Goal: Transaction & Acquisition: Obtain resource

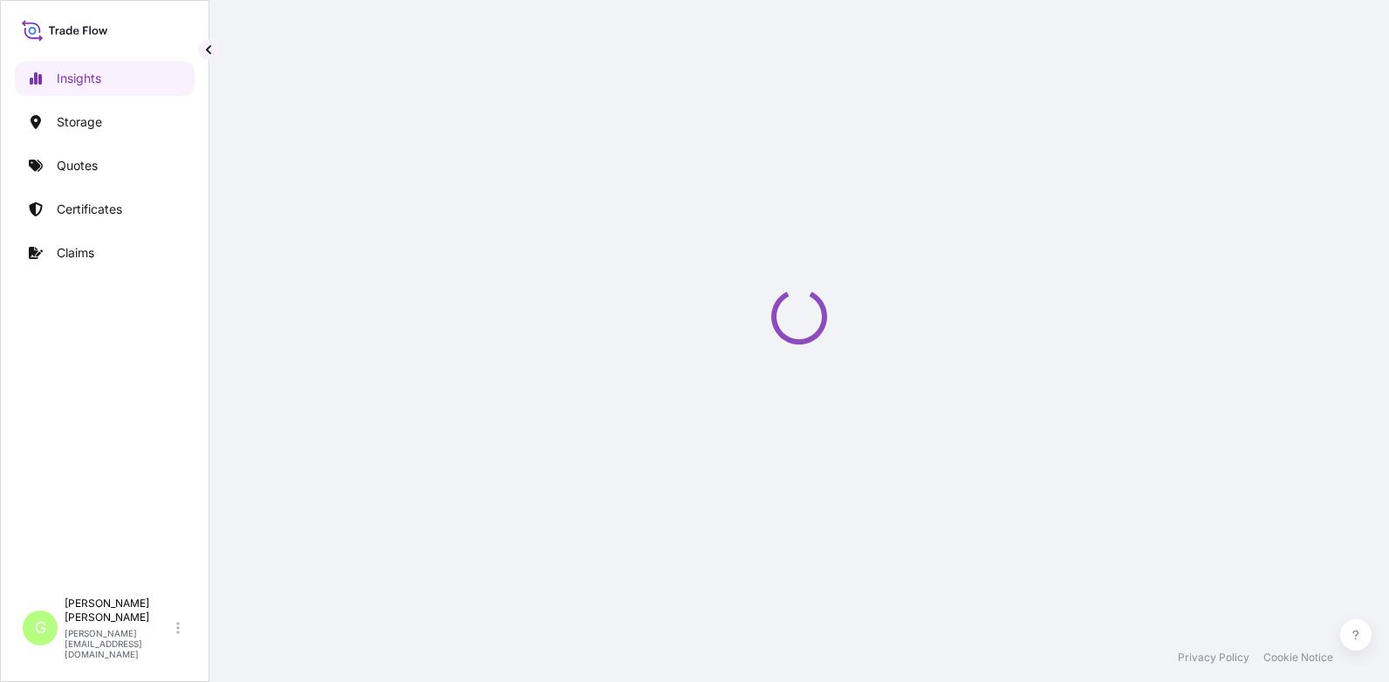
select select "2025"
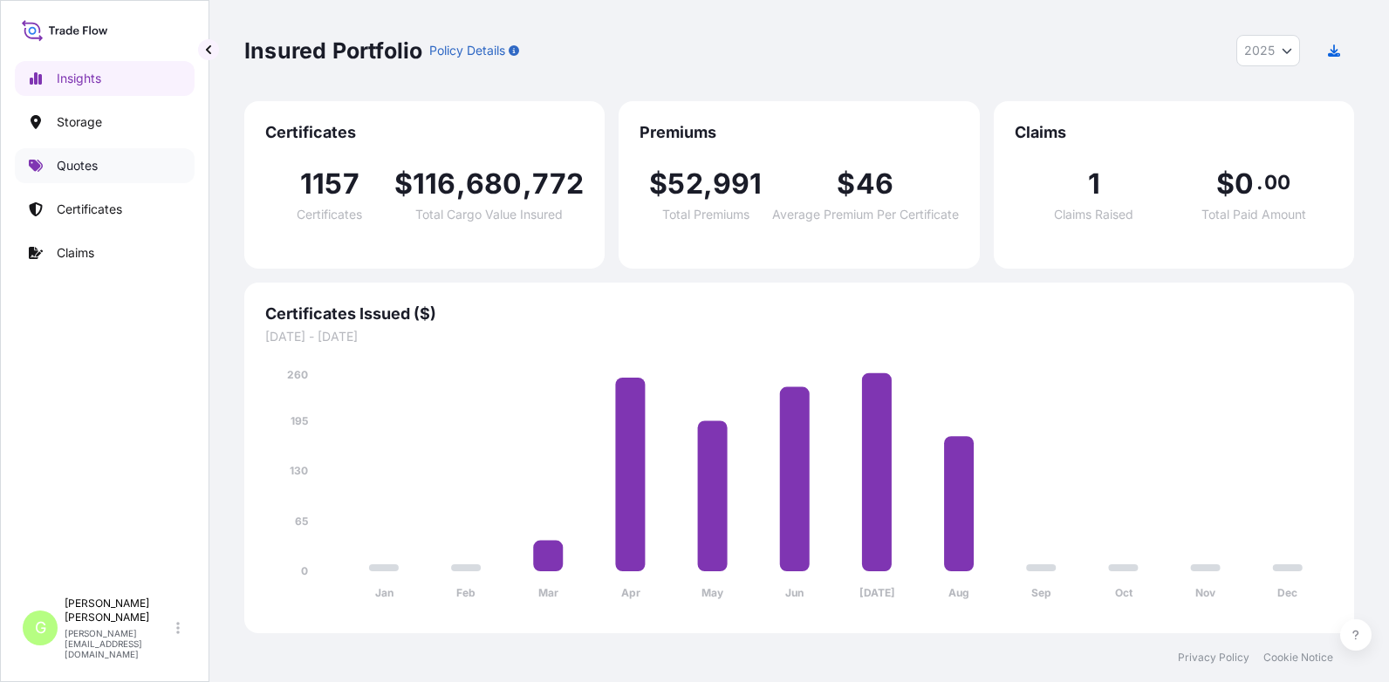
click at [70, 169] on p "Quotes" at bounding box center [77, 165] width 41 height 17
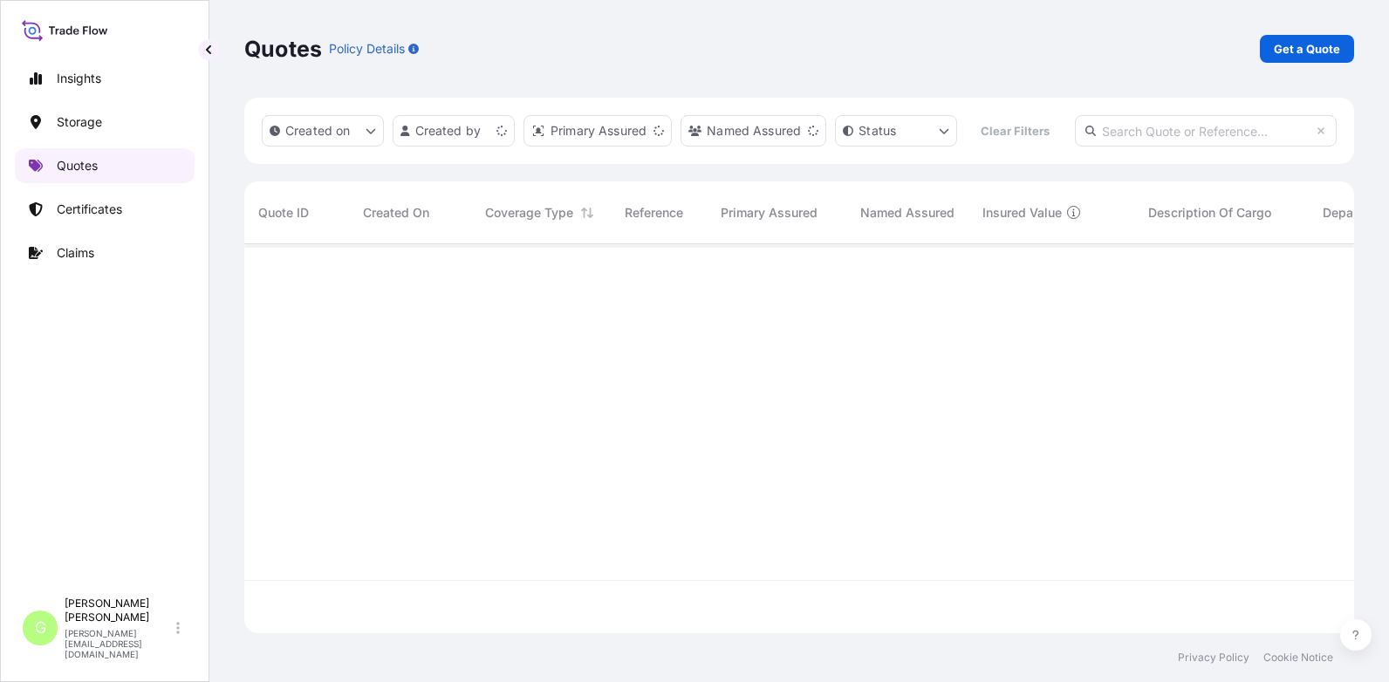
scroll to position [344, 1097]
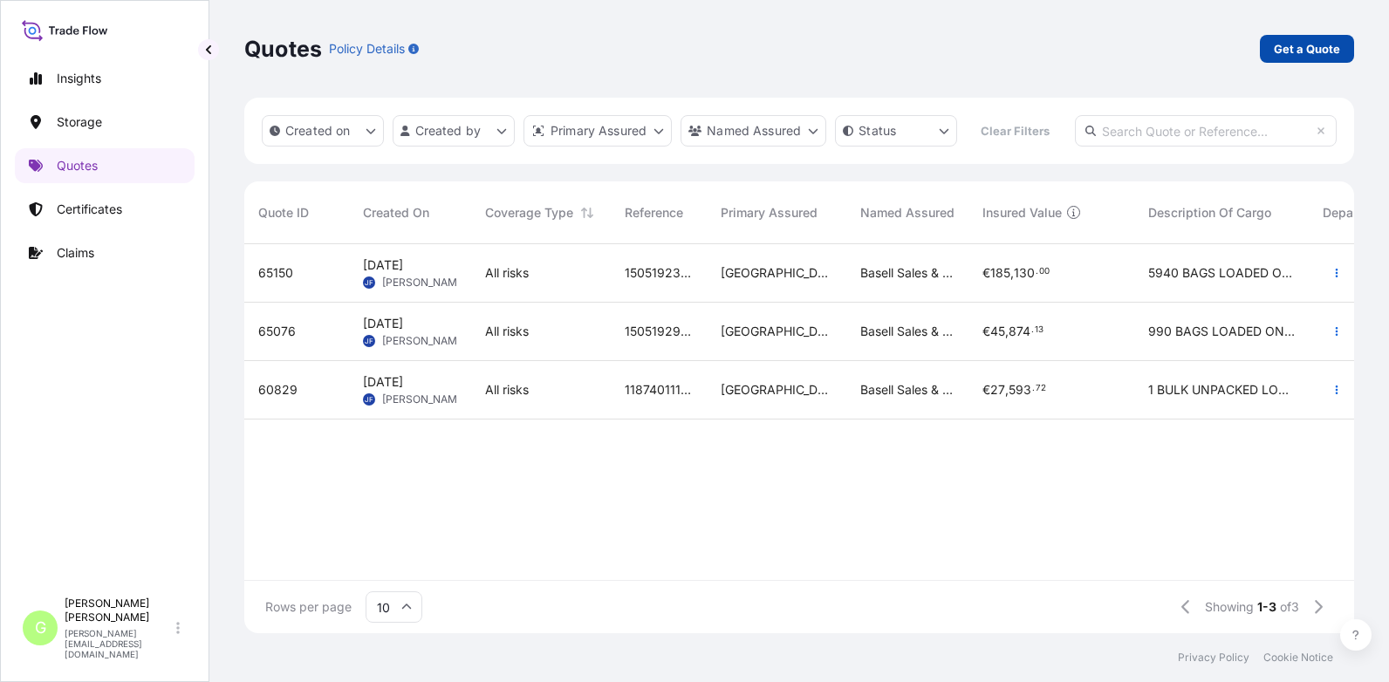
click at [1304, 51] on p "Get a Quote" at bounding box center [1307, 48] width 66 height 17
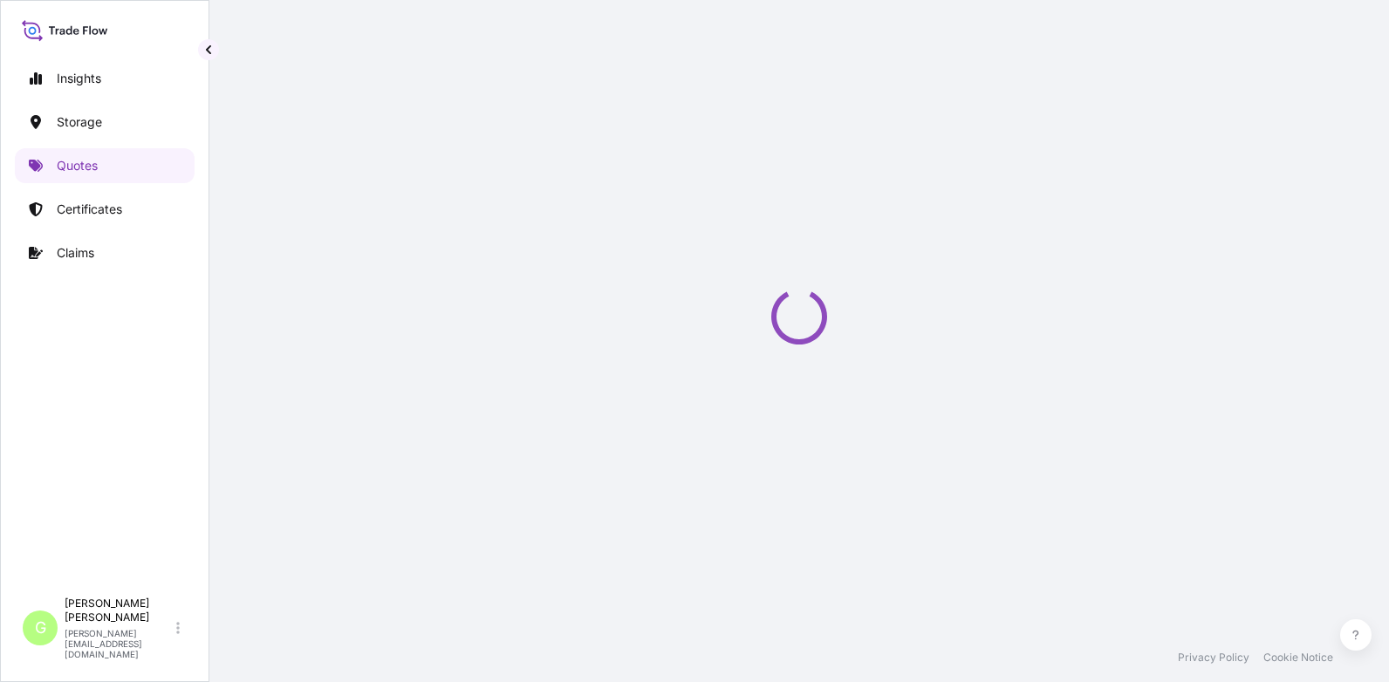
select select "Water"
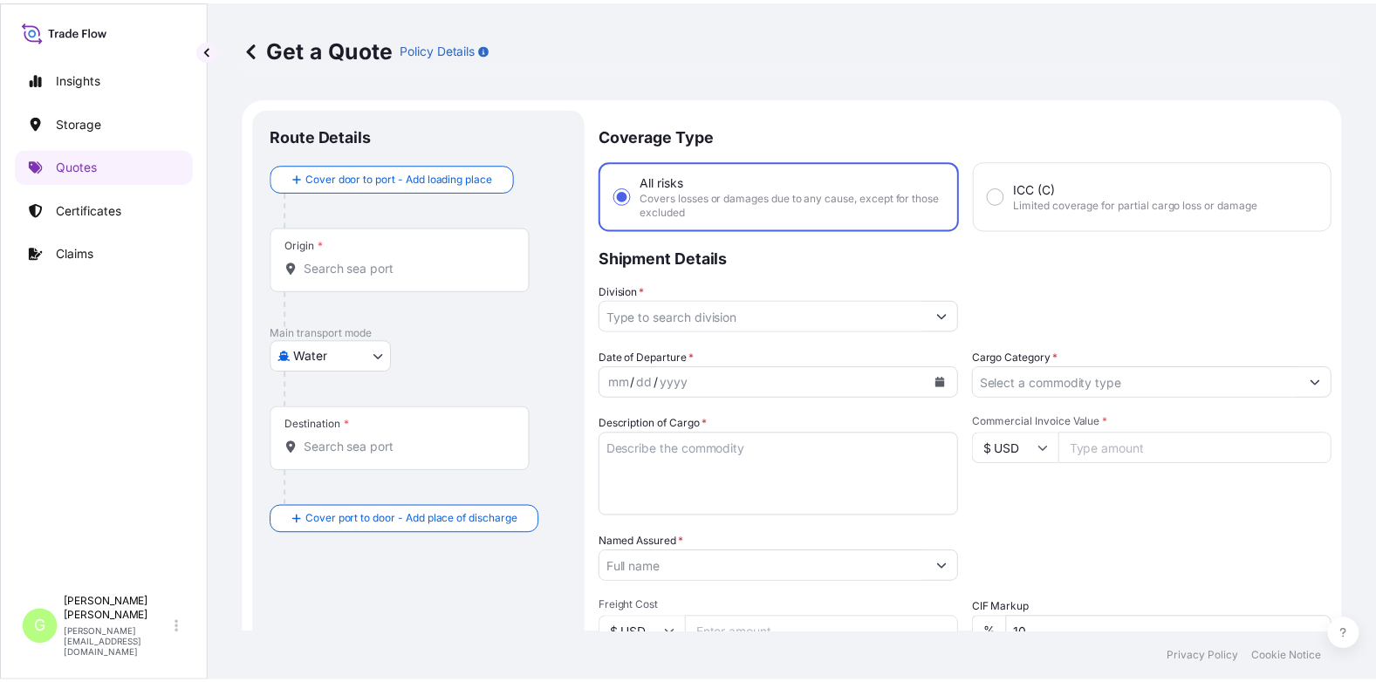
scroll to position [28, 0]
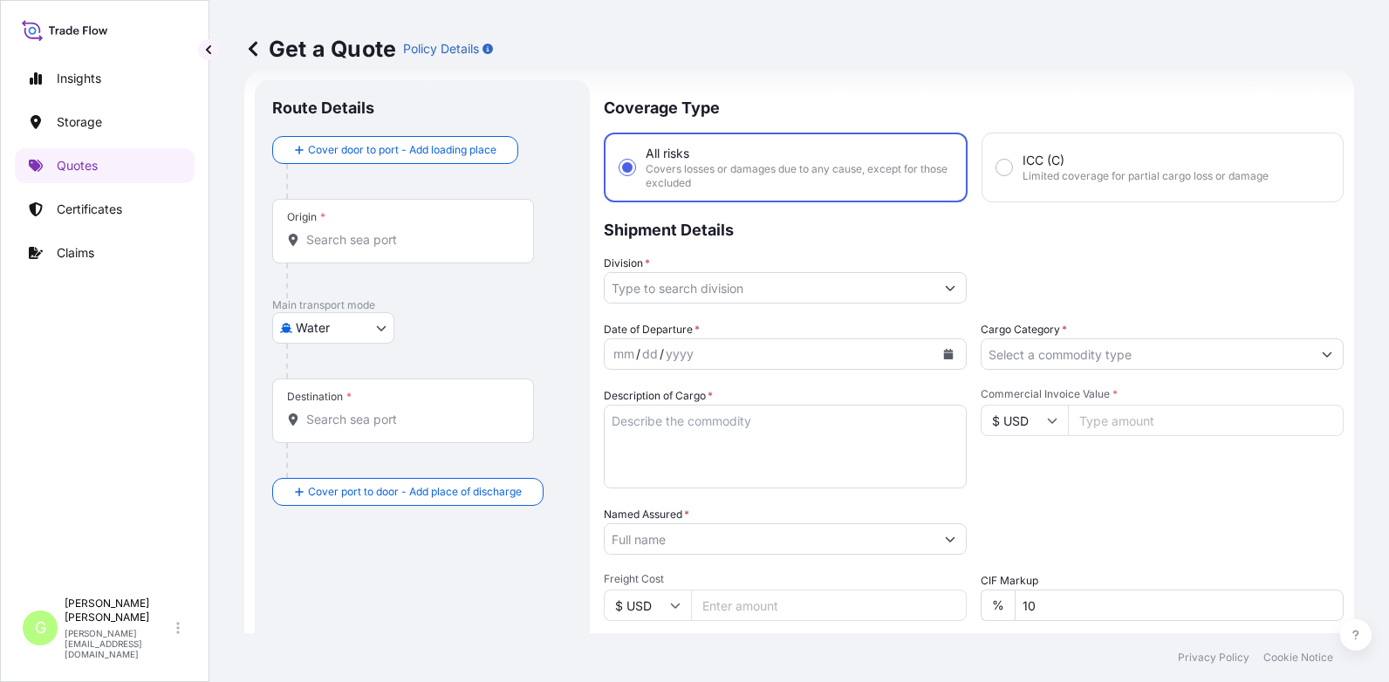
click at [318, 327] on body "Insights Storage Quotes Certificates Claims G [PERSON_NAME] [PERSON_NAME][EMAIL…" at bounding box center [694, 341] width 1389 height 682
click at [321, 433] on span "Inland" at bounding box center [322, 435] width 35 height 17
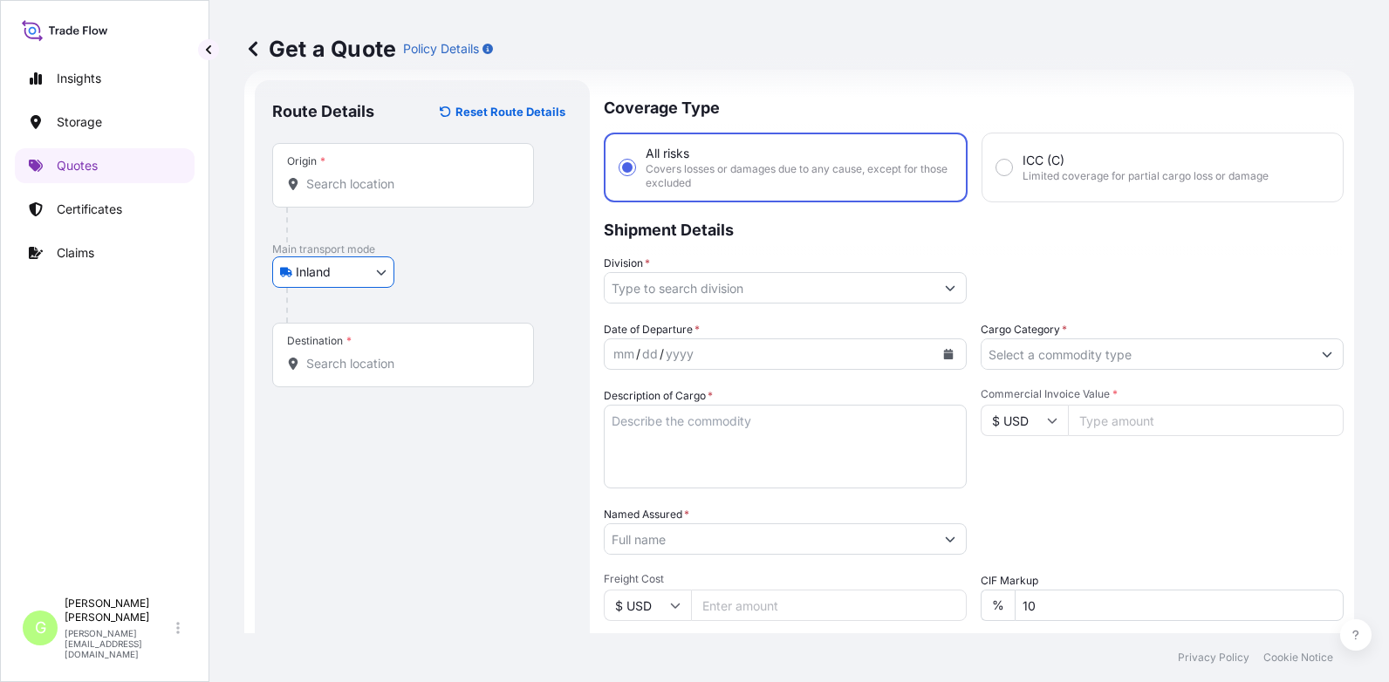
click at [640, 284] on input "Division *" at bounding box center [770, 287] width 330 height 31
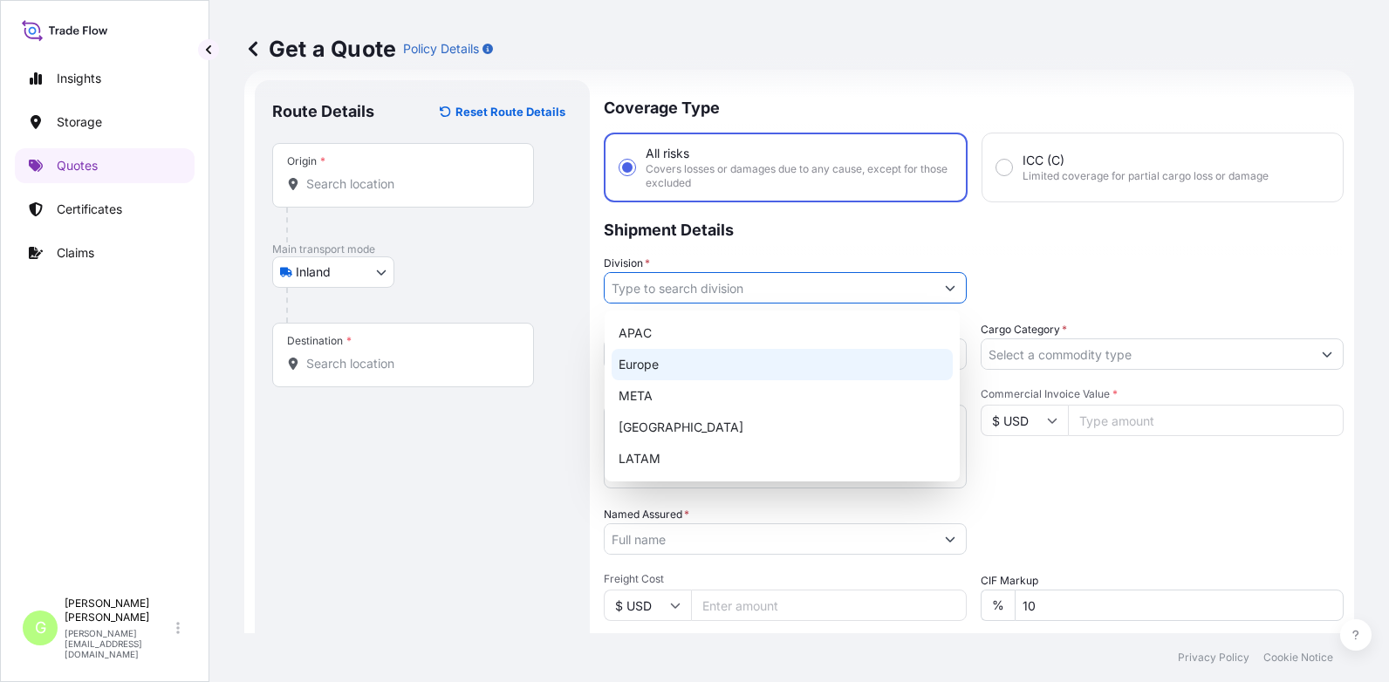
click at [645, 358] on div "Europe" at bounding box center [782, 364] width 341 height 31
type input "Europe"
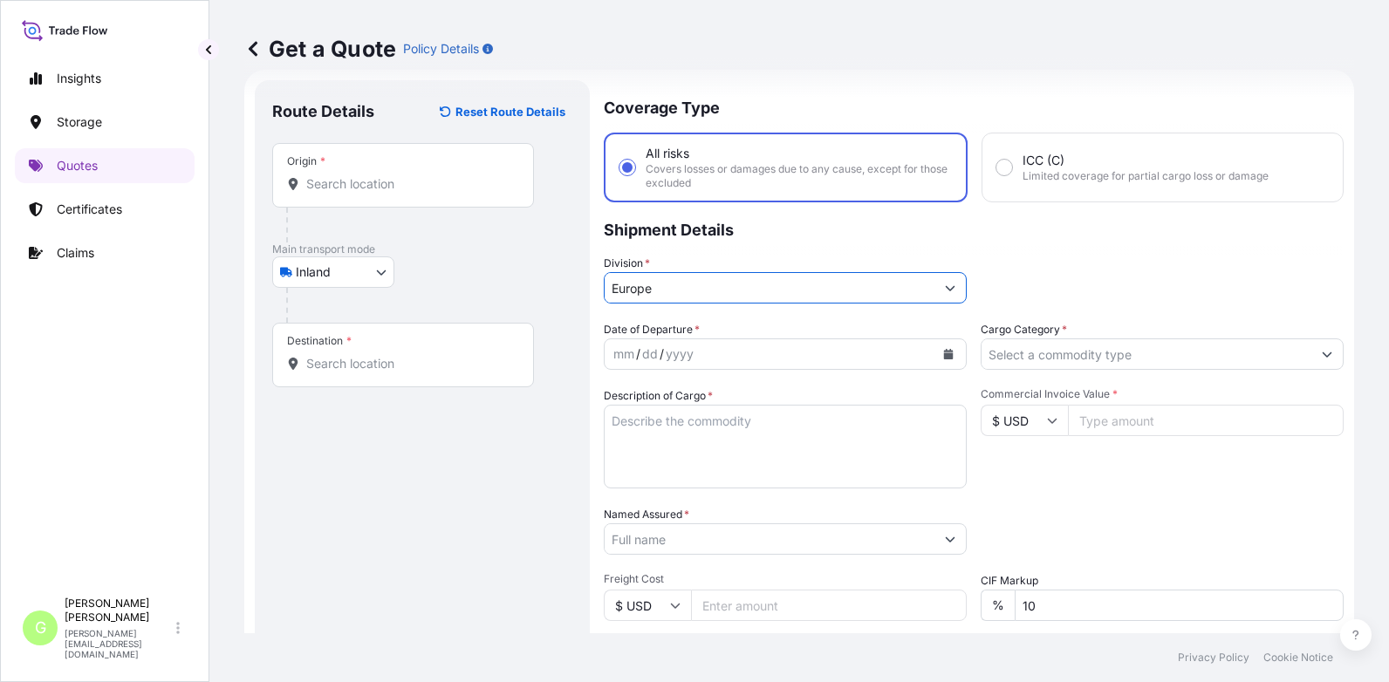
click at [1010, 342] on input "Cargo Category *" at bounding box center [1146, 353] width 330 height 31
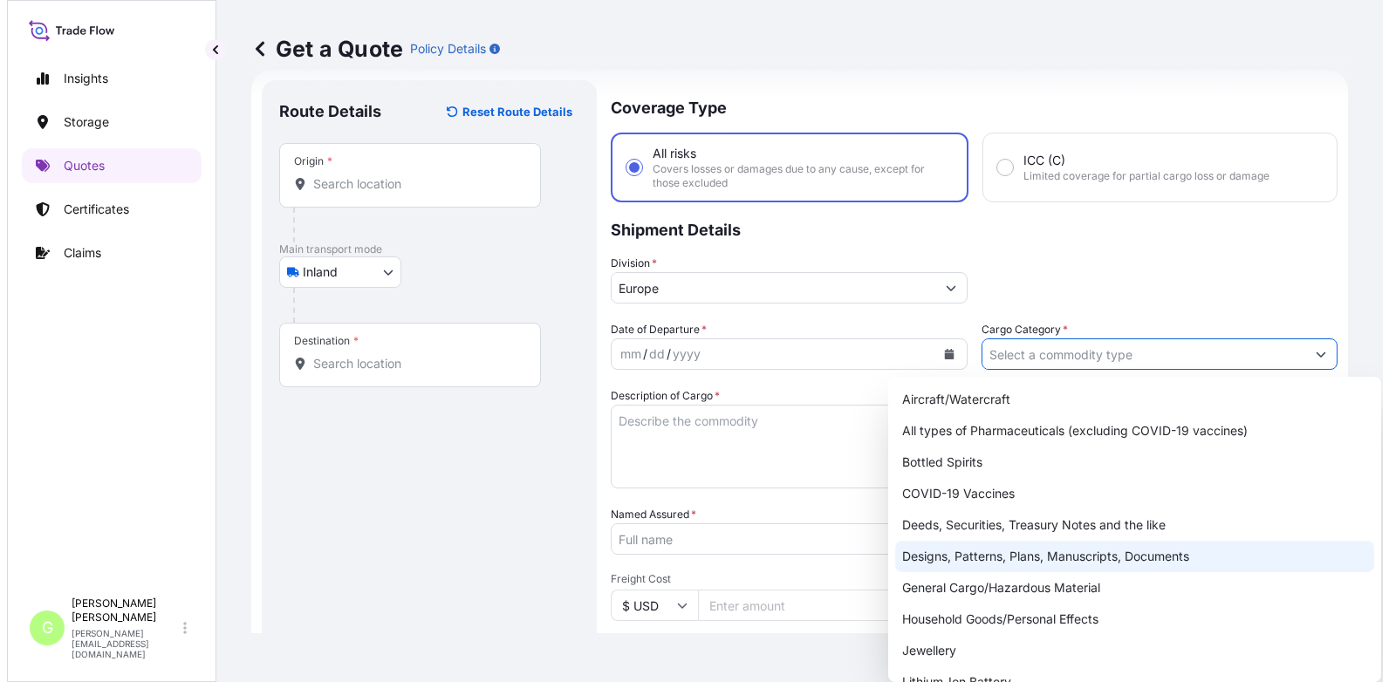
scroll to position [311, 0]
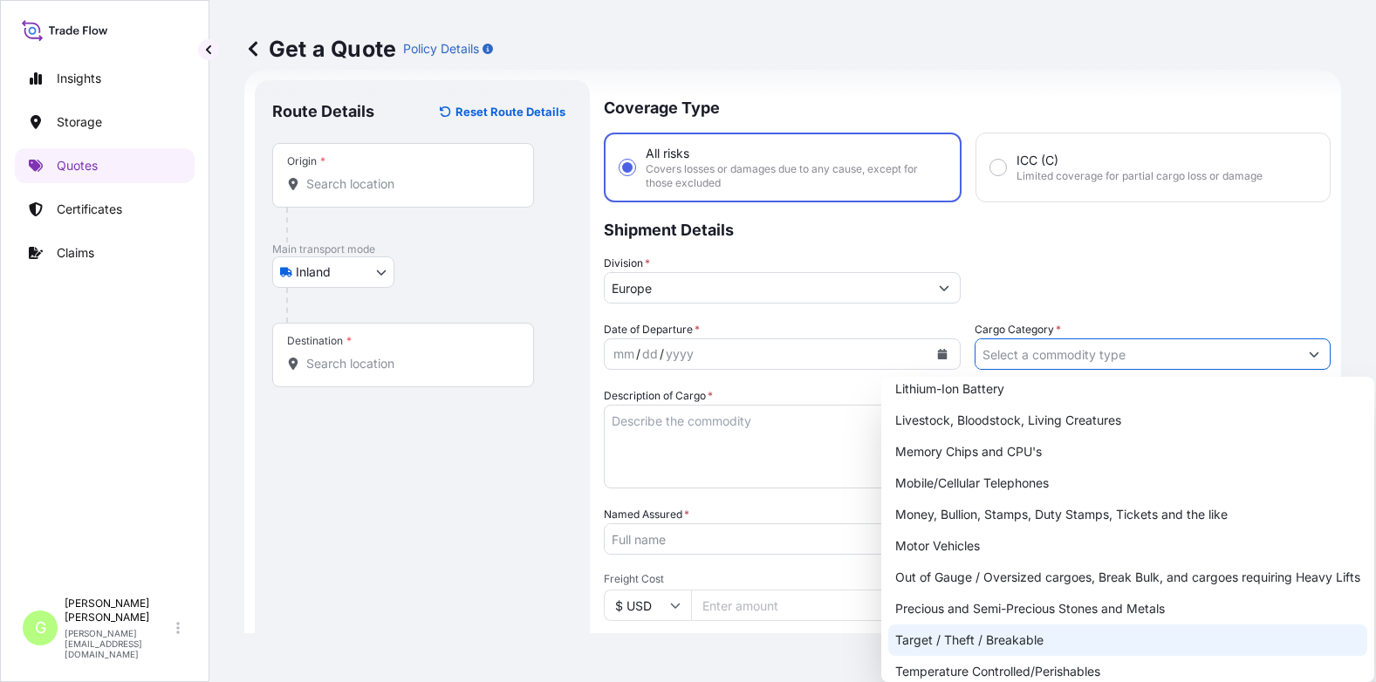
click at [981, 638] on div "Target / Theft / Breakable" at bounding box center [1127, 640] width 479 height 31
type input "Target / Theft / Breakable"
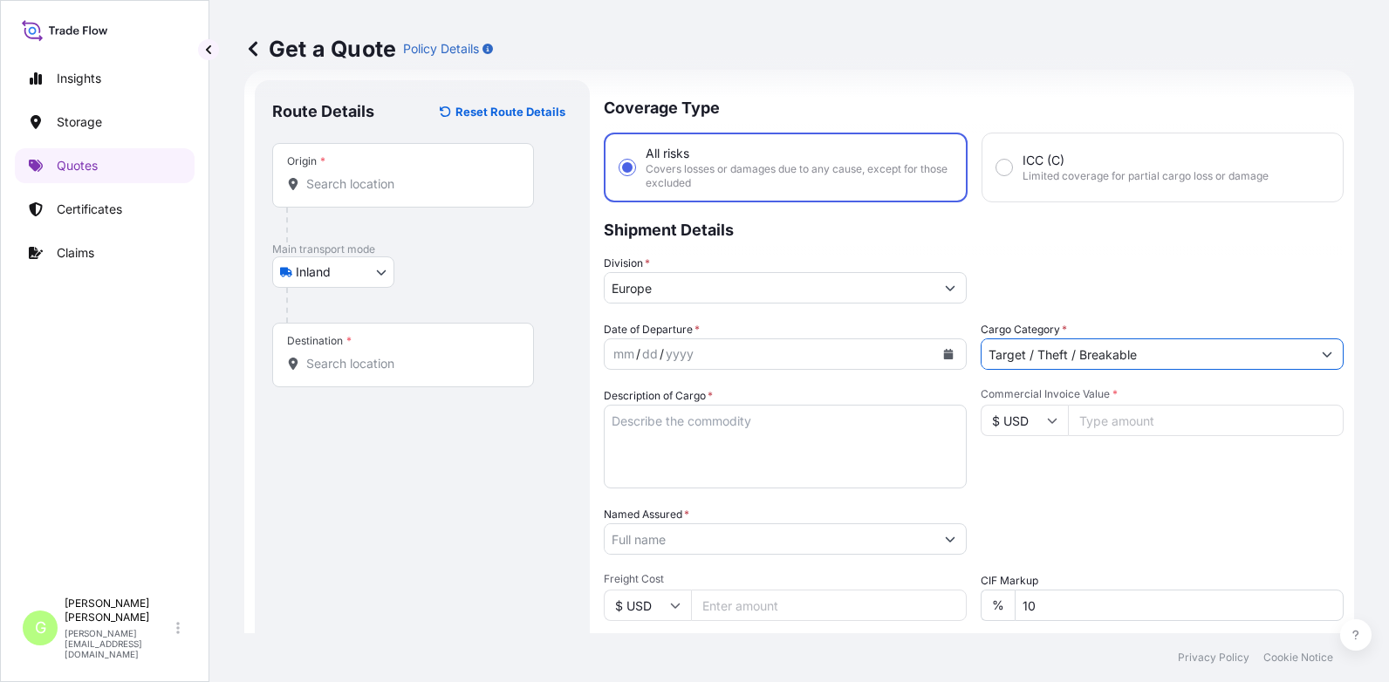
click at [644, 539] on input "Named Assured *" at bounding box center [770, 538] width 330 height 31
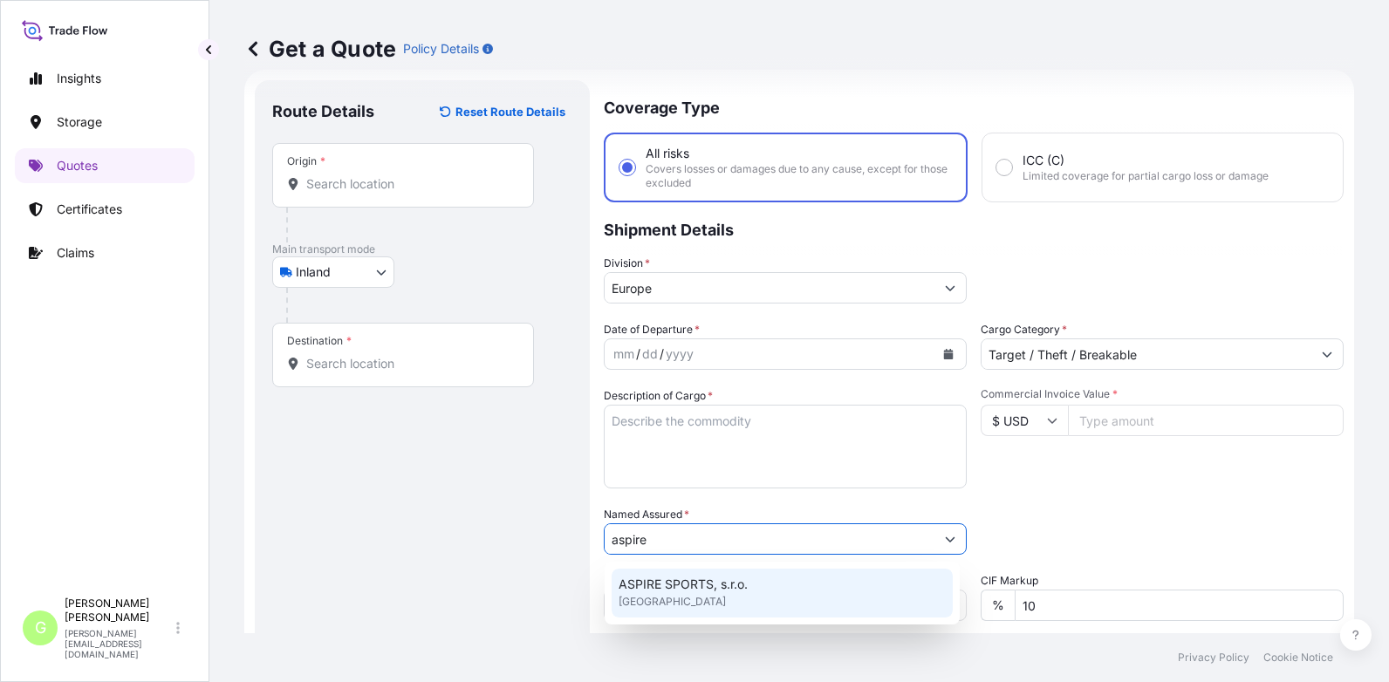
click at [652, 575] on div "ASPIRE SPORTS, s.r.o. [GEOGRAPHIC_DATA]" at bounding box center [782, 593] width 341 height 49
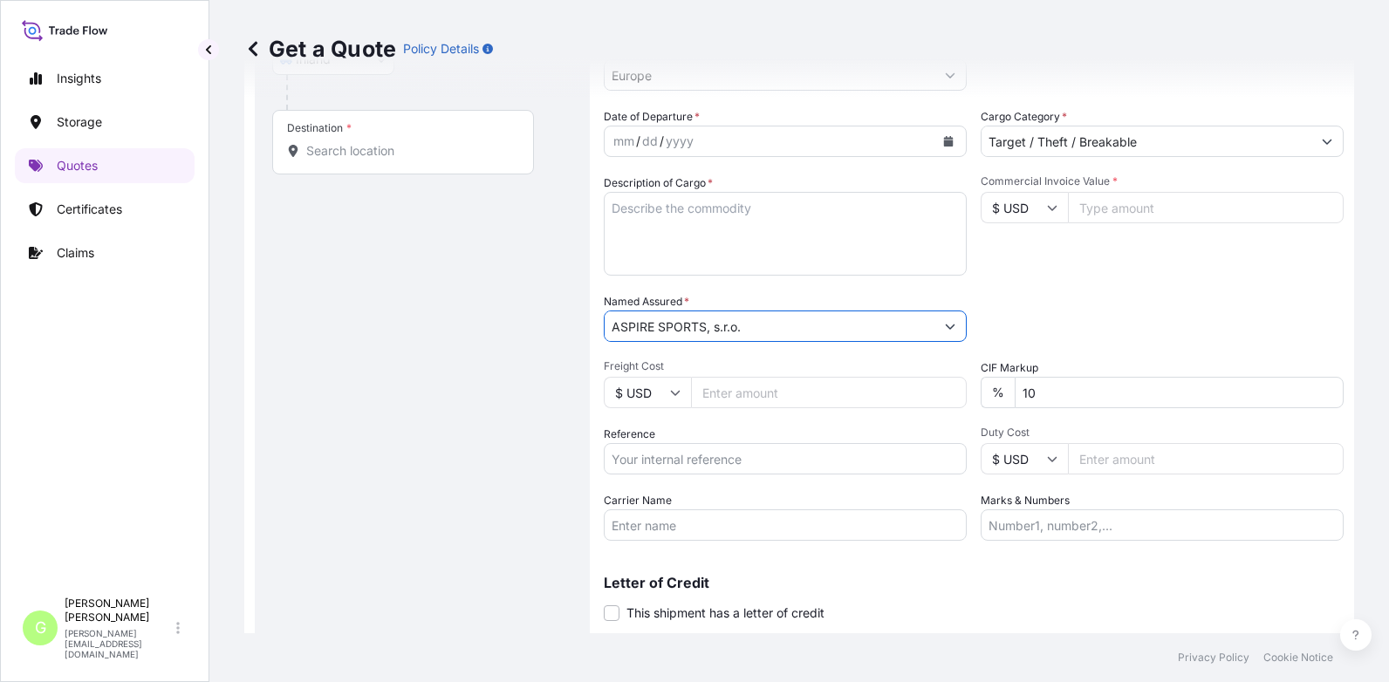
scroll to position [289, 0]
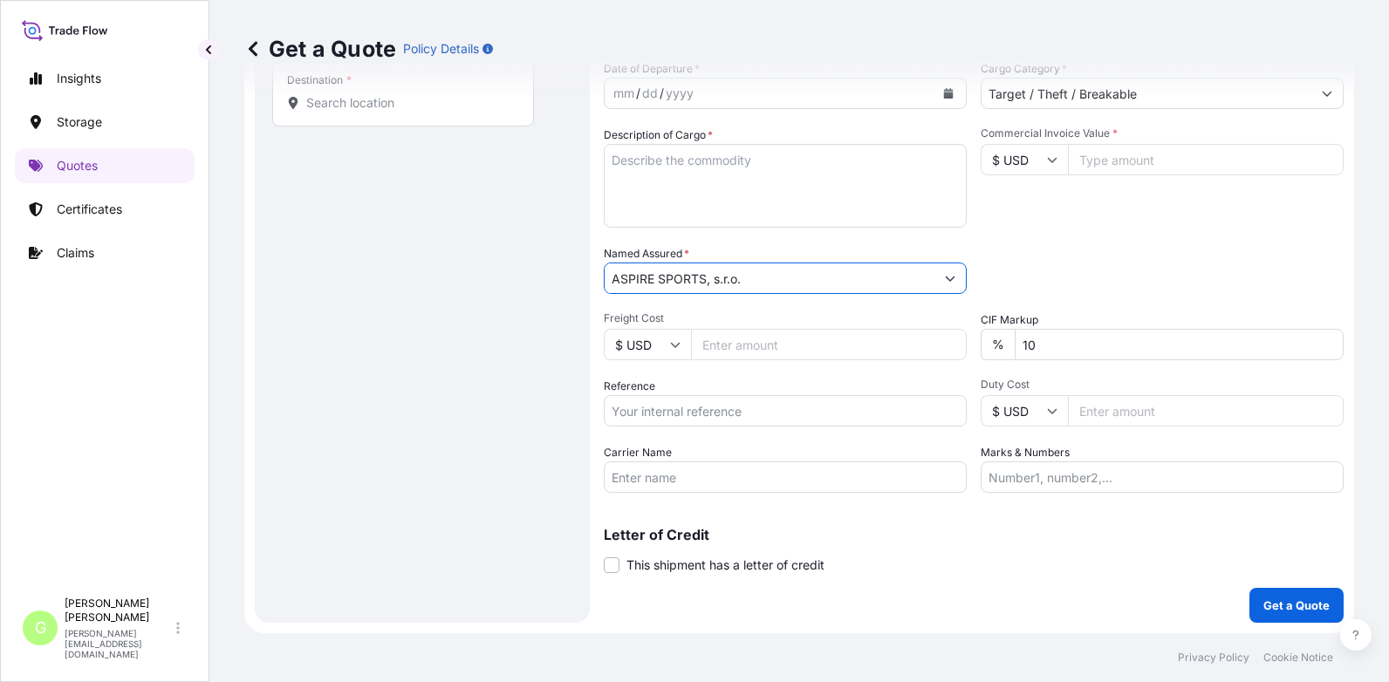
type input "ASPIRE SPORTS, s.r.o."
click at [671, 411] on input "Reference" at bounding box center [785, 410] width 363 height 31
paste input "25RIEMN1966"
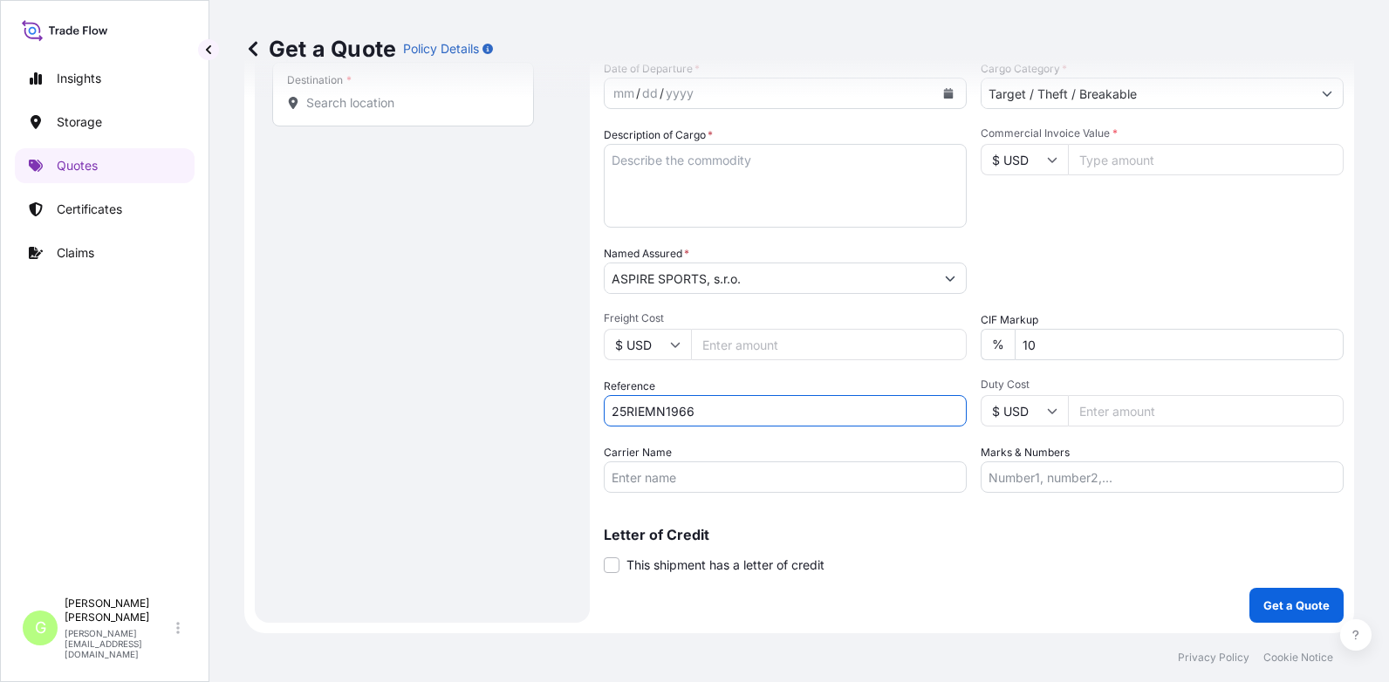
type input "25RIEMN1966"
click at [1124, 169] on input "Commercial Invoice Value *" at bounding box center [1206, 159] width 276 height 31
paste input "13058.98"
type input "13058.98"
click at [648, 174] on textarea "Description of Cargo *" at bounding box center [785, 186] width 363 height 84
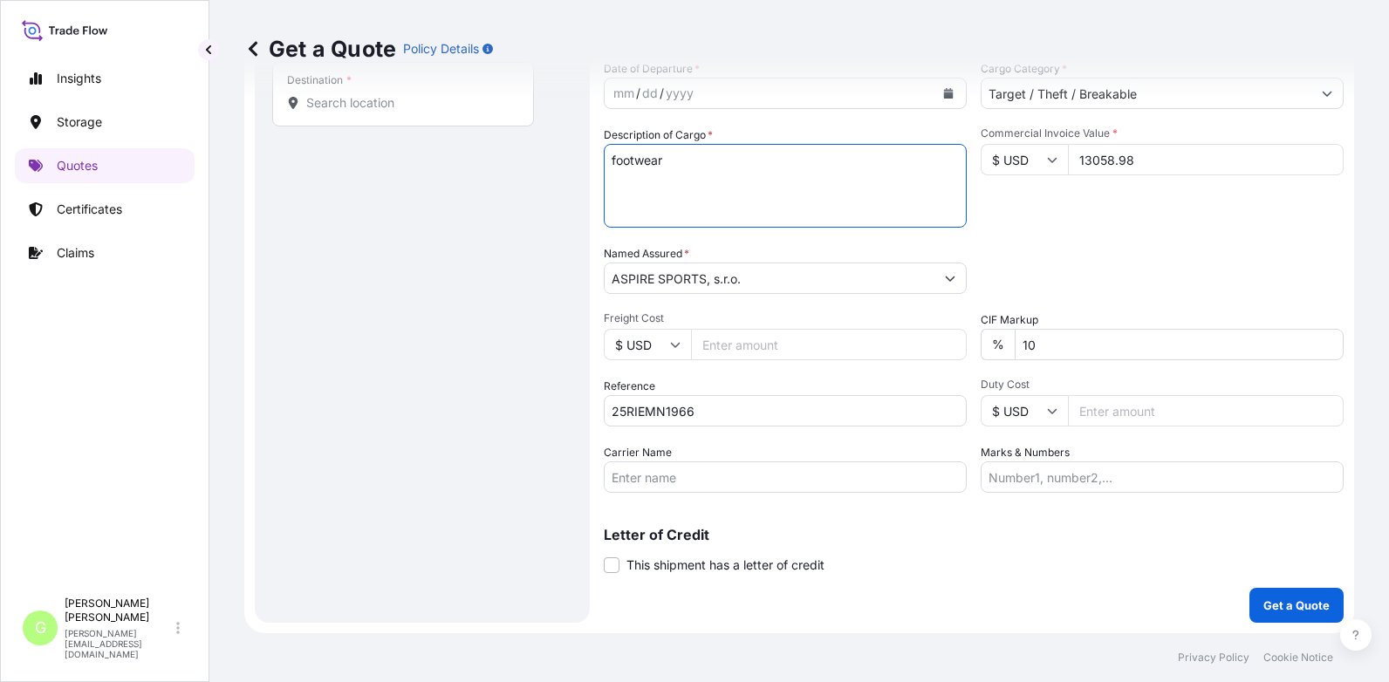
type textarea "footwear"
click at [938, 94] on div "Get a Quote Policy Details" at bounding box center [799, 49] width 1110 height 98
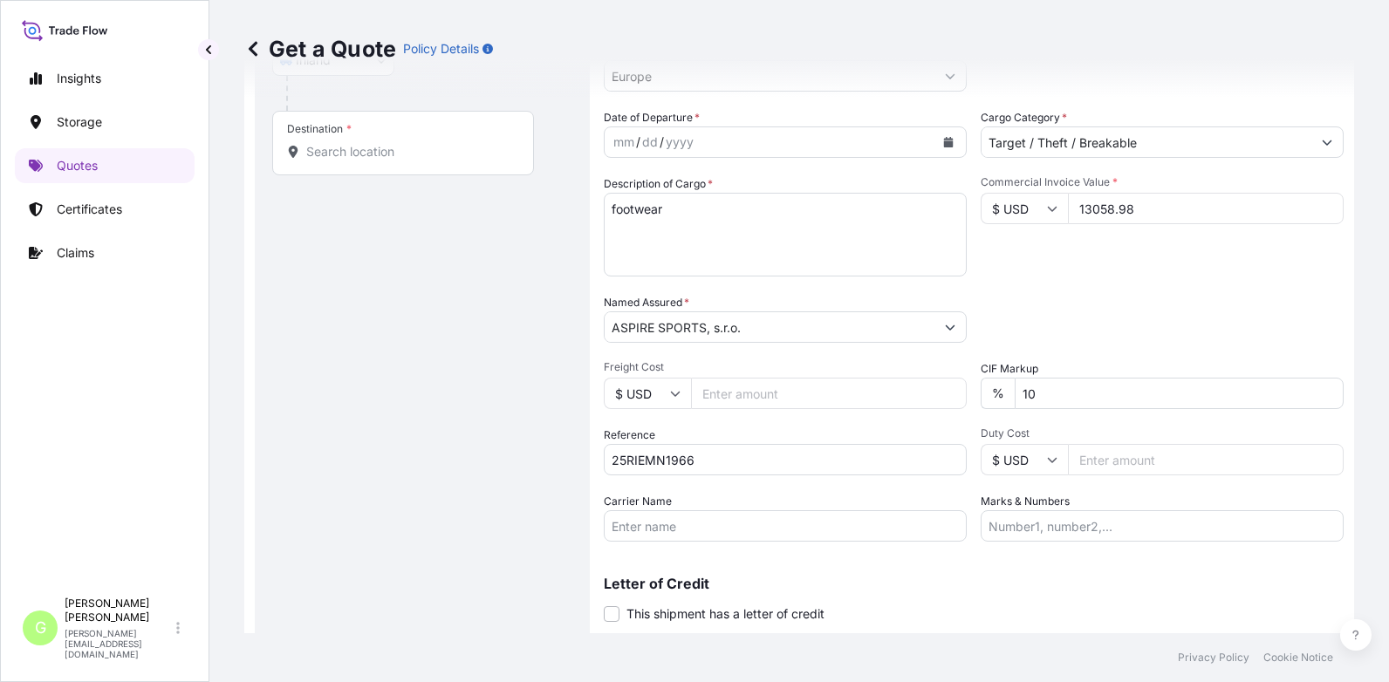
scroll to position [202, 0]
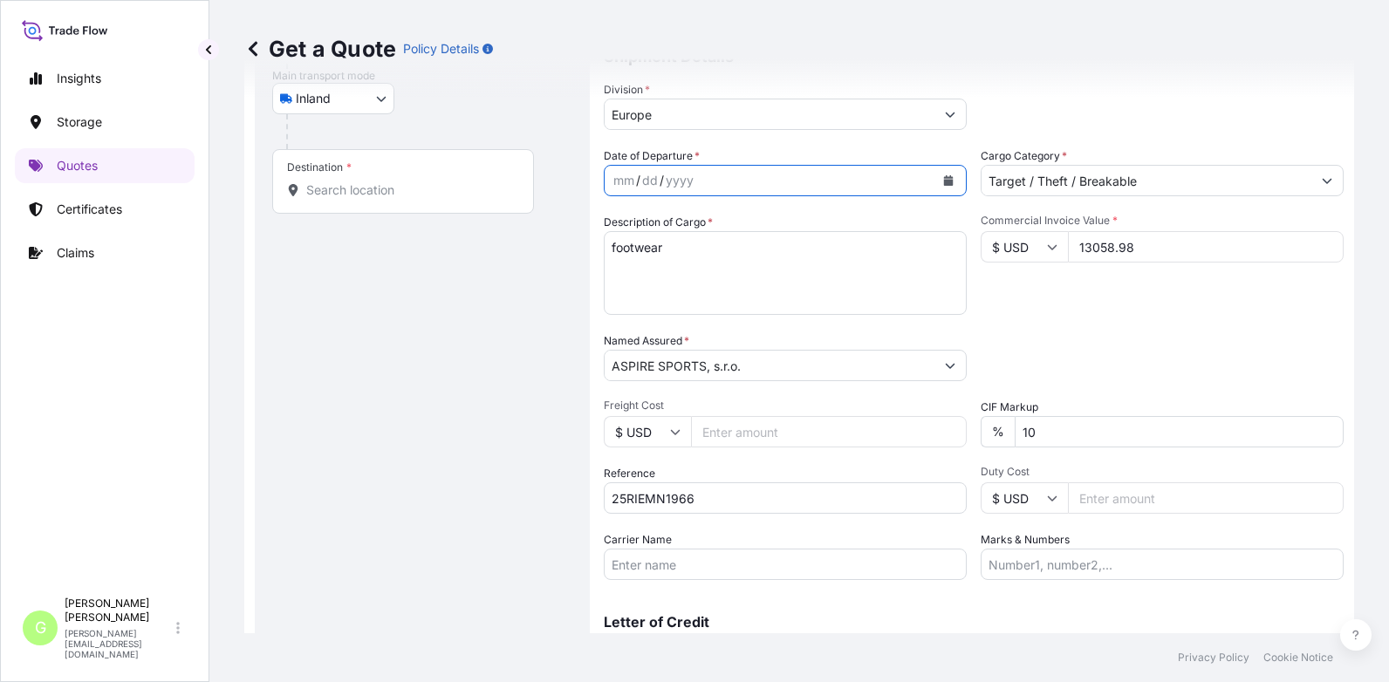
click at [944, 185] on icon "Calendar" at bounding box center [949, 180] width 10 height 10
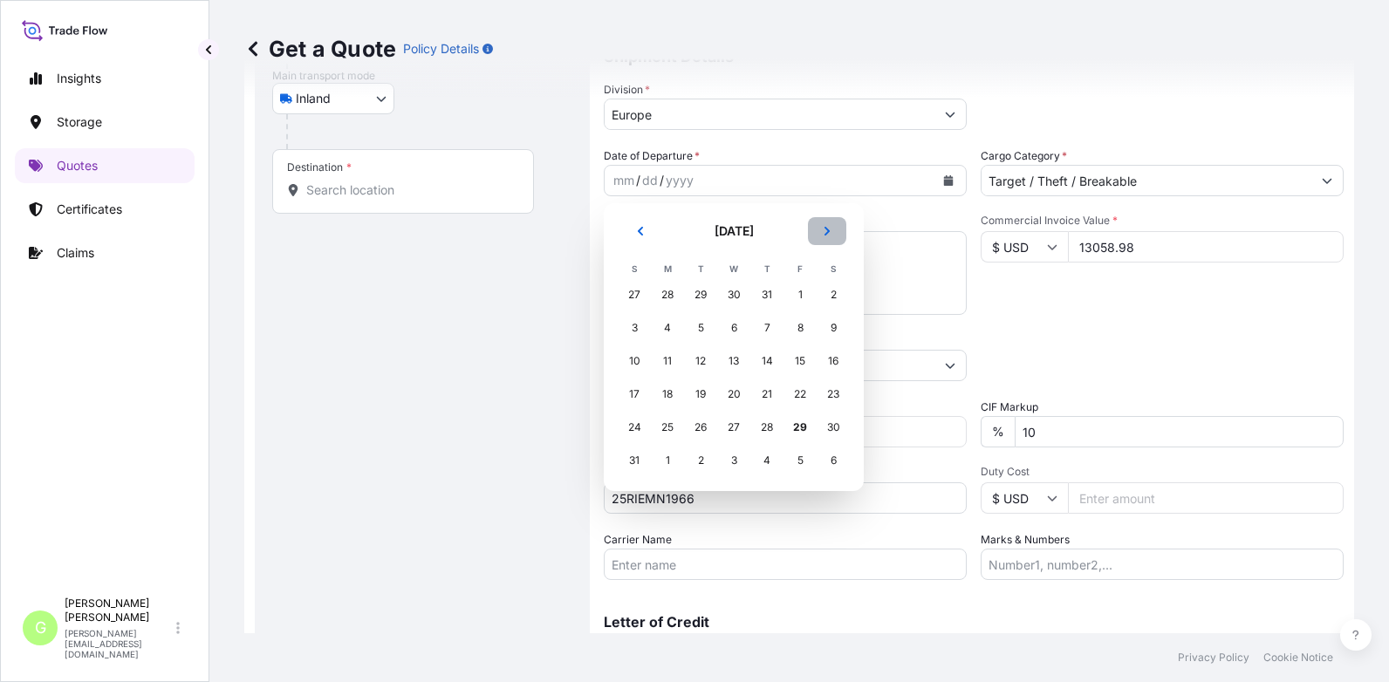
click at [823, 236] on button "Next" at bounding box center [827, 231] width 38 height 28
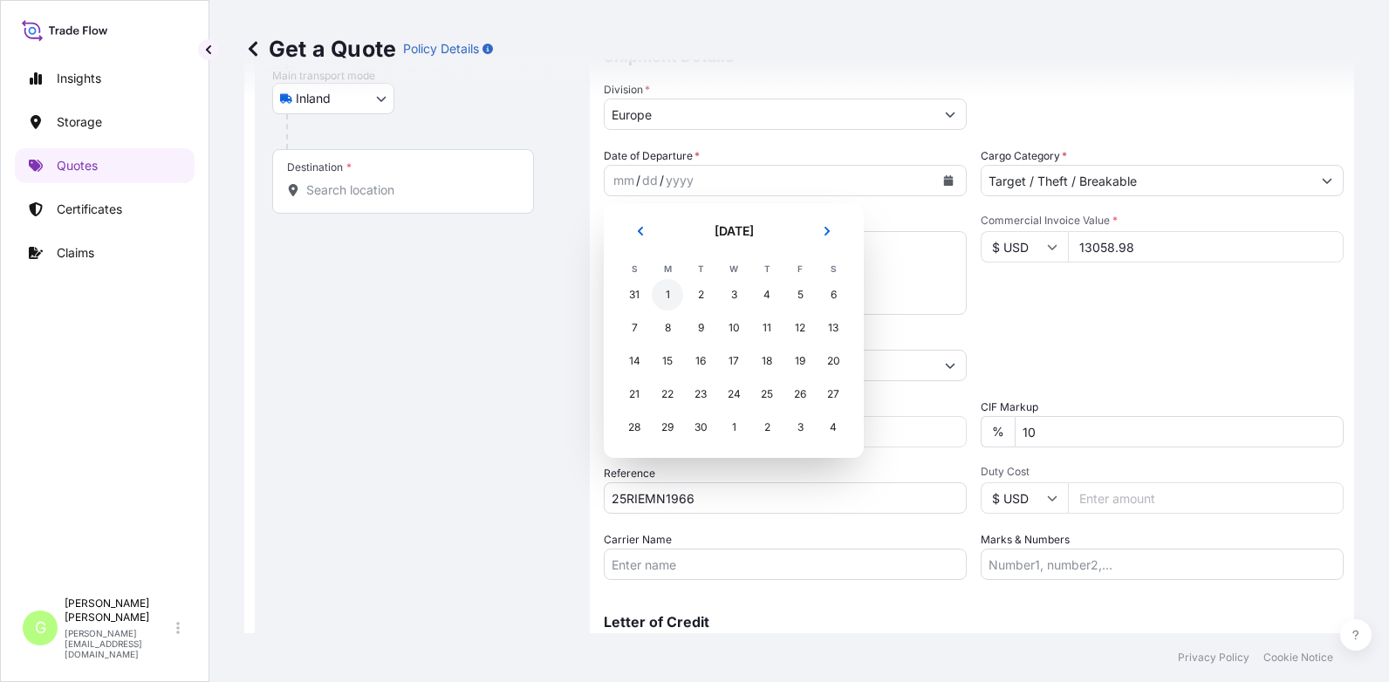
click at [656, 301] on div "1" at bounding box center [667, 294] width 31 height 31
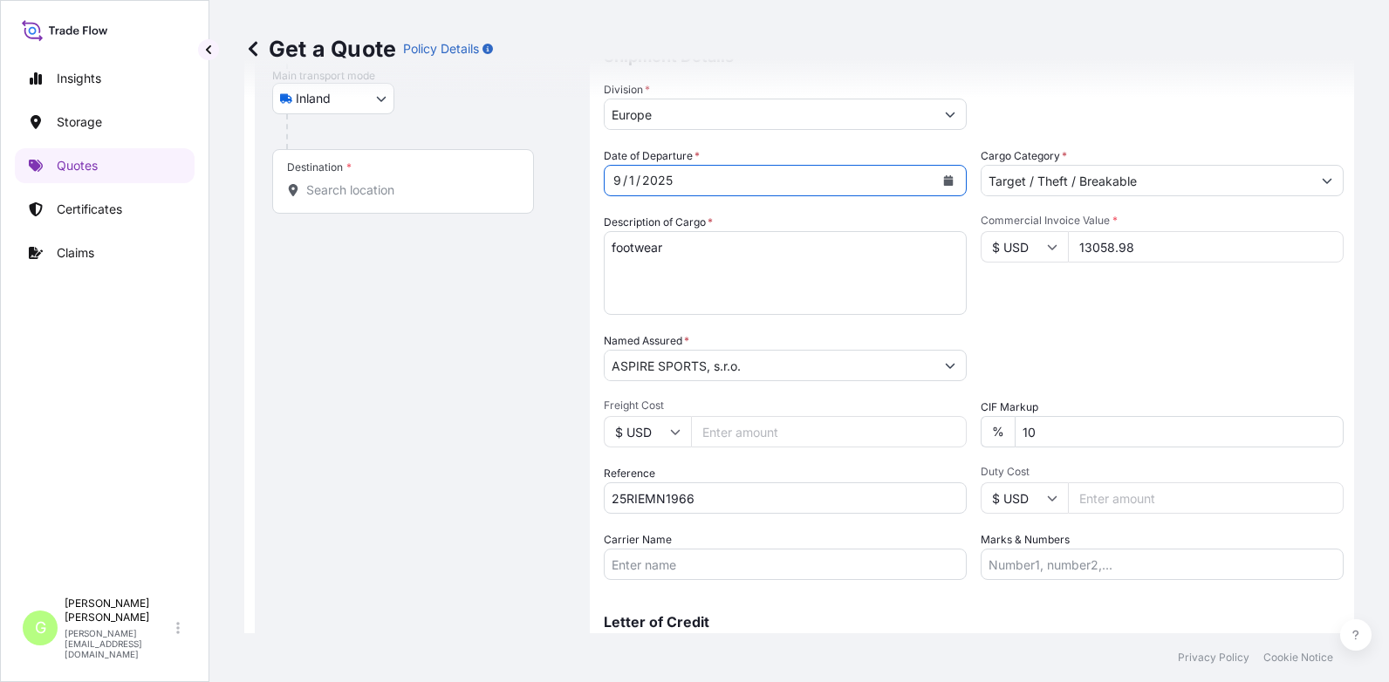
click at [723, 428] on input "Freight Cost" at bounding box center [829, 431] width 276 height 31
paste input "301.4"
type input "301.4"
click at [620, 562] on input "Carrier Name" at bounding box center [785, 564] width 363 height 31
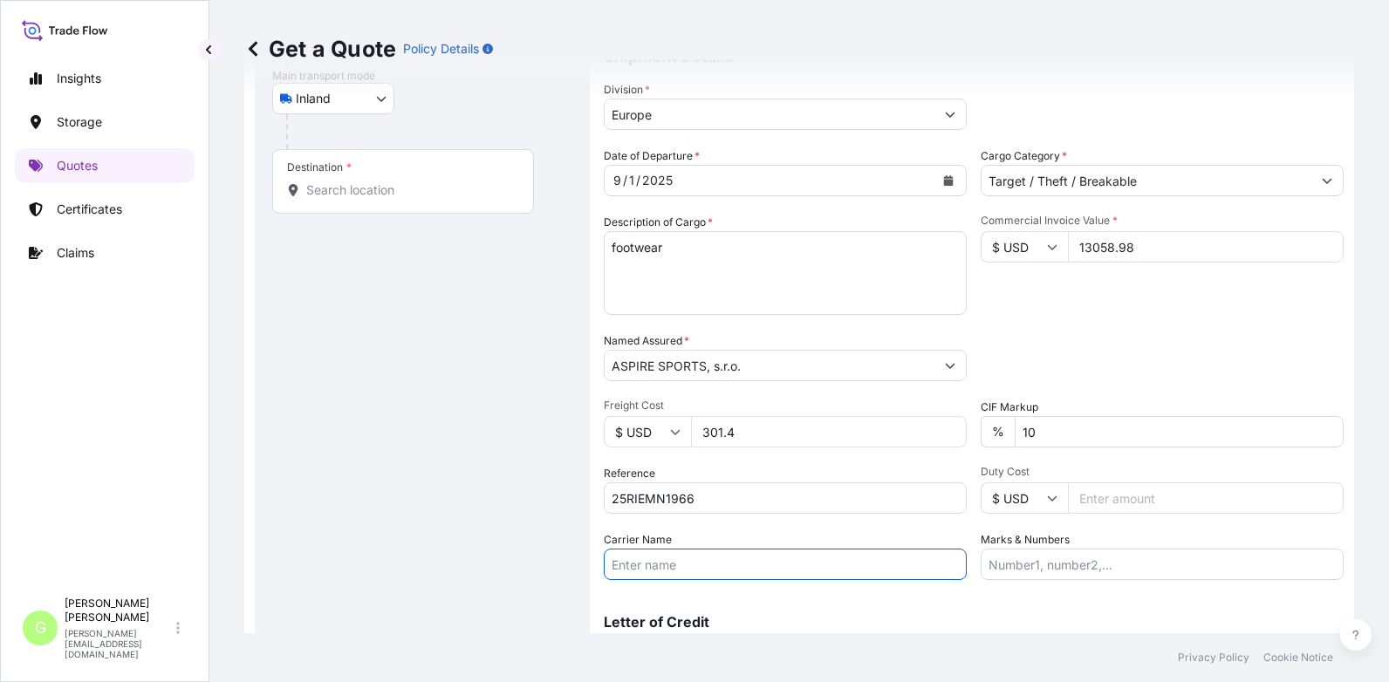
type input "AD [PERSON_NAME] s.r.o."
click at [341, 179] on div "Destination *" at bounding box center [403, 181] width 262 height 65
click at [341, 181] on input "Destination *" at bounding box center [409, 189] width 206 height 17
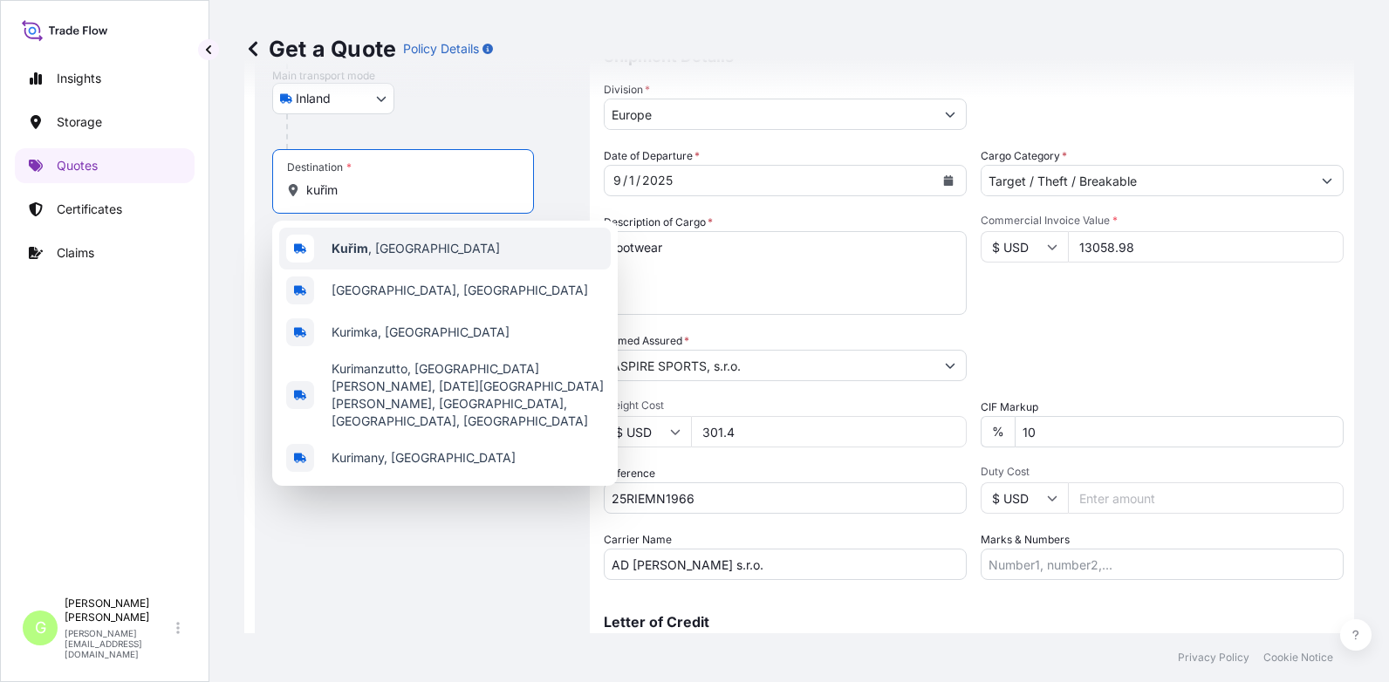
click at [374, 245] on span "Kuřim , [GEOGRAPHIC_DATA]" at bounding box center [415, 248] width 168 height 17
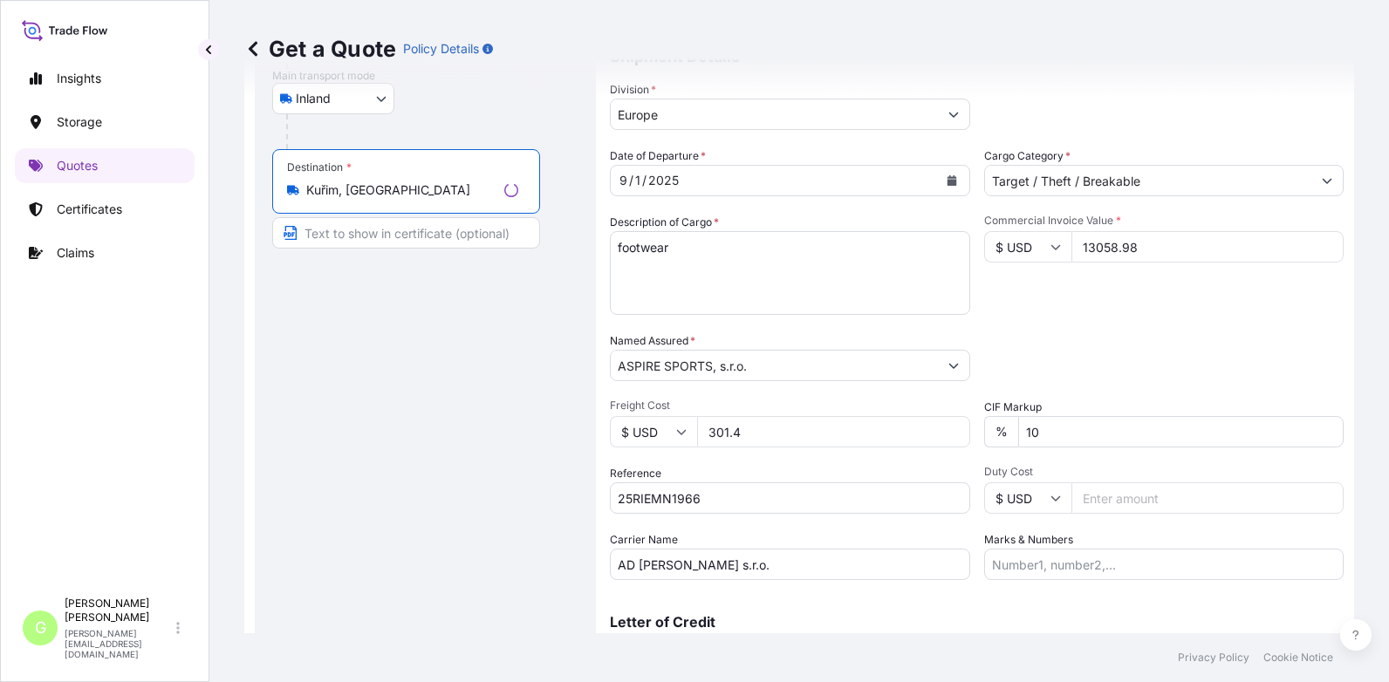
type input "Kuřim, [GEOGRAPHIC_DATA]"
click at [383, 236] on input "Text to appear on certificate" at bounding box center [406, 232] width 268 height 31
type input "Kuřim, [GEOGRAPHIC_DATA]"
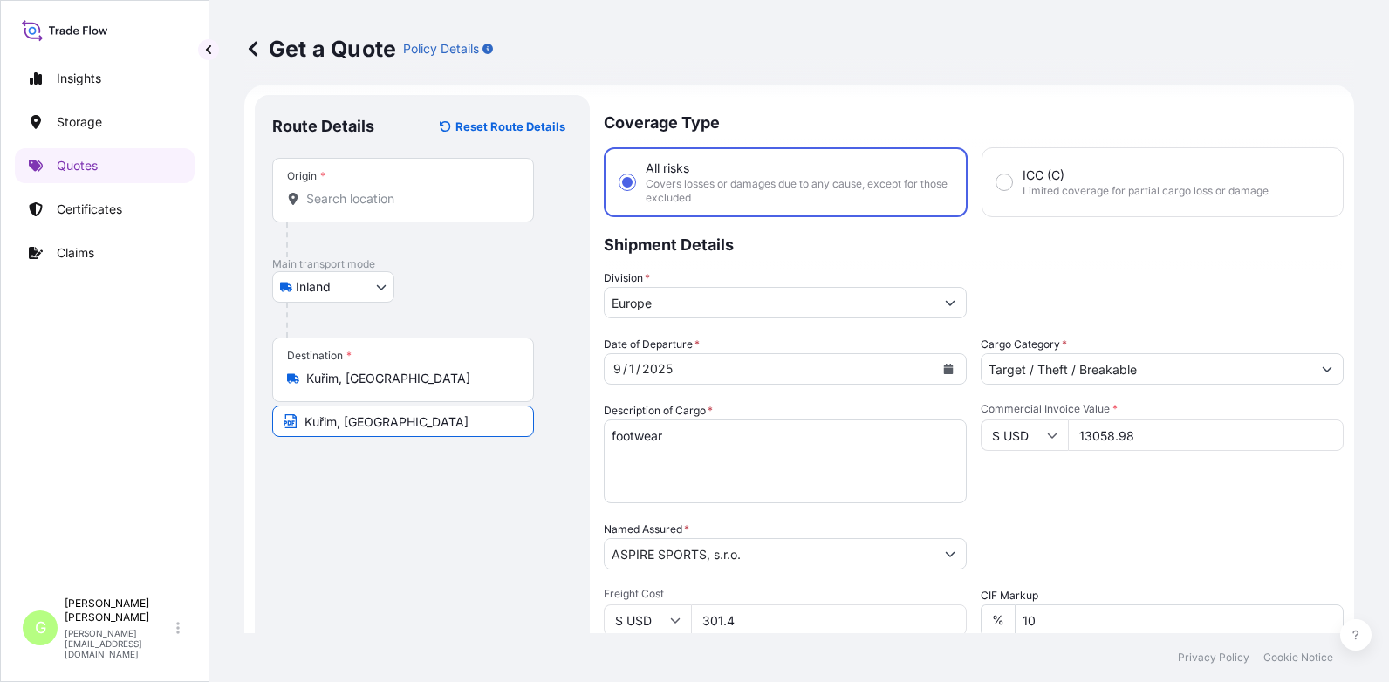
scroll to position [0, 0]
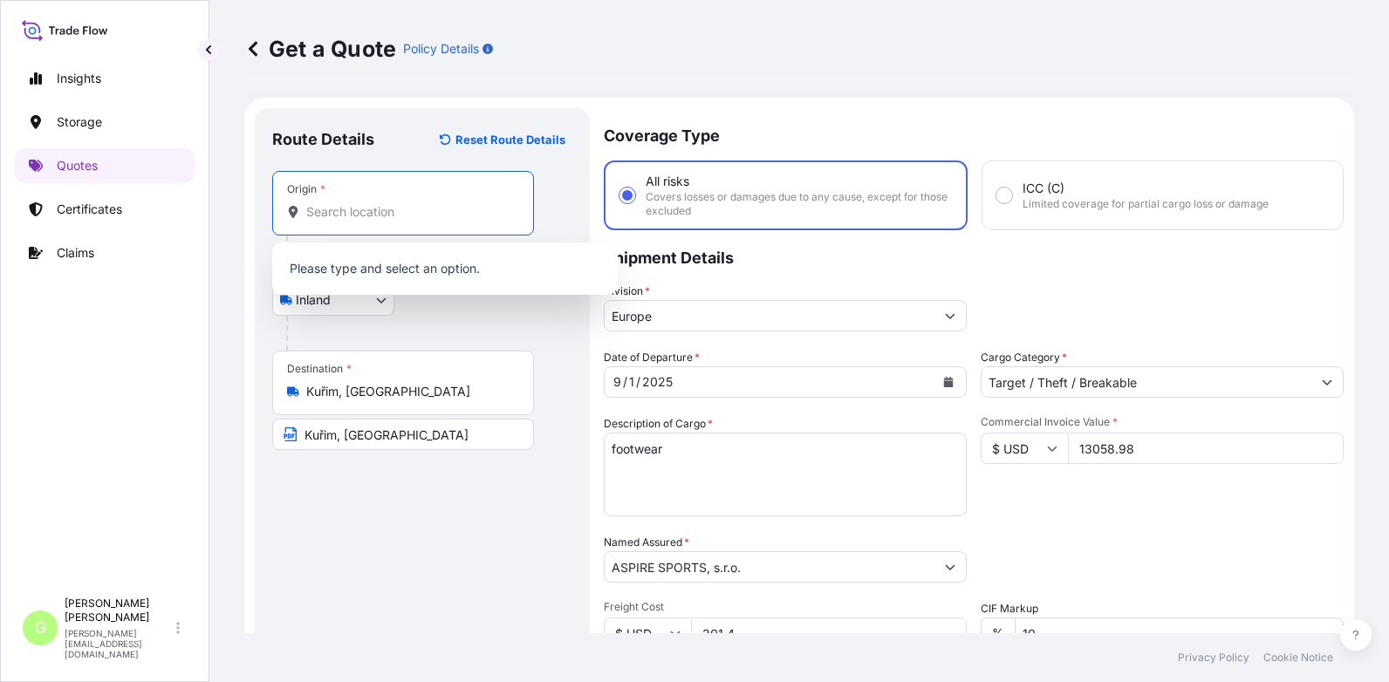
click at [321, 209] on input "Origin *" at bounding box center [409, 211] width 206 height 17
click at [361, 217] on input "Origin * Please select an origin" at bounding box center [409, 211] width 206 height 17
paste input "Fürth"
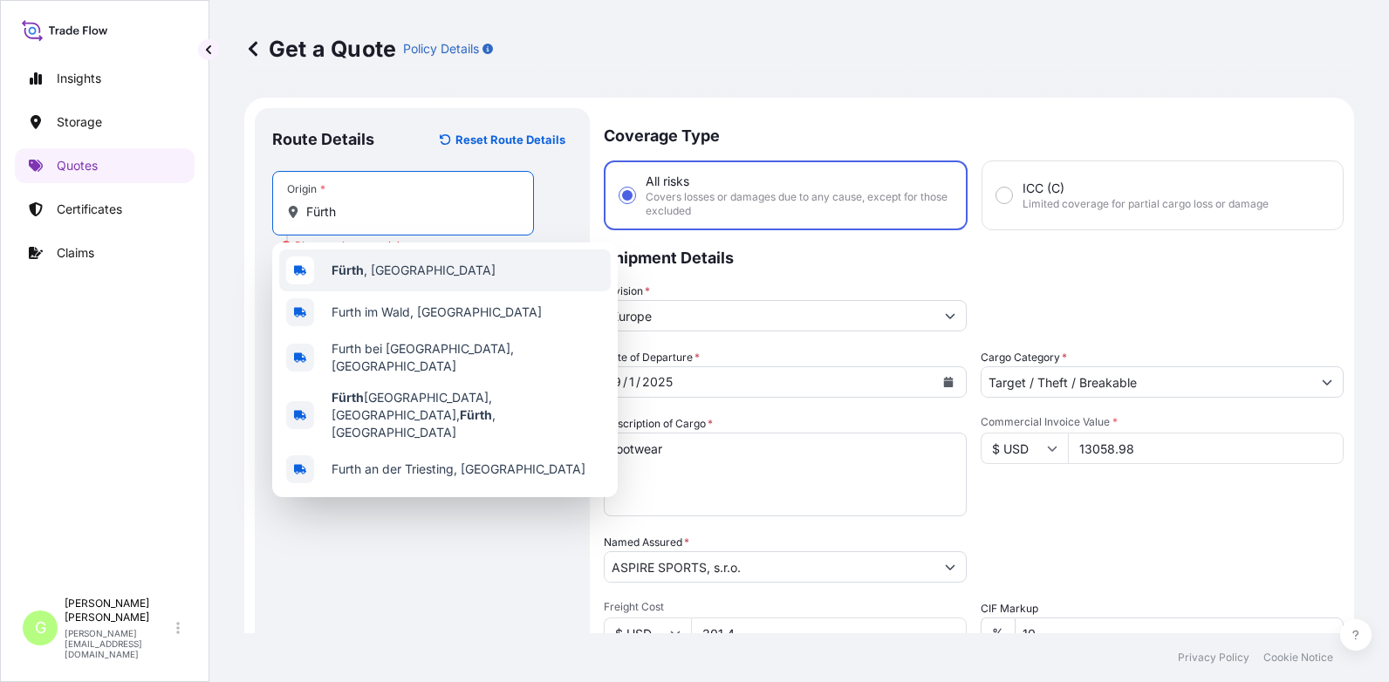
click at [389, 265] on span "[GEOGRAPHIC_DATA] , [GEOGRAPHIC_DATA]" at bounding box center [413, 270] width 164 height 17
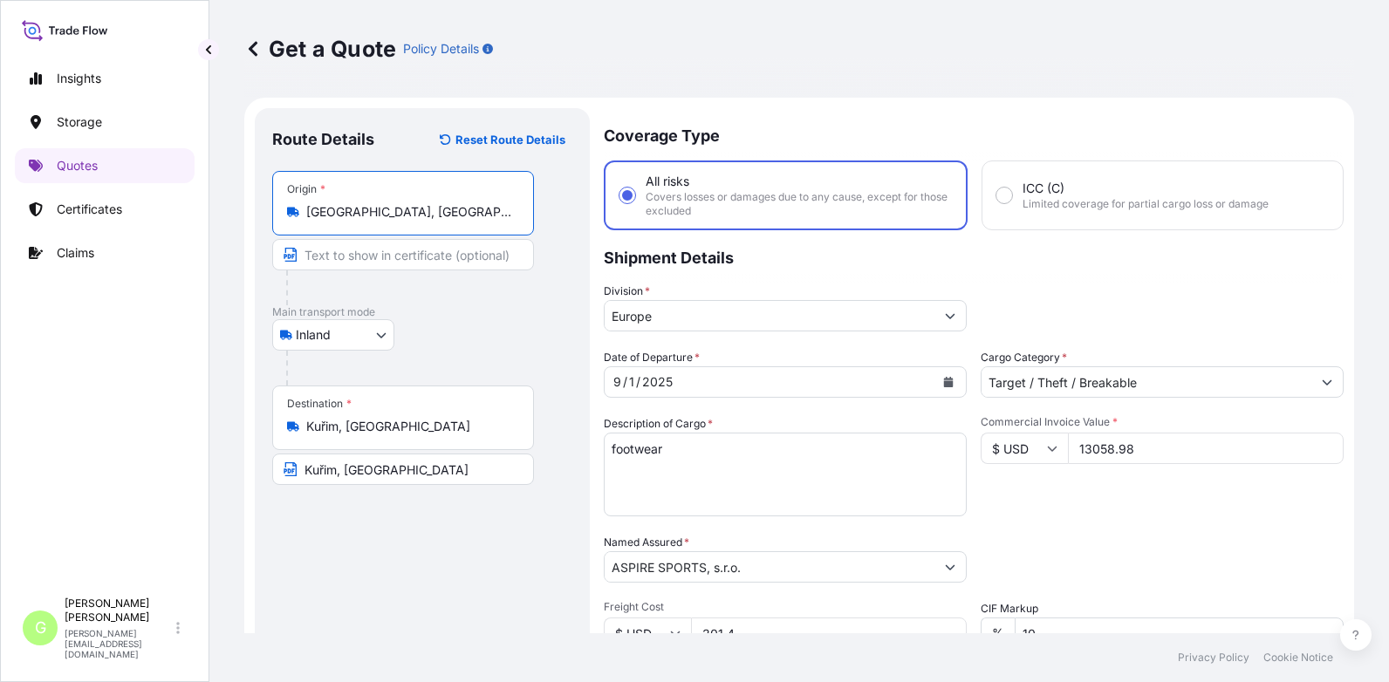
type input "[GEOGRAPHIC_DATA], [GEOGRAPHIC_DATA]"
click at [390, 249] on input "Text to appear on certificate" at bounding box center [403, 254] width 262 height 31
paste input "Fürth"
type input "[GEOGRAPHIC_DATA], [GEOGRAPHIC_DATA]"
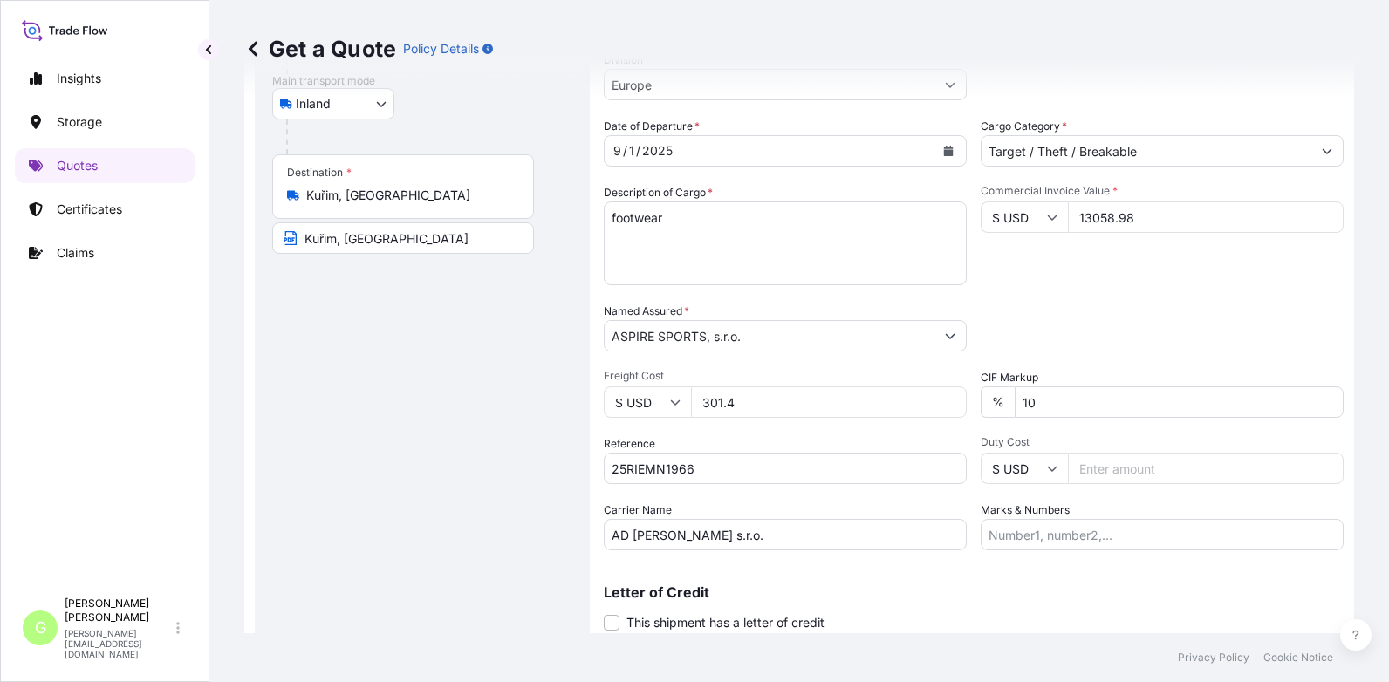
scroll to position [262, 0]
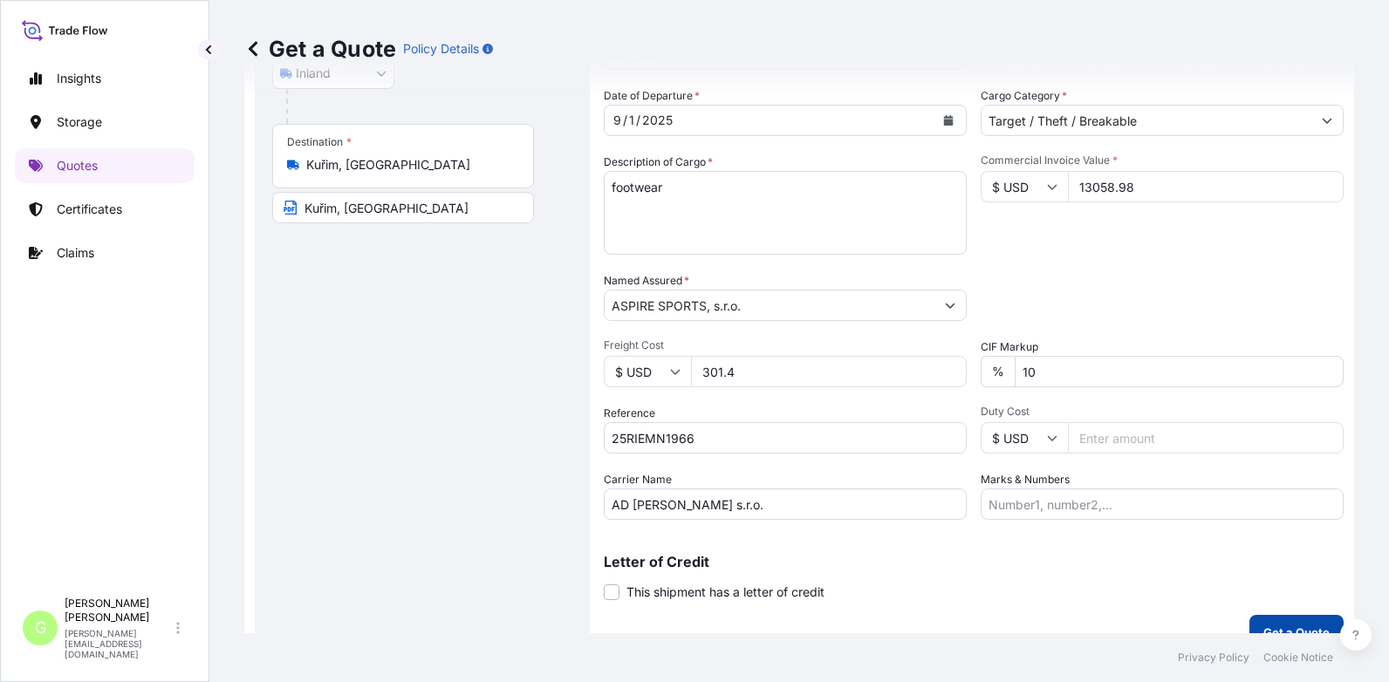
click at [1271, 621] on button "Get a Quote" at bounding box center [1296, 632] width 94 height 35
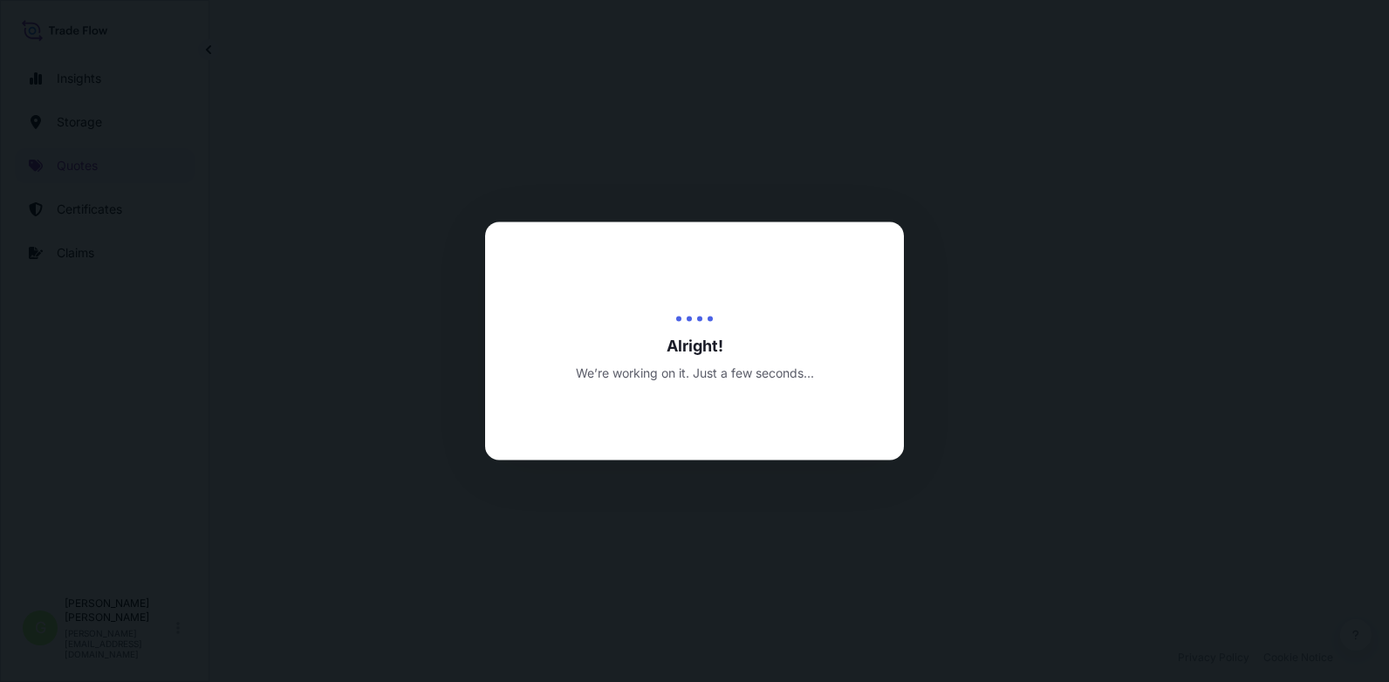
select select "Inland"
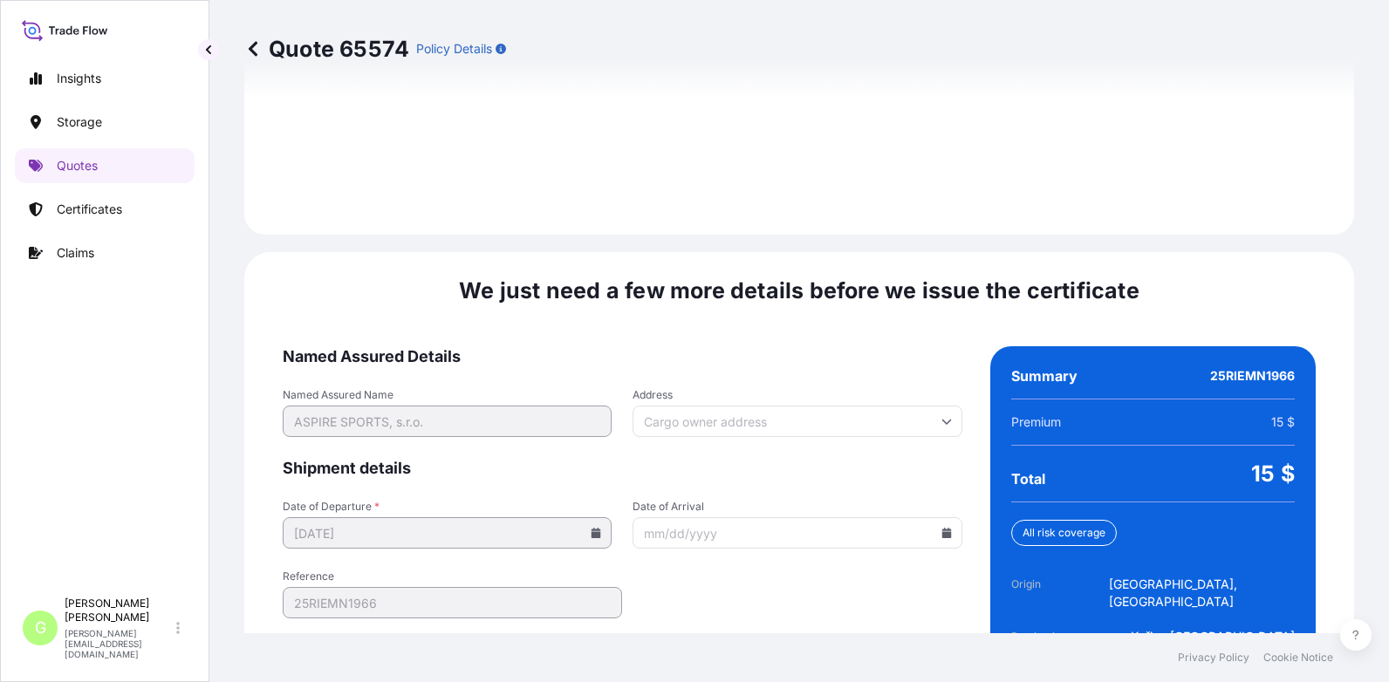
scroll to position [2600, 0]
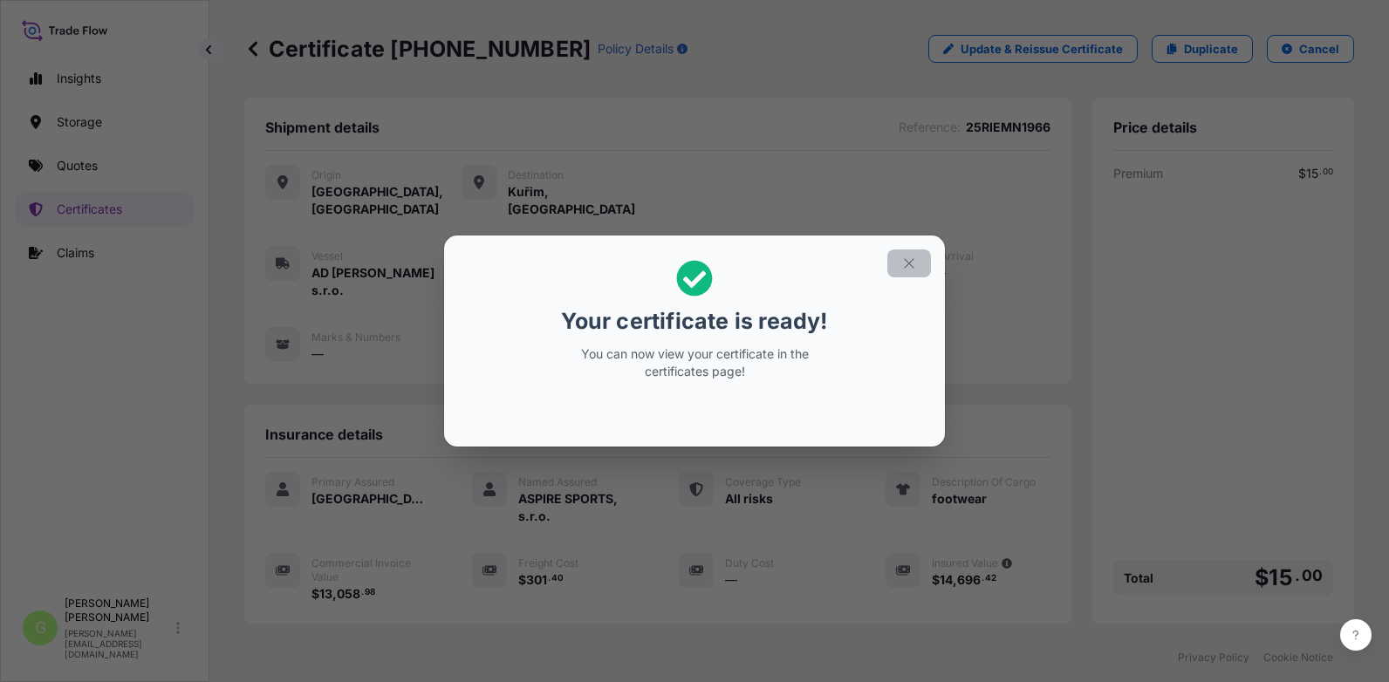
click at [898, 264] on button "button" at bounding box center [909, 263] width 44 height 28
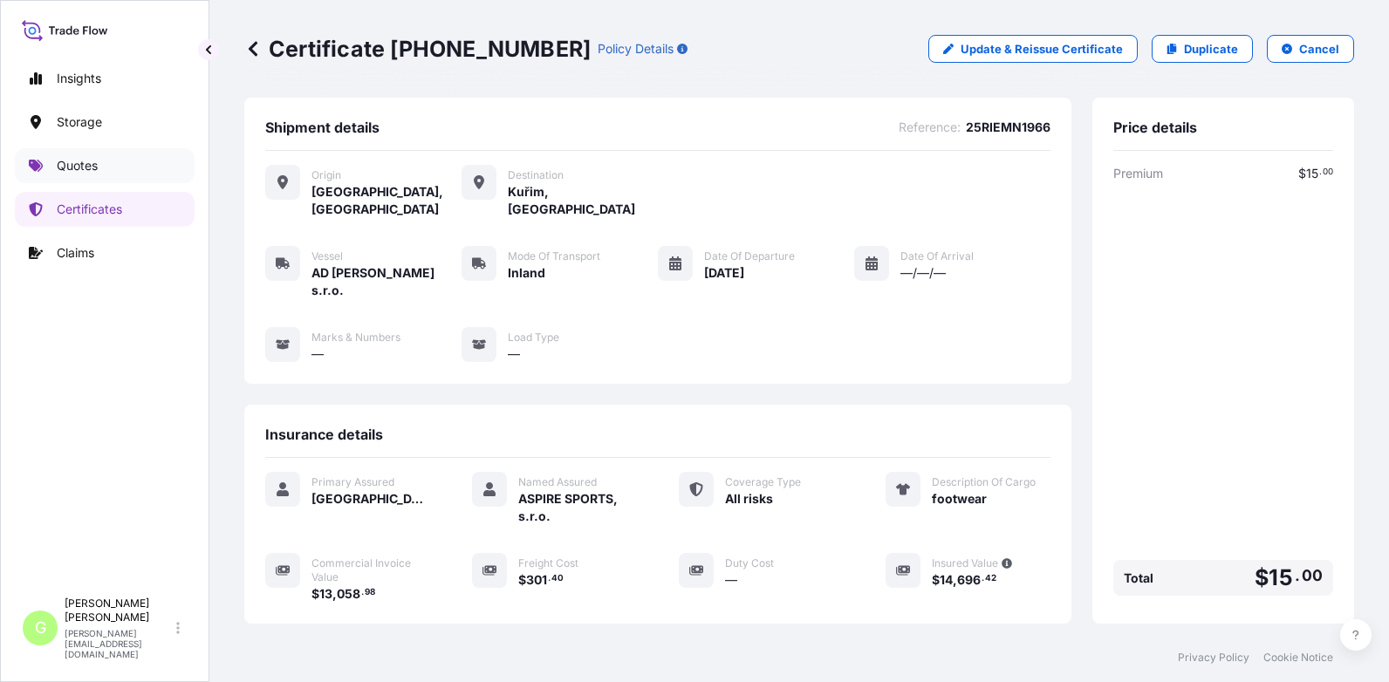
click at [71, 166] on p "Quotes" at bounding box center [77, 165] width 41 height 17
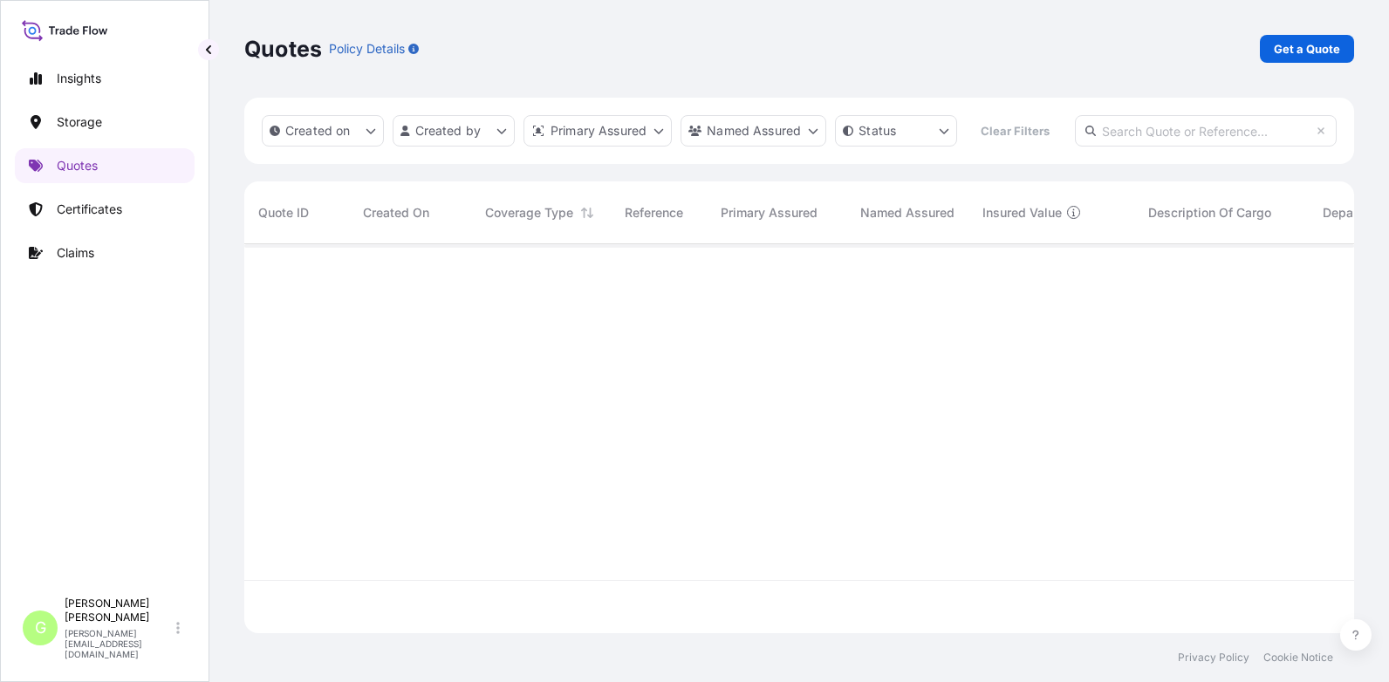
scroll to position [344, 1097]
click at [1317, 51] on p "Get a Quote" at bounding box center [1307, 48] width 66 height 17
select select "Water"
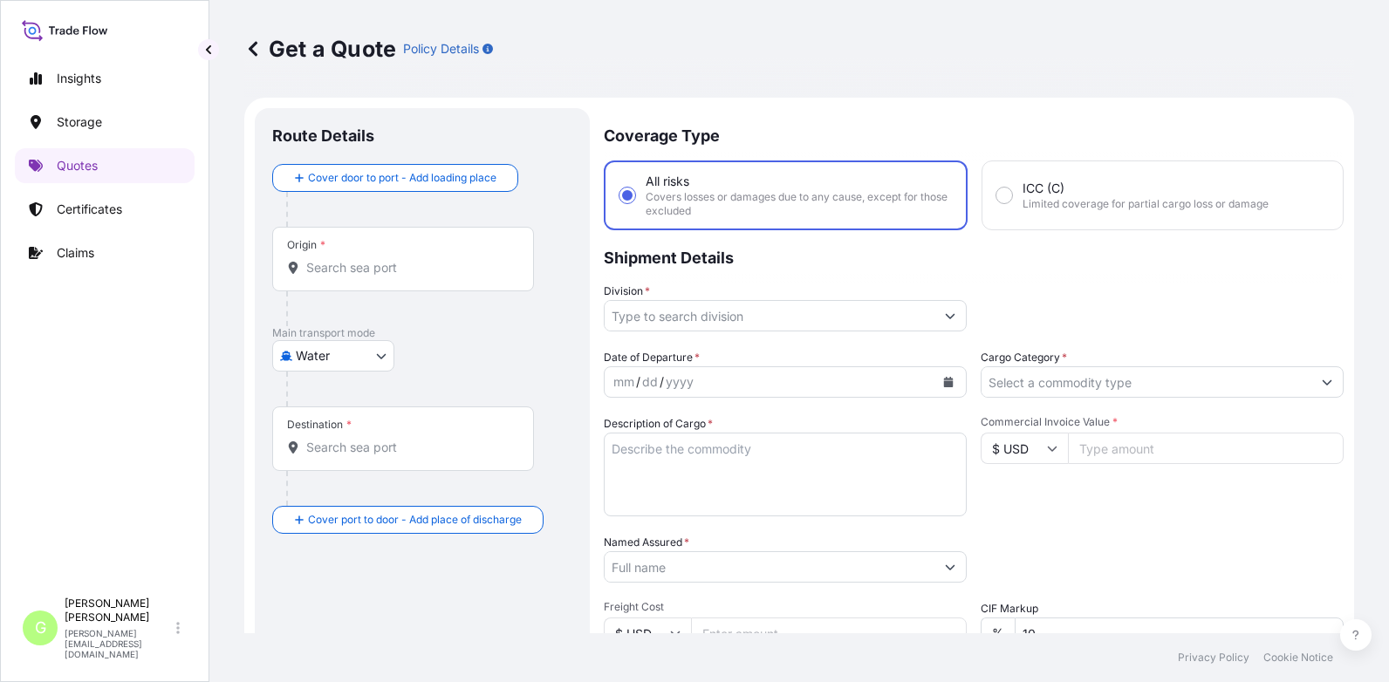
scroll to position [28, 0]
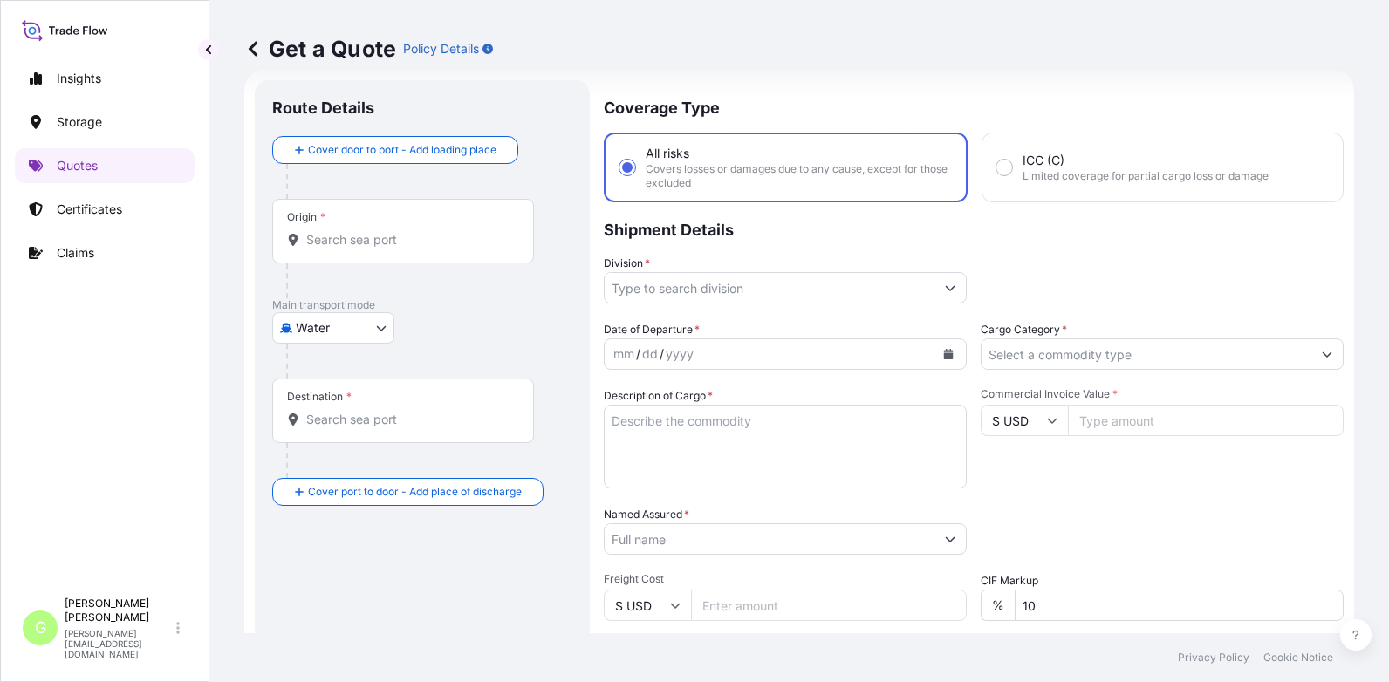
click at [348, 323] on body "Insights Storage Quotes Certificates Claims G [PERSON_NAME] [PERSON_NAME][EMAIL…" at bounding box center [694, 341] width 1389 height 682
click at [327, 440] on span "Inland" at bounding box center [322, 435] width 35 height 17
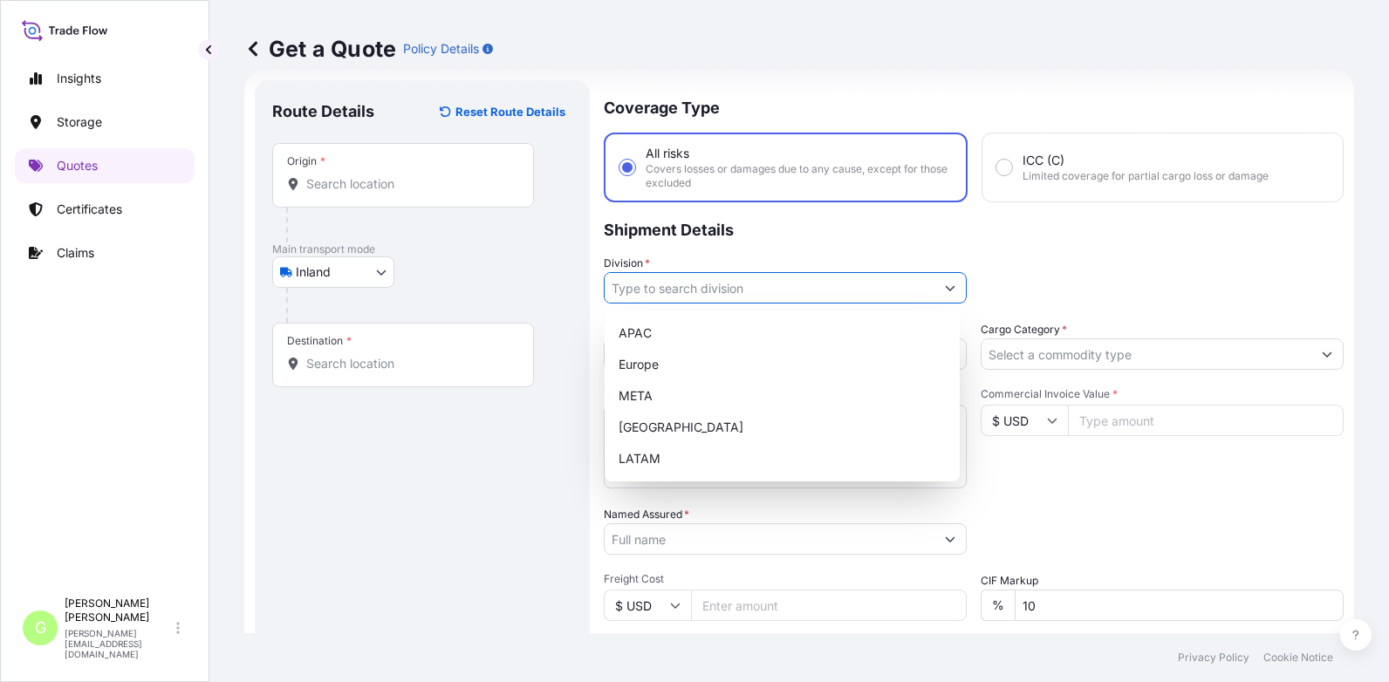
click at [693, 284] on input "Division *" at bounding box center [770, 287] width 330 height 31
click at [642, 363] on div "Europe" at bounding box center [782, 364] width 341 height 31
type input "Europe"
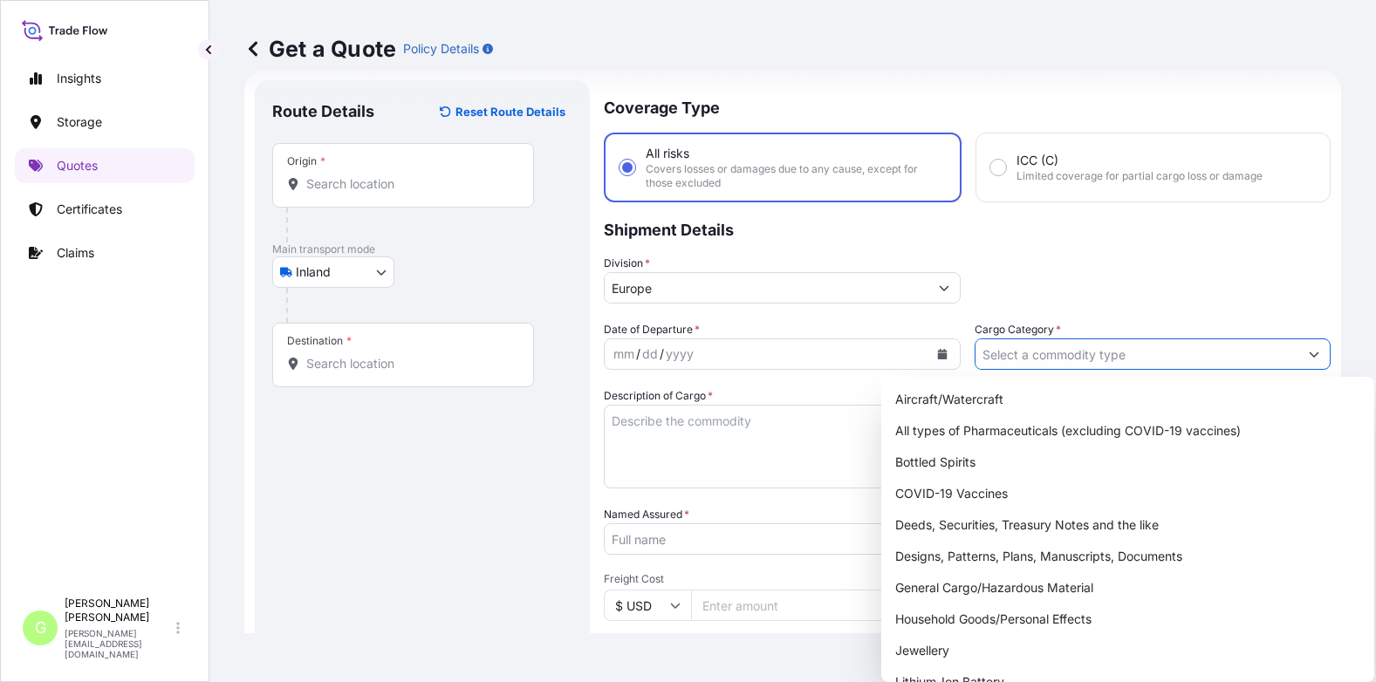
click at [994, 352] on input "Cargo Category *" at bounding box center [1137, 353] width 324 height 31
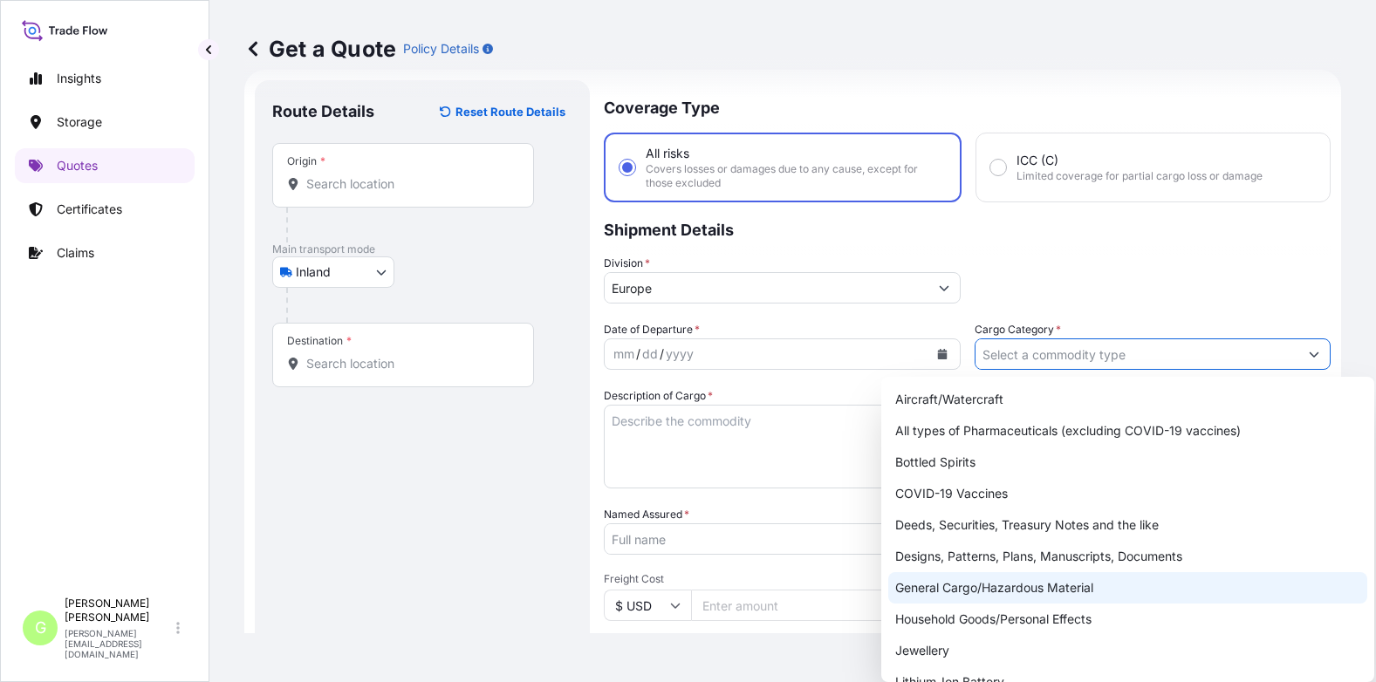
click at [915, 580] on div "General Cargo/Hazardous Material" at bounding box center [1127, 587] width 479 height 31
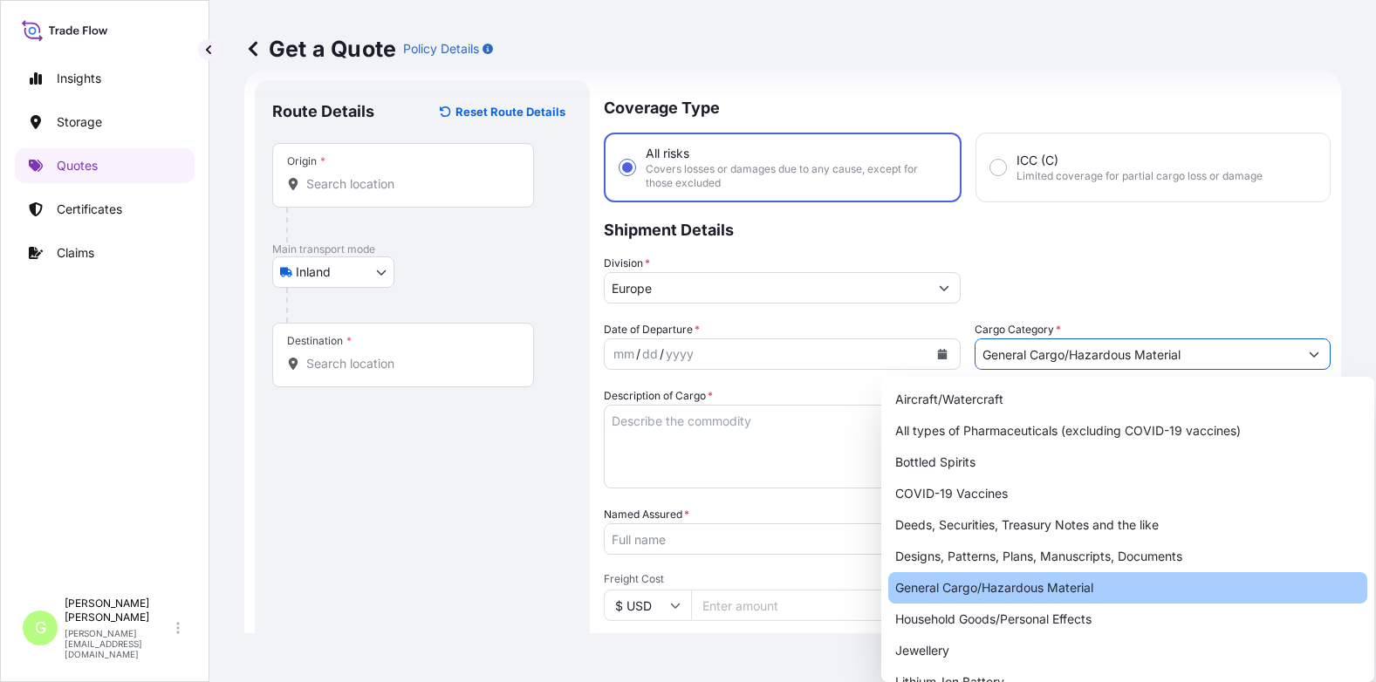
type input "General Cargo/Hazardous Material"
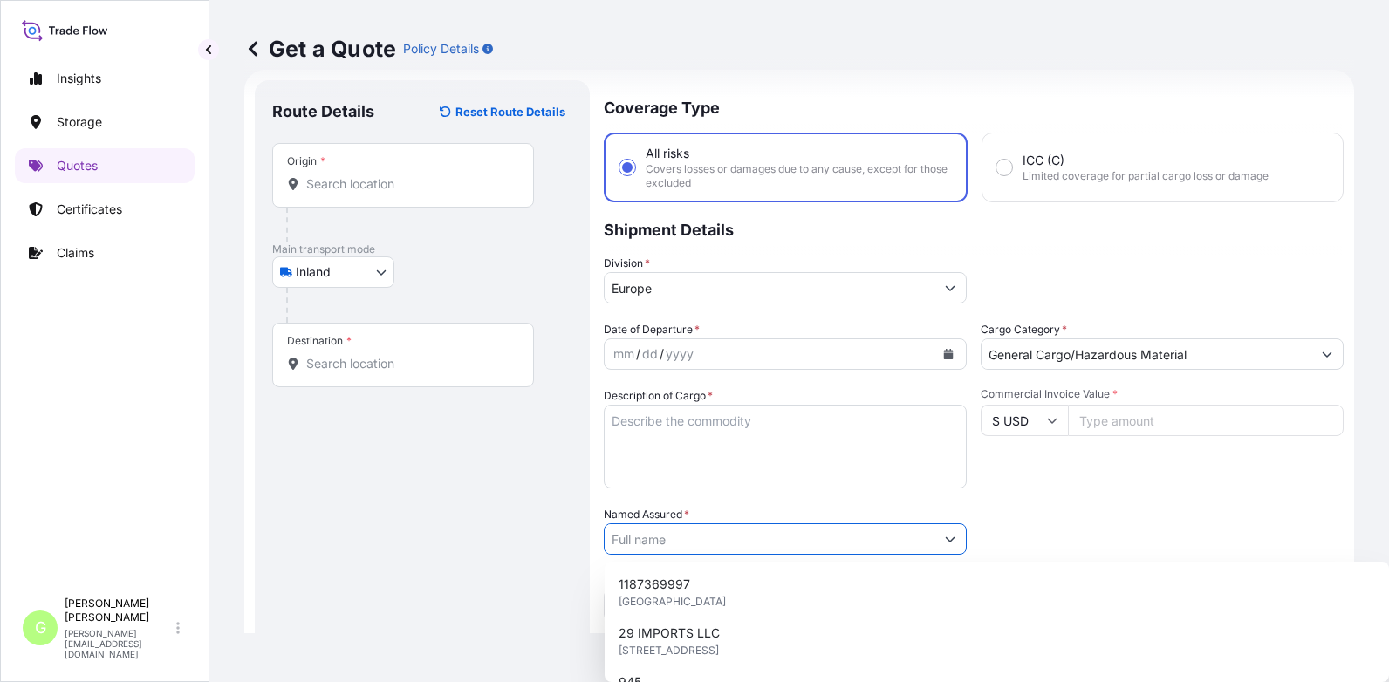
click at [657, 536] on input "Named Assured *" at bounding box center [770, 538] width 330 height 31
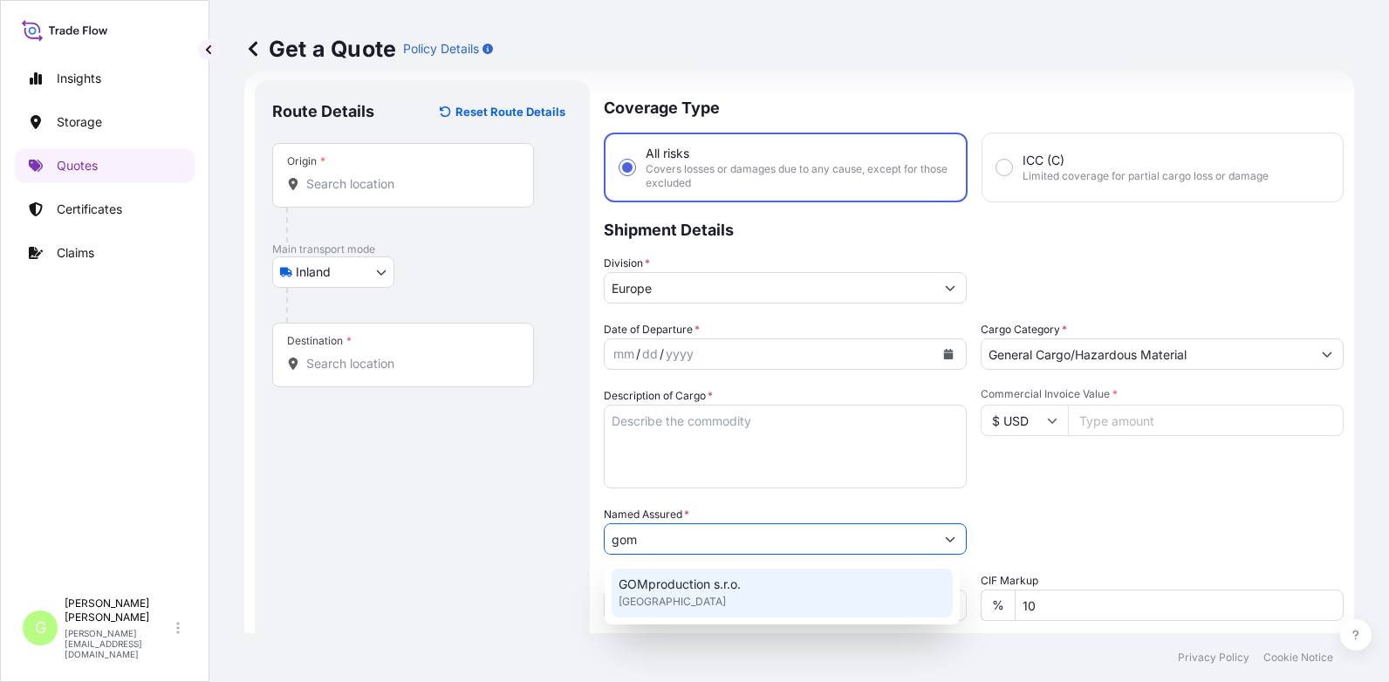
click at [674, 590] on span "GOMproduction s.r.o." at bounding box center [679, 584] width 122 height 17
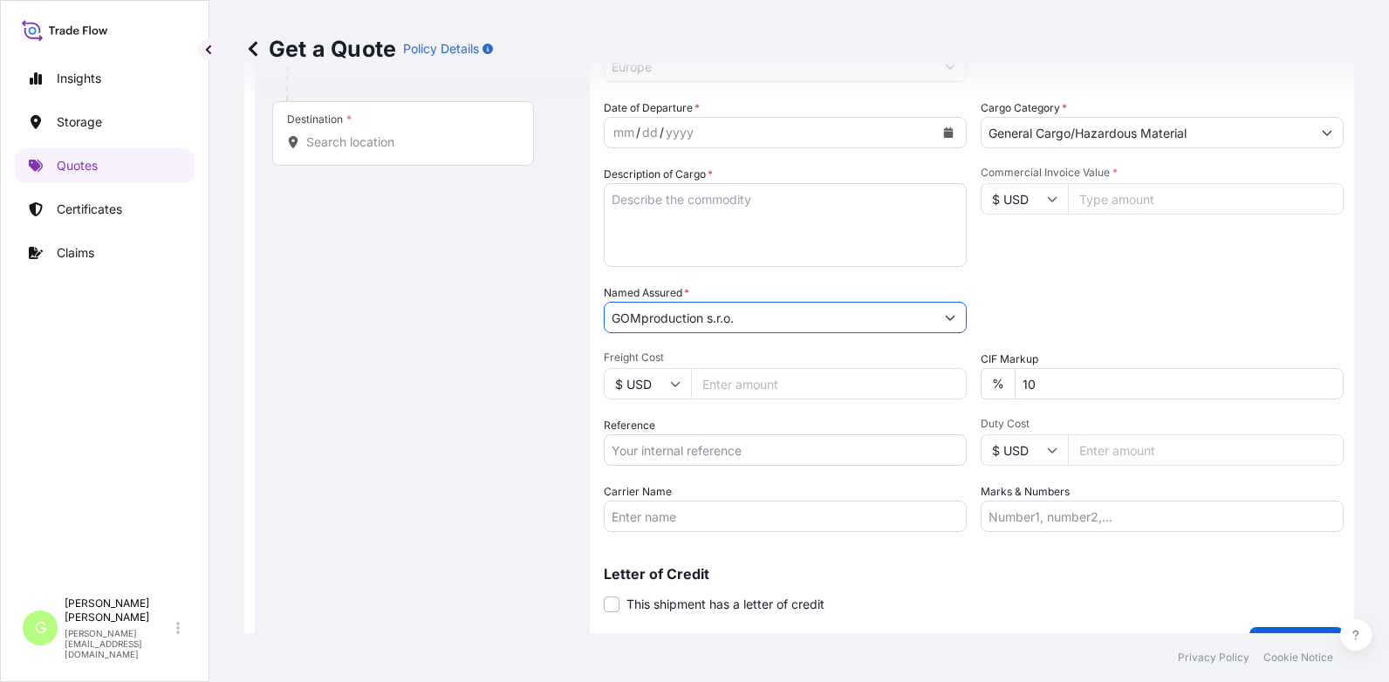
scroll to position [289, 0]
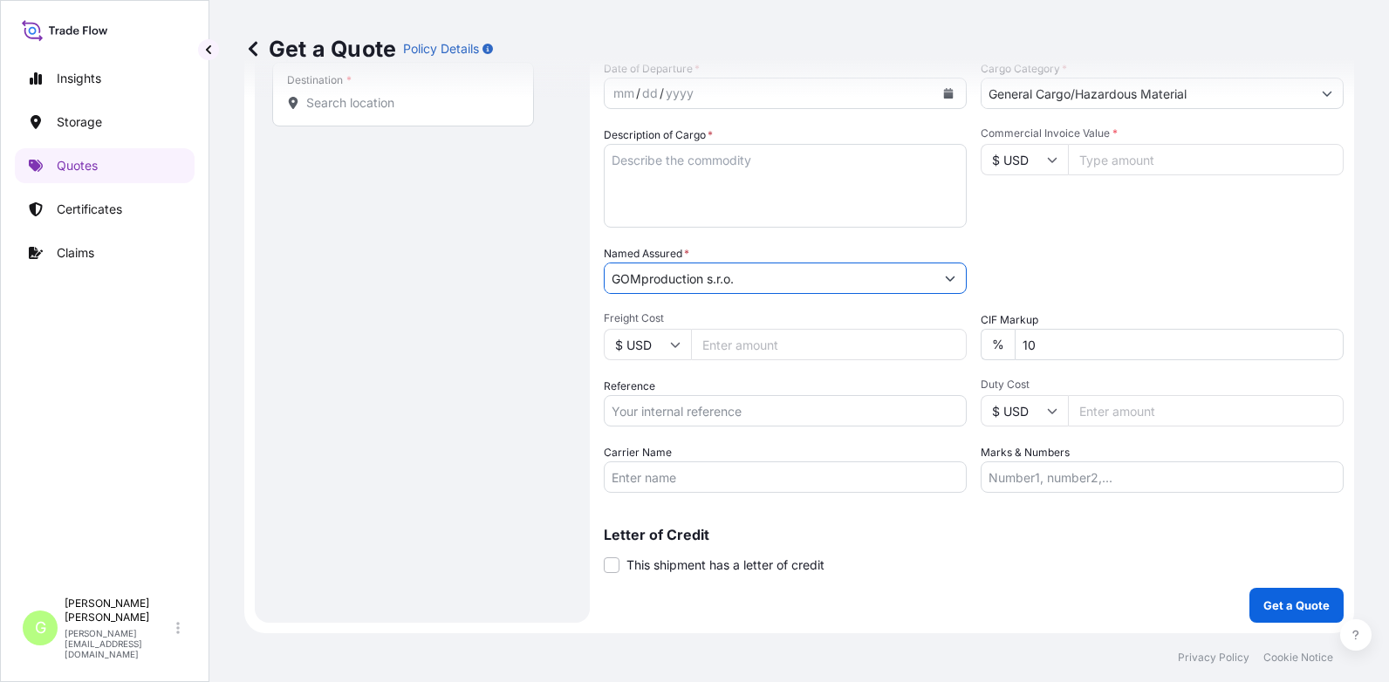
type input "GOMproduction s.r.o."
click at [645, 410] on input "Reference" at bounding box center [785, 410] width 363 height 31
paste input "25TIARS0422"
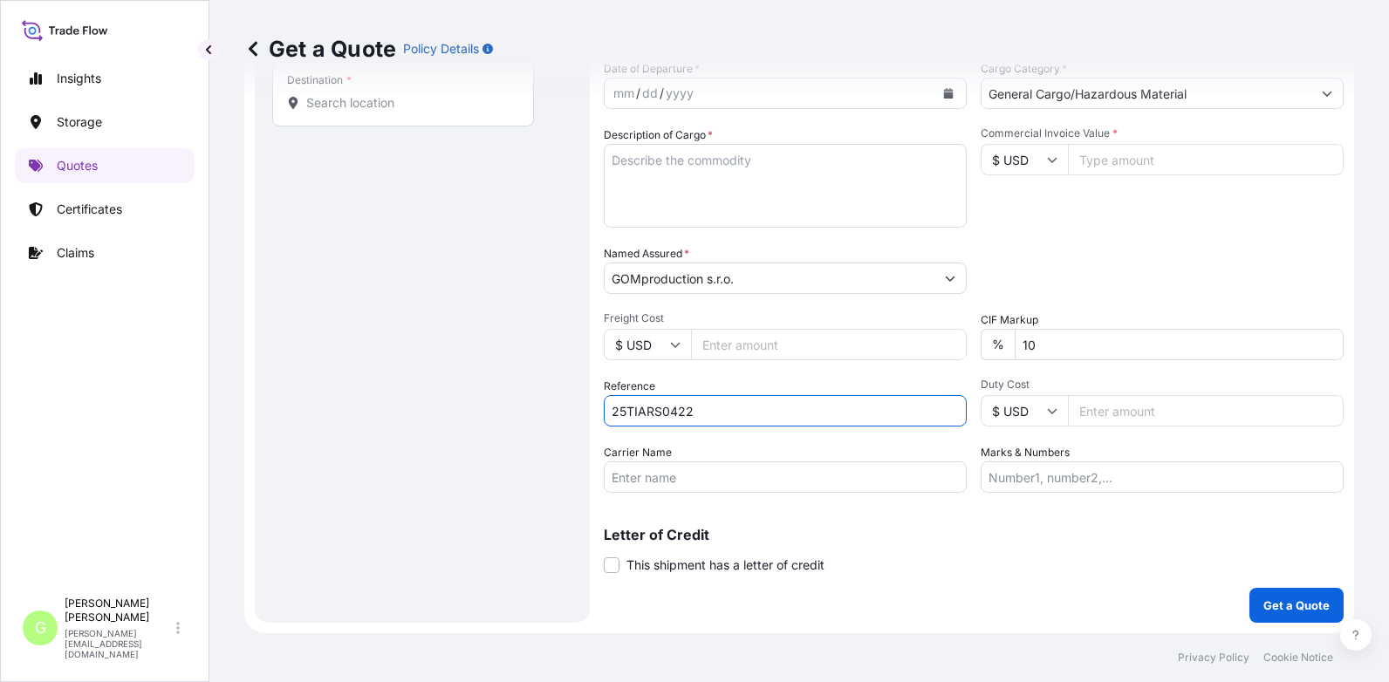
type input "25TIARS0422"
click at [1109, 157] on input "Commercial Invoice Value *" at bounding box center [1206, 159] width 276 height 31
paste input "4536.0000"
type input "4536.0000"
click at [727, 345] on input "Freight Cost" at bounding box center [829, 344] width 276 height 31
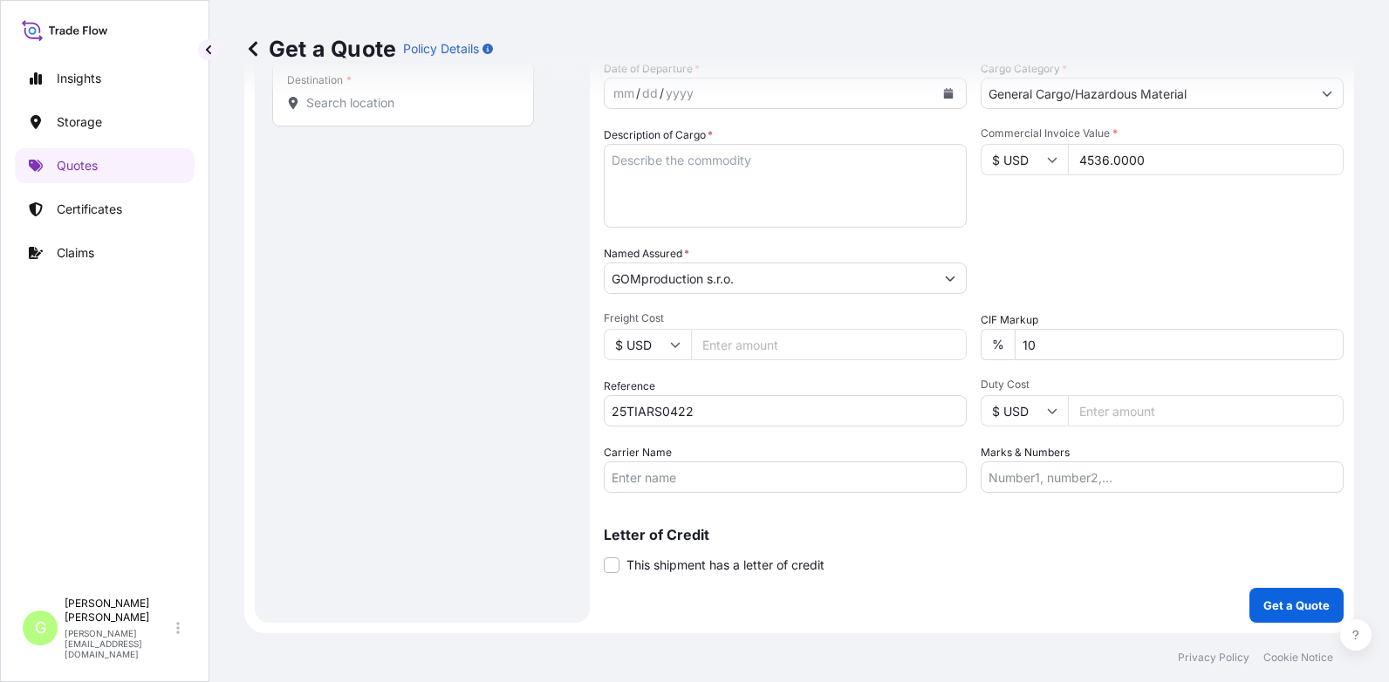
paste input "950"
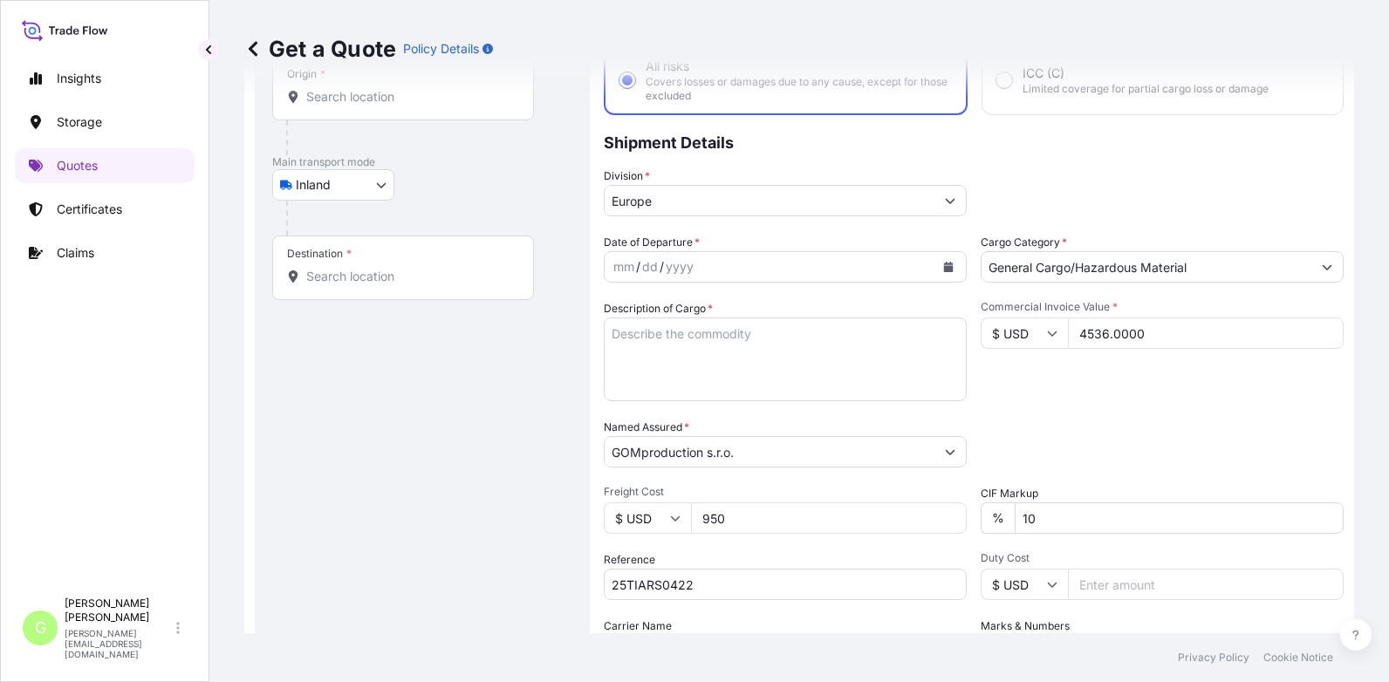
scroll to position [114, 0]
type input "950"
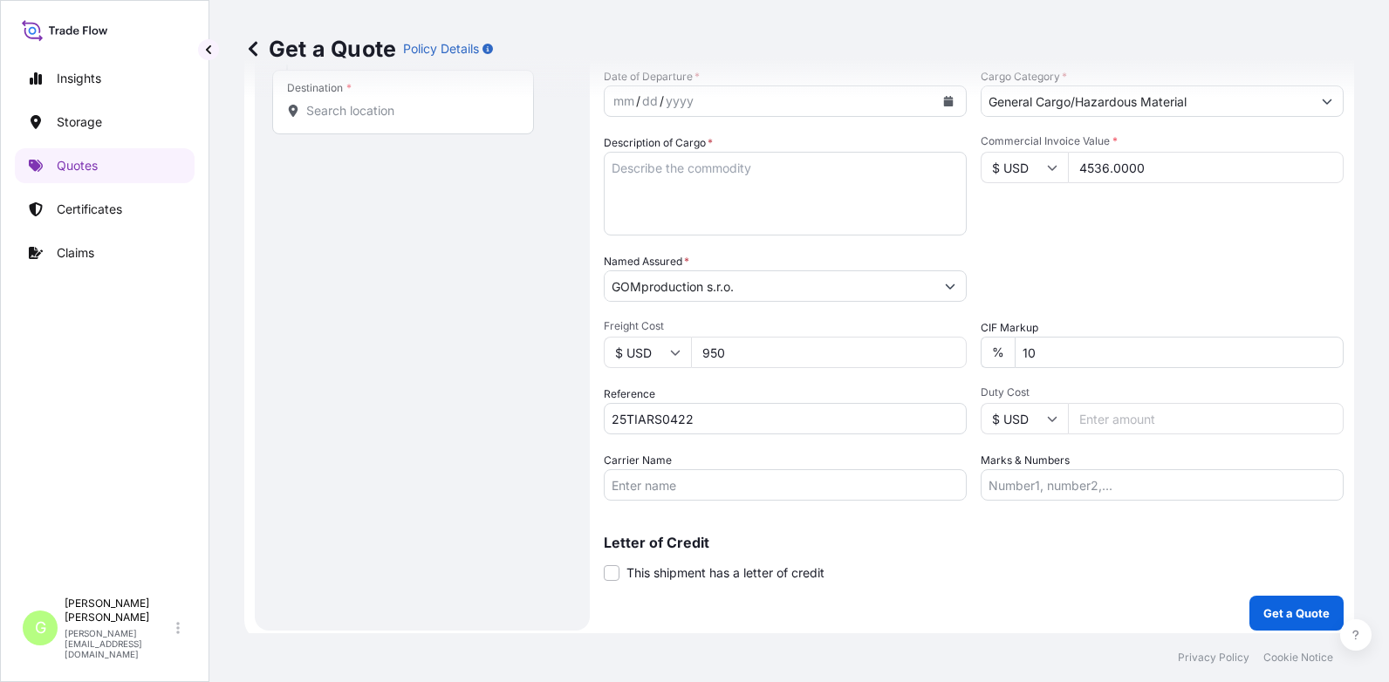
scroll to position [289, 0]
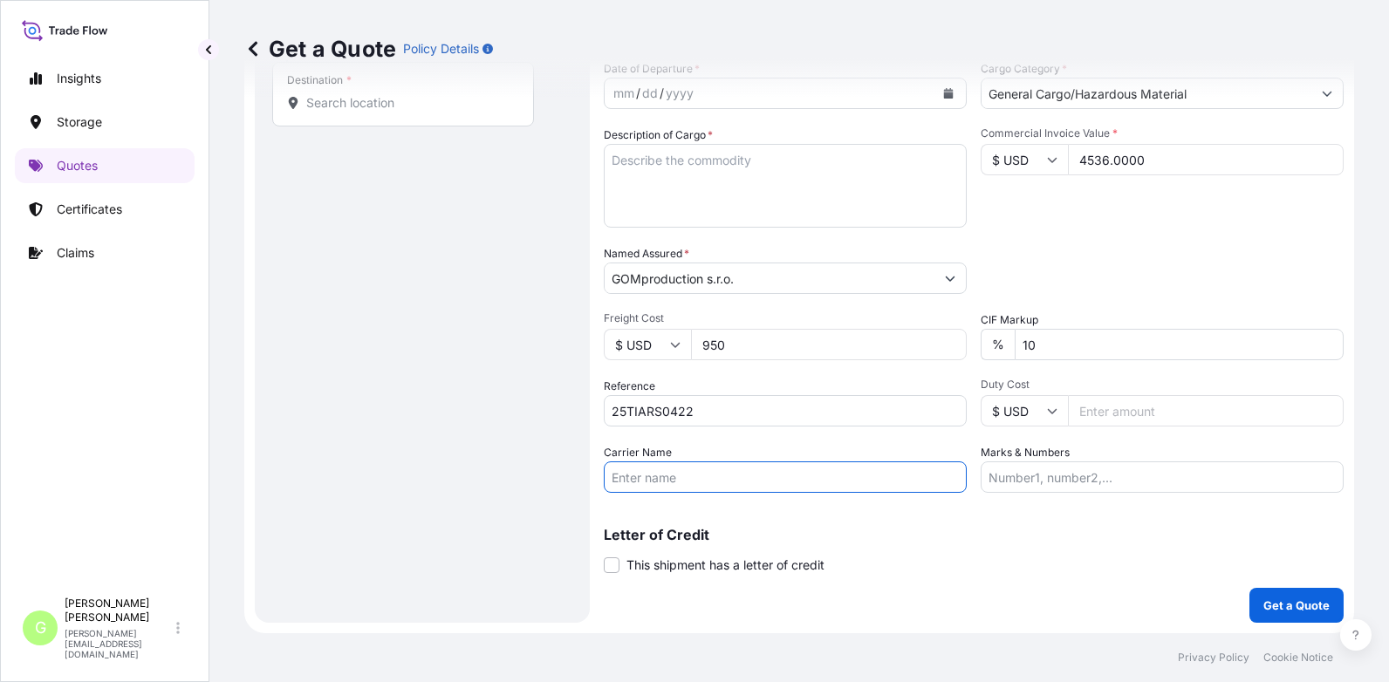
click at [666, 474] on input "Carrier Name" at bounding box center [785, 476] width 363 height 31
click at [636, 477] on input "Carrier Name" at bounding box center [785, 476] width 363 height 31
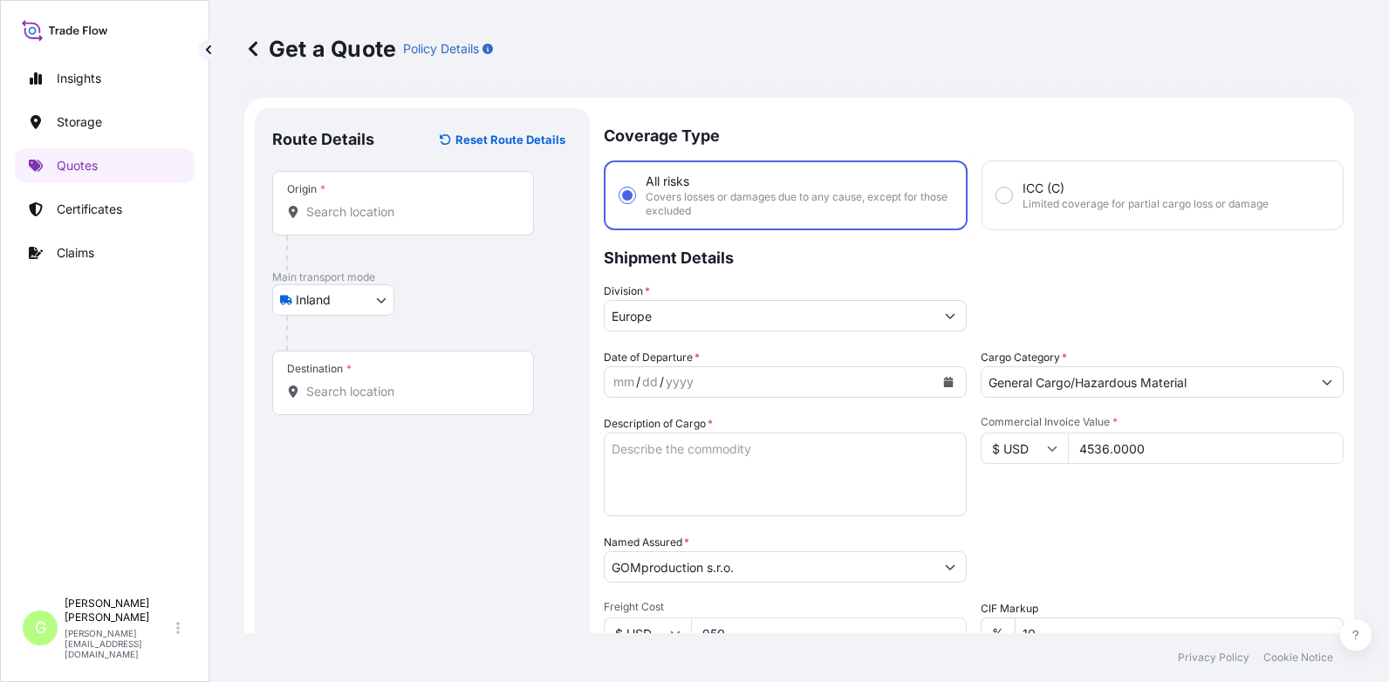
scroll to position [262, 0]
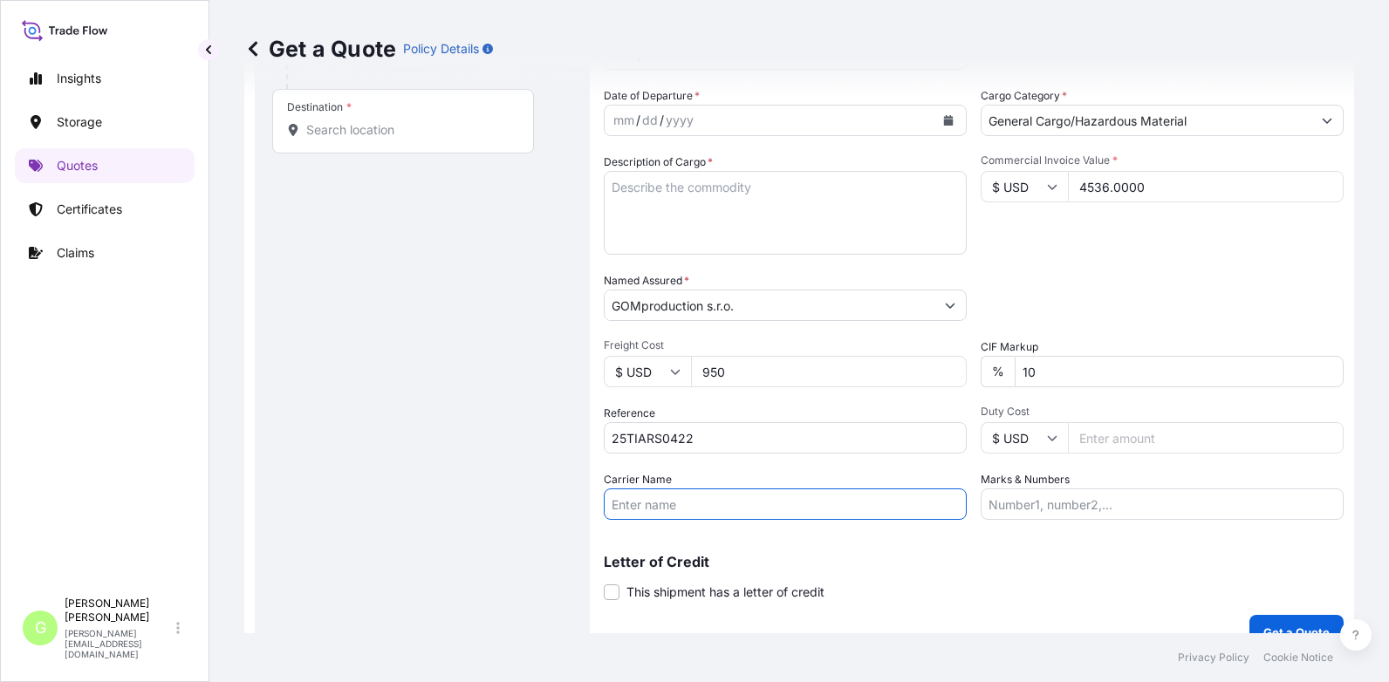
click at [641, 505] on input "Carrier Name" at bounding box center [785, 504] width 363 height 31
type input "BOXLINE UCL"
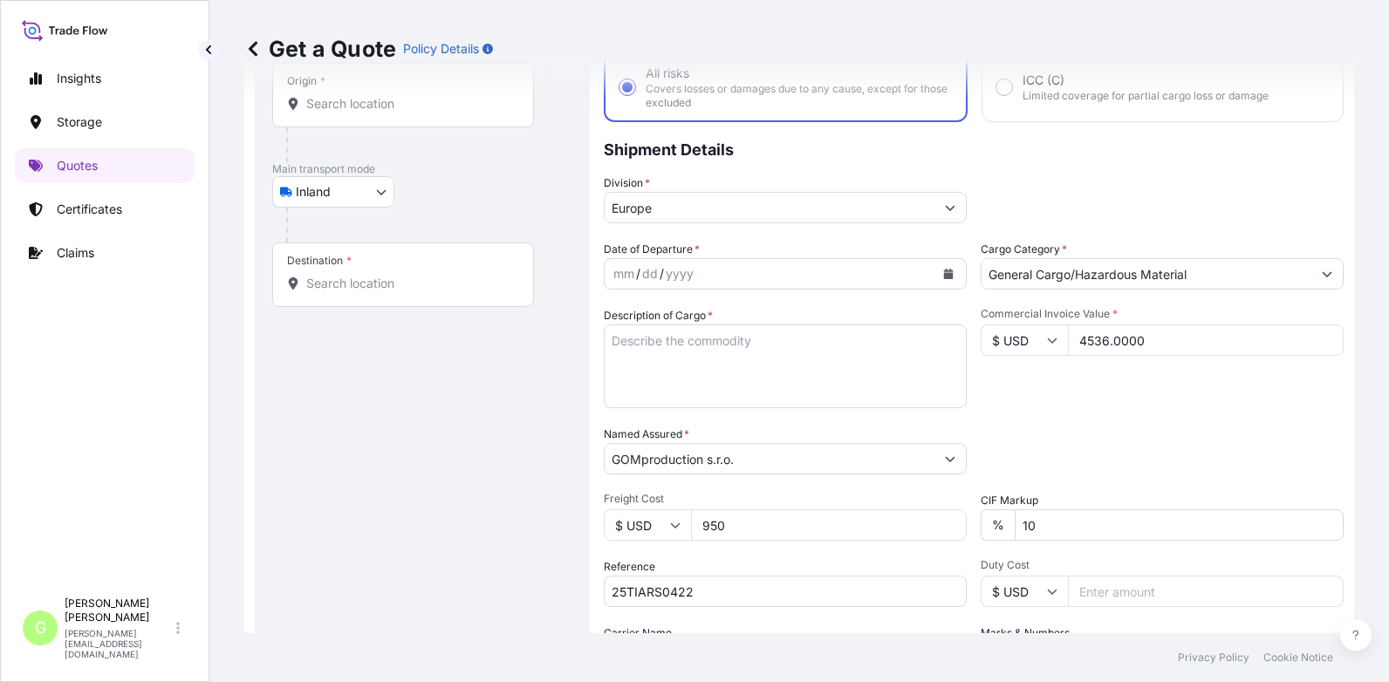
scroll to position [0, 0]
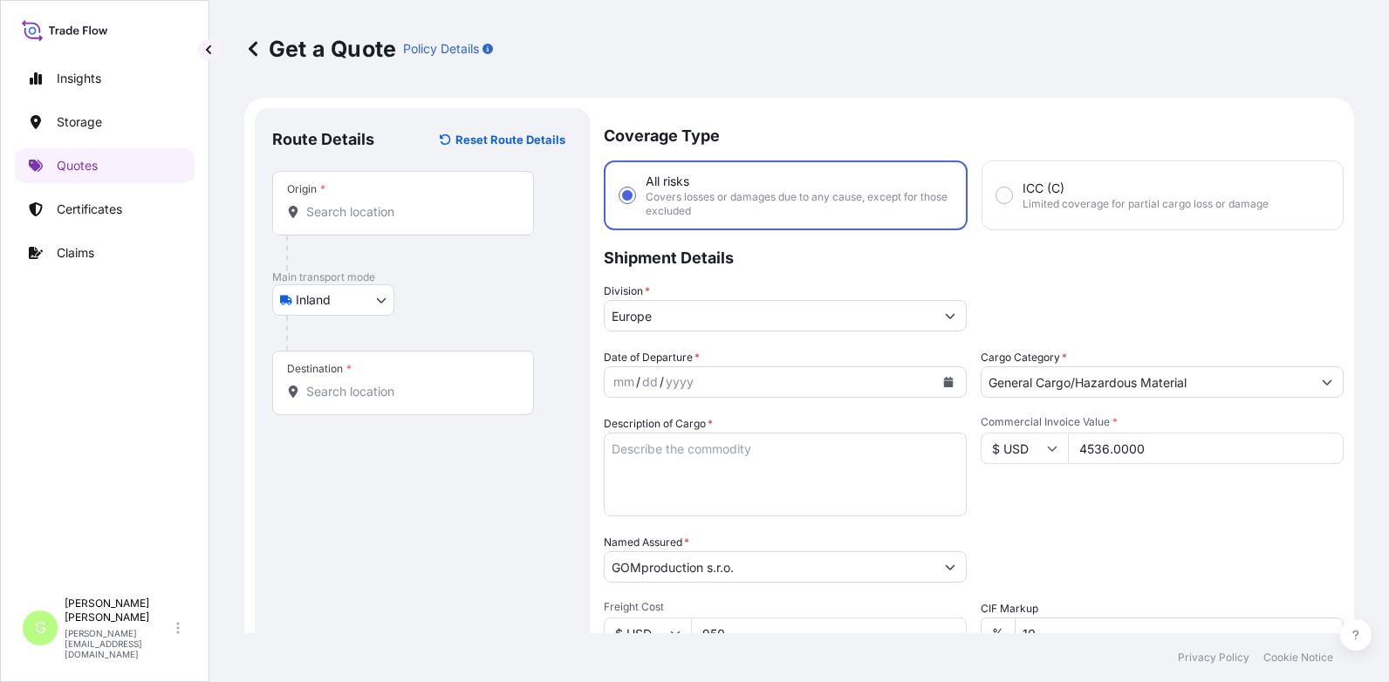
click at [332, 202] on div "Origin *" at bounding box center [403, 203] width 262 height 65
click at [332, 203] on input "Origin *" at bounding box center [409, 211] width 206 height 17
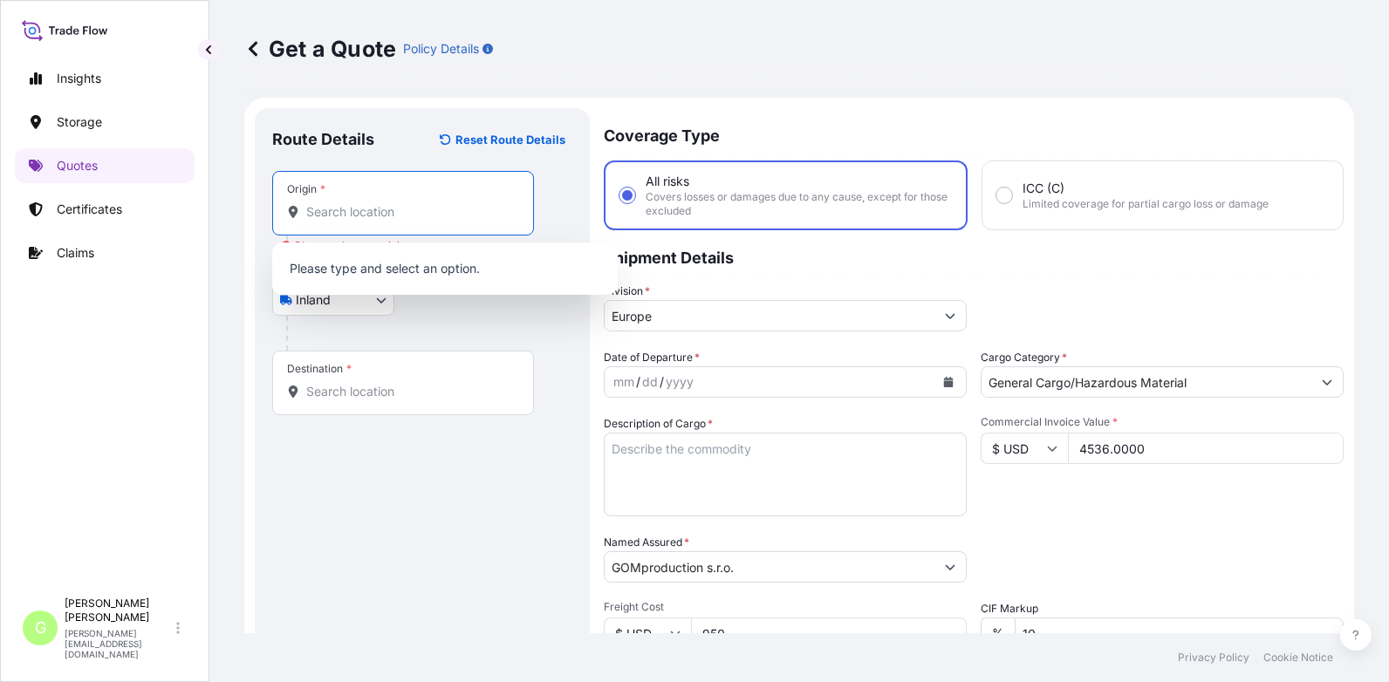
drag, startPoint x: 332, startPoint y: 202, endPoint x: 319, endPoint y: 214, distance: 17.3
click at [319, 214] on input "Origin * Please select an origin" at bounding box center [409, 211] width 206 height 17
paste input "QINGDAO"
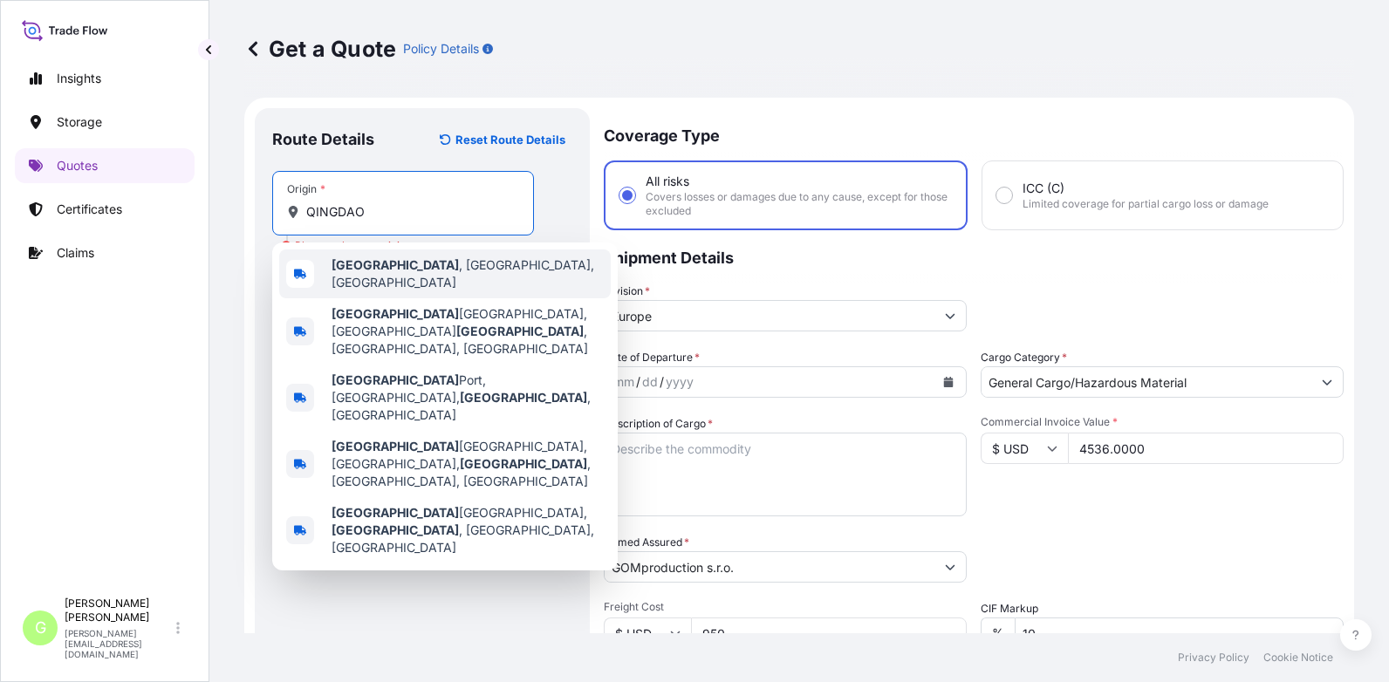
click at [338, 257] on div "[GEOGRAPHIC_DATA] , [GEOGRAPHIC_DATA], [GEOGRAPHIC_DATA]" at bounding box center [444, 273] width 331 height 49
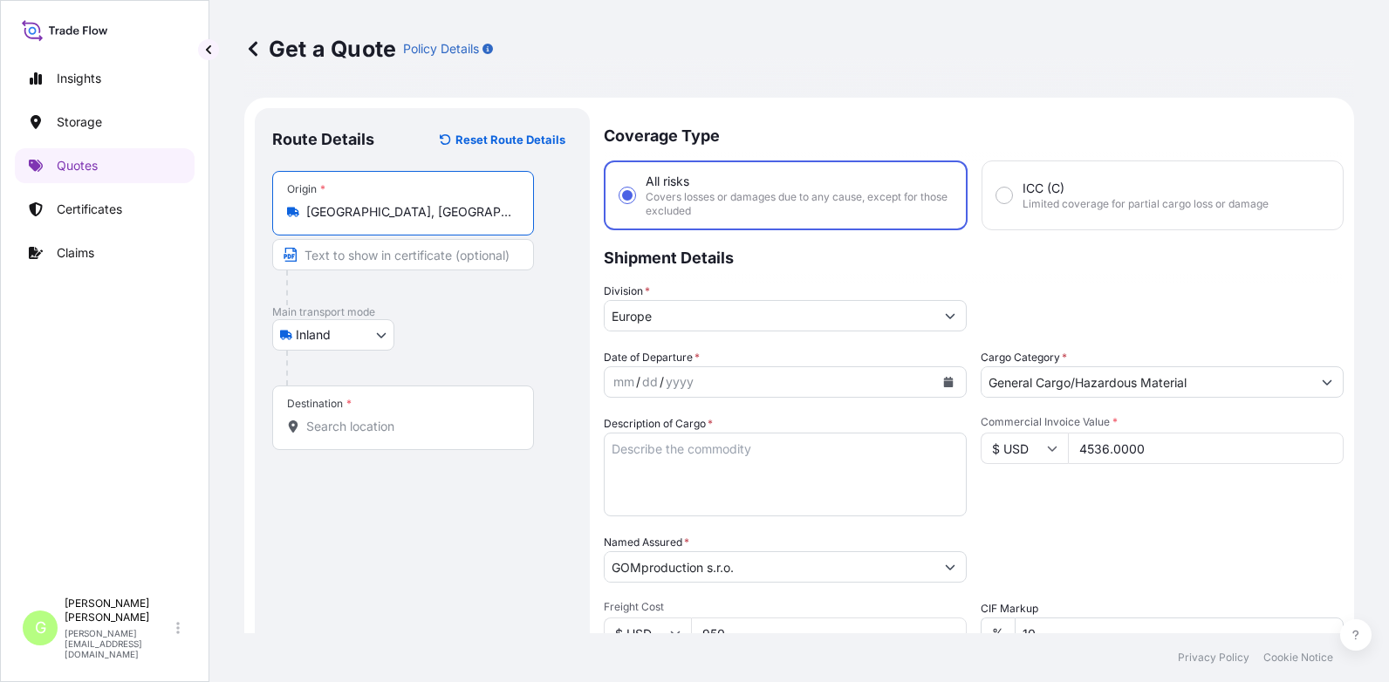
type input "[GEOGRAPHIC_DATA], [GEOGRAPHIC_DATA], [GEOGRAPHIC_DATA]"
click at [338, 256] on input "Text to appear on certificate" at bounding box center [403, 254] width 262 height 31
paste input "QINGDAO"
type input "[GEOGRAPHIC_DATA], [GEOGRAPHIC_DATA]"
click at [316, 427] on input "Destination *" at bounding box center [409, 426] width 206 height 17
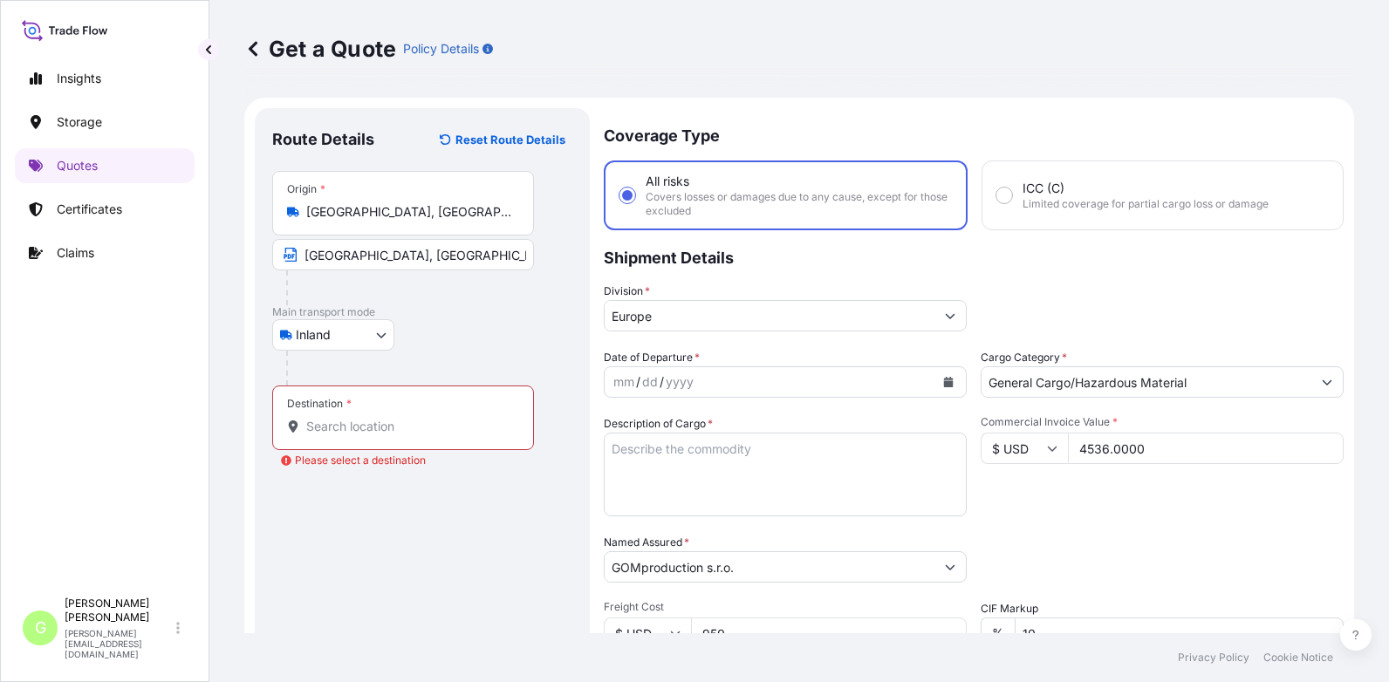
click at [11, 423] on div "Insights Storage Quotes Certificates Claims G [PERSON_NAME] [PERSON_NAME][EMAIL…" at bounding box center [104, 341] width 209 height 682
click at [325, 422] on input "Destination * Please select a destination" at bounding box center [409, 426] width 206 height 17
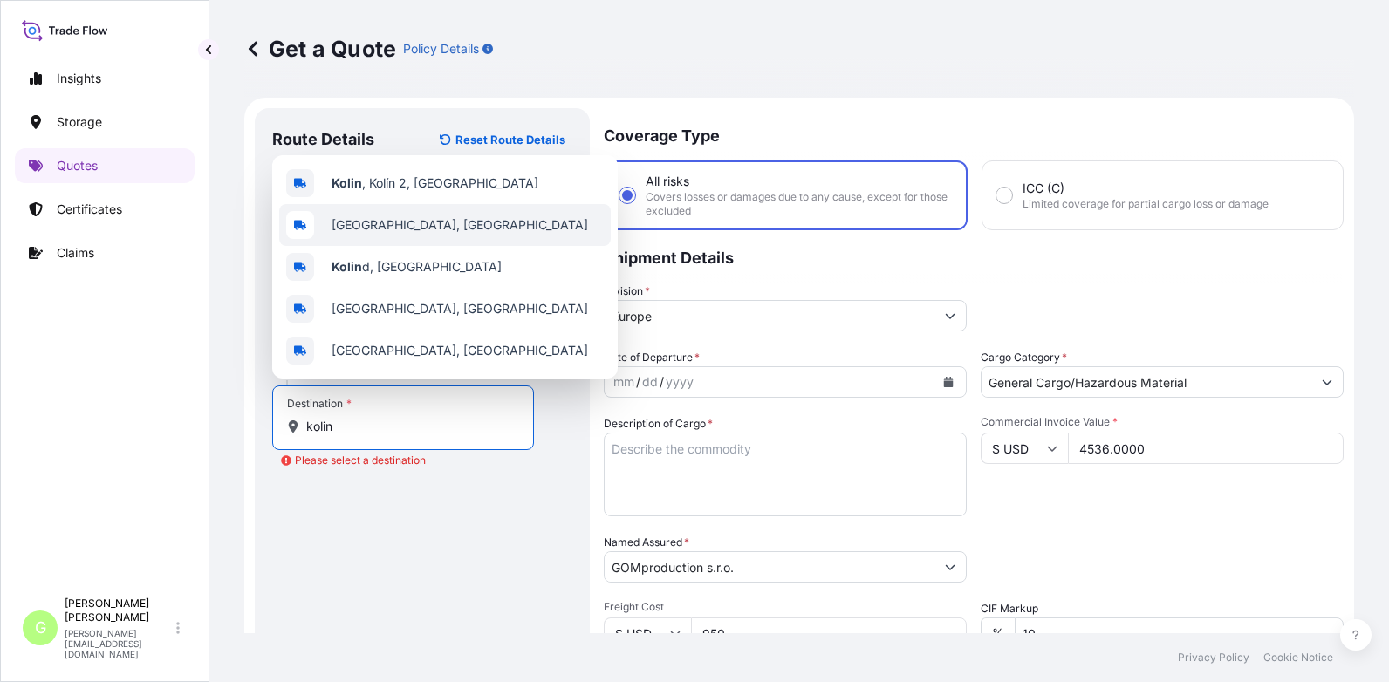
click at [354, 218] on span "[GEOGRAPHIC_DATA], [GEOGRAPHIC_DATA]" at bounding box center [459, 224] width 256 height 17
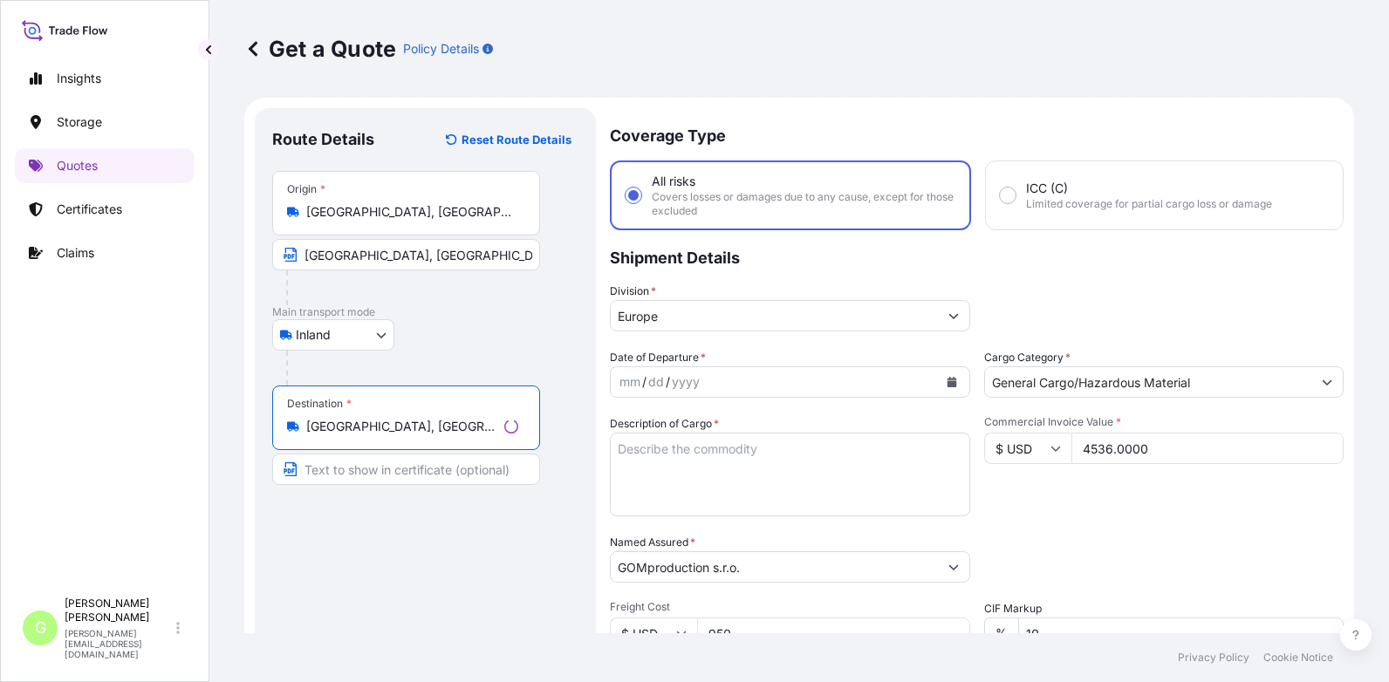
type input "[GEOGRAPHIC_DATA], [GEOGRAPHIC_DATA]"
click at [332, 475] on input "Text to appear on certificate" at bounding box center [406, 469] width 268 height 31
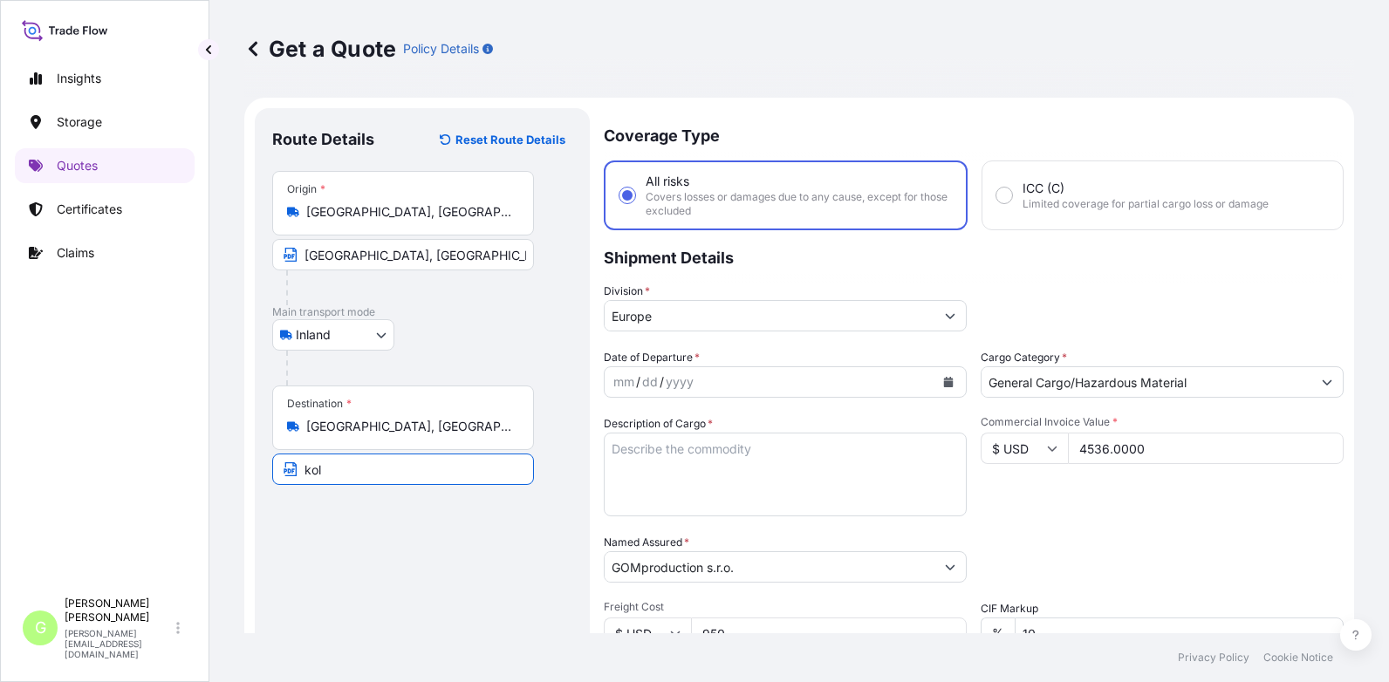
type input "KOLIN, [GEOGRAPHIC_DATA]"
drag, startPoint x: 141, startPoint y: 402, endPoint x: 373, endPoint y: 367, distance: 234.7
click at [140, 402] on div "Insights Storage Quotes Certificates Claims" at bounding box center [105, 316] width 180 height 543
click at [944, 382] on icon "Calendar" at bounding box center [949, 382] width 10 height 10
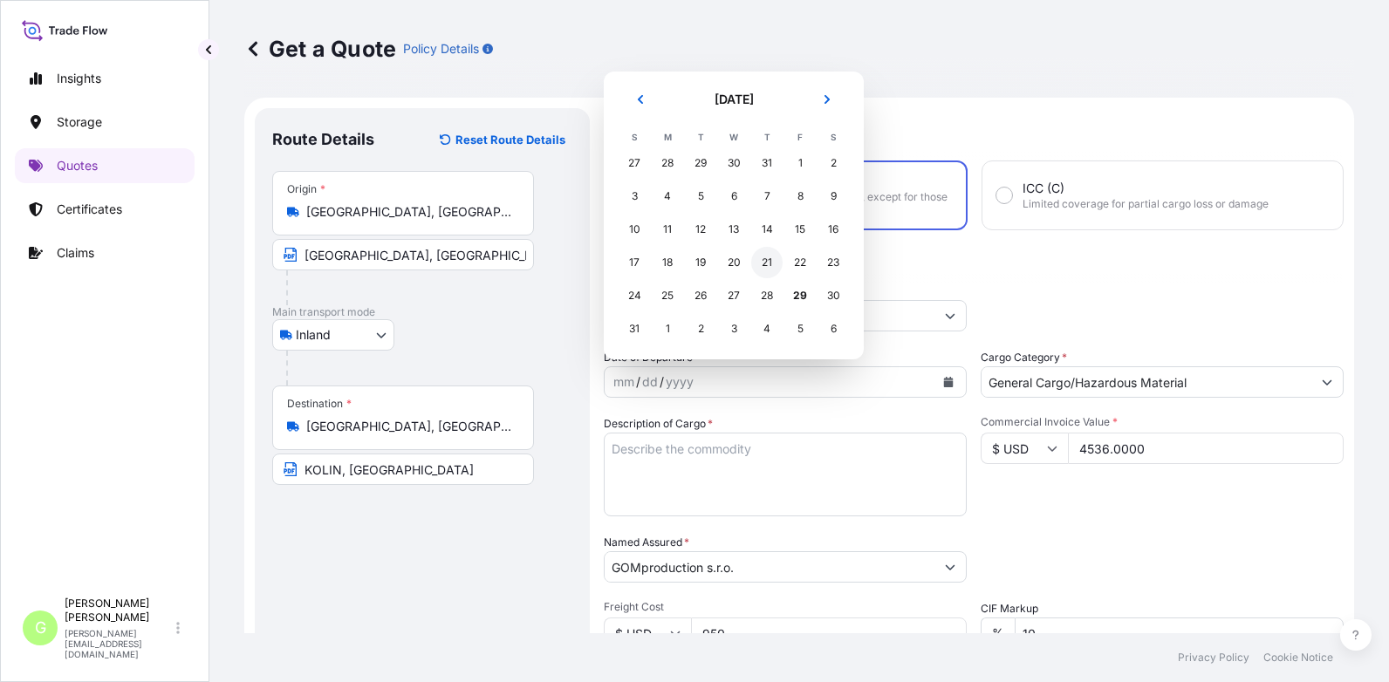
click at [762, 264] on div "21" at bounding box center [766, 262] width 31 height 31
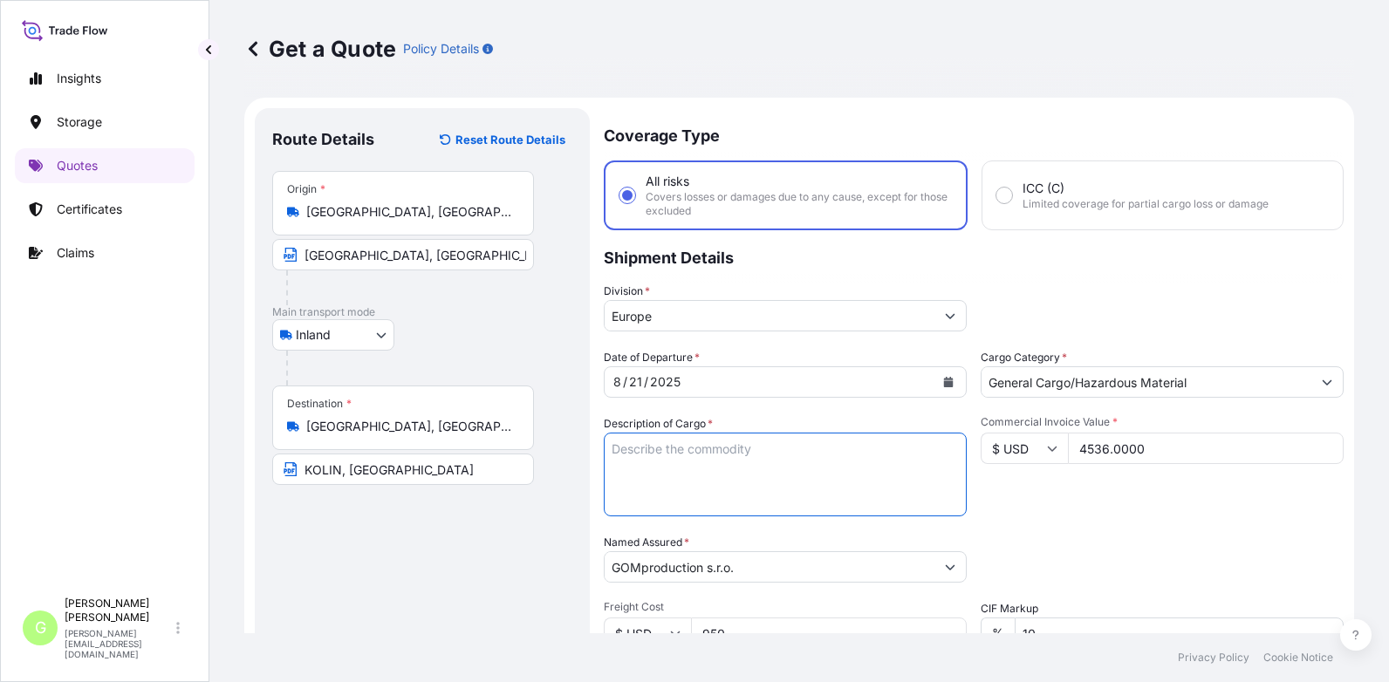
click at [630, 450] on textarea "Description of Cargo *" at bounding box center [785, 475] width 363 height 84
paste textarea "artificial flower stem"
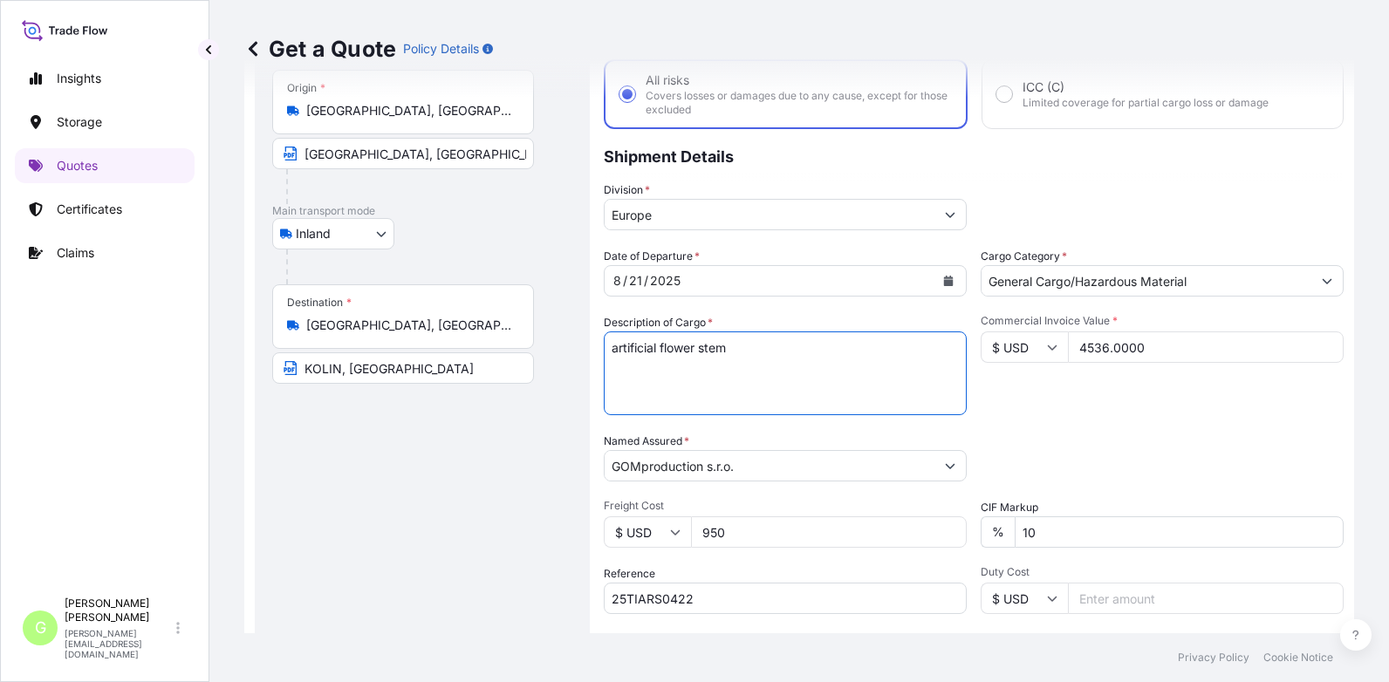
scroll to position [289, 0]
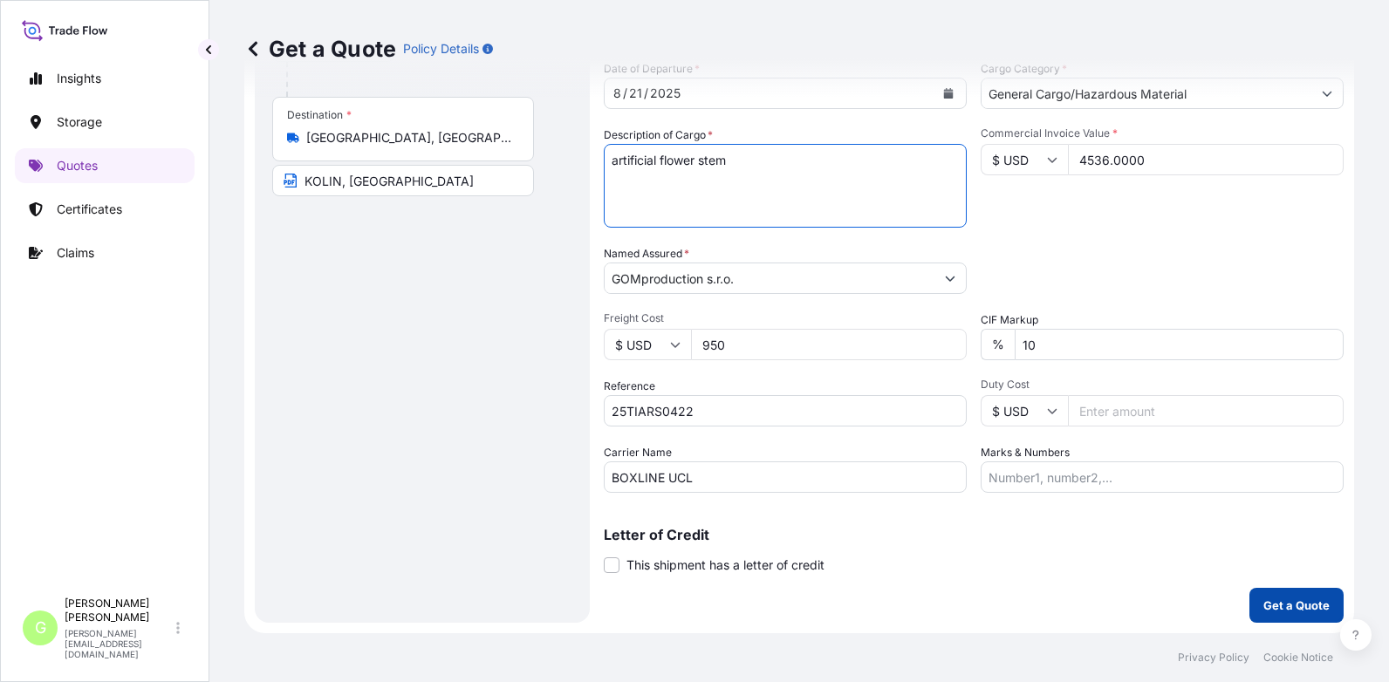
type textarea "artificial flower stem"
click at [1281, 602] on p "Get a Quote" at bounding box center [1296, 605] width 66 height 17
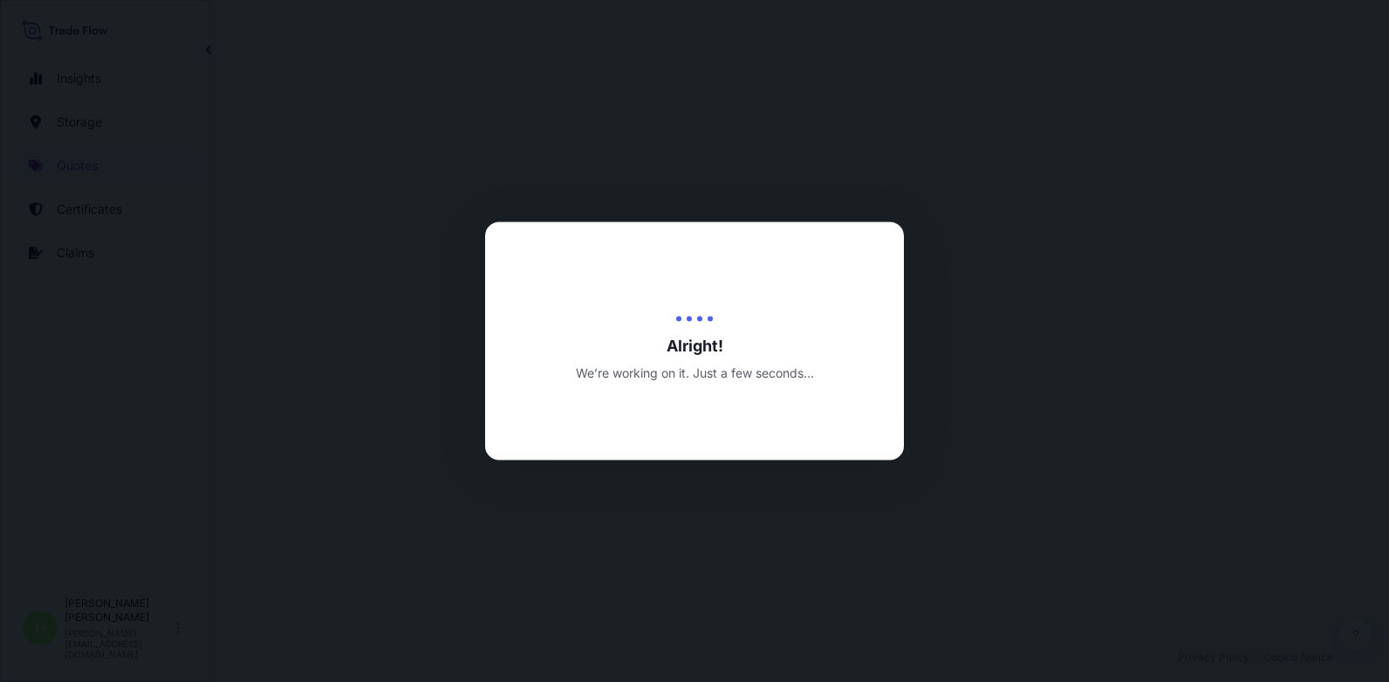
select select "Inland"
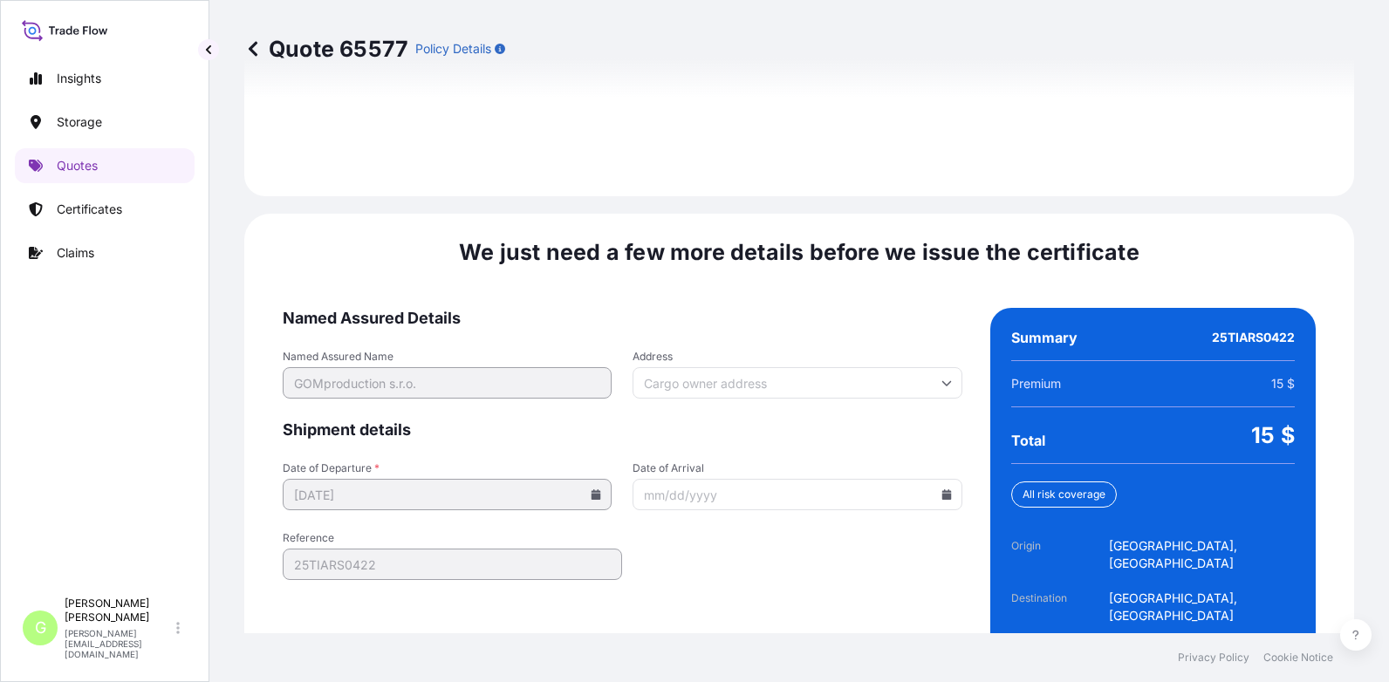
scroll to position [2600, 0]
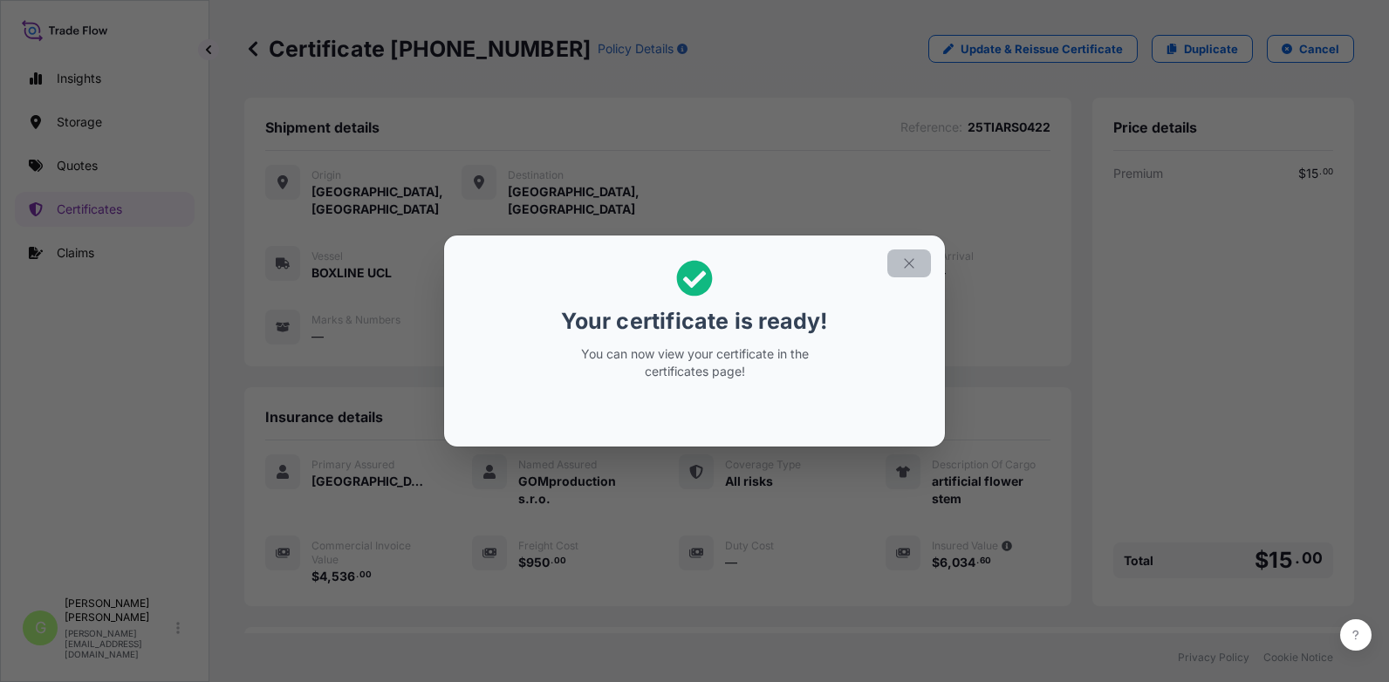
click at [914, 258] on icon "button" at bounding box center [909, 264] width 16 height 16
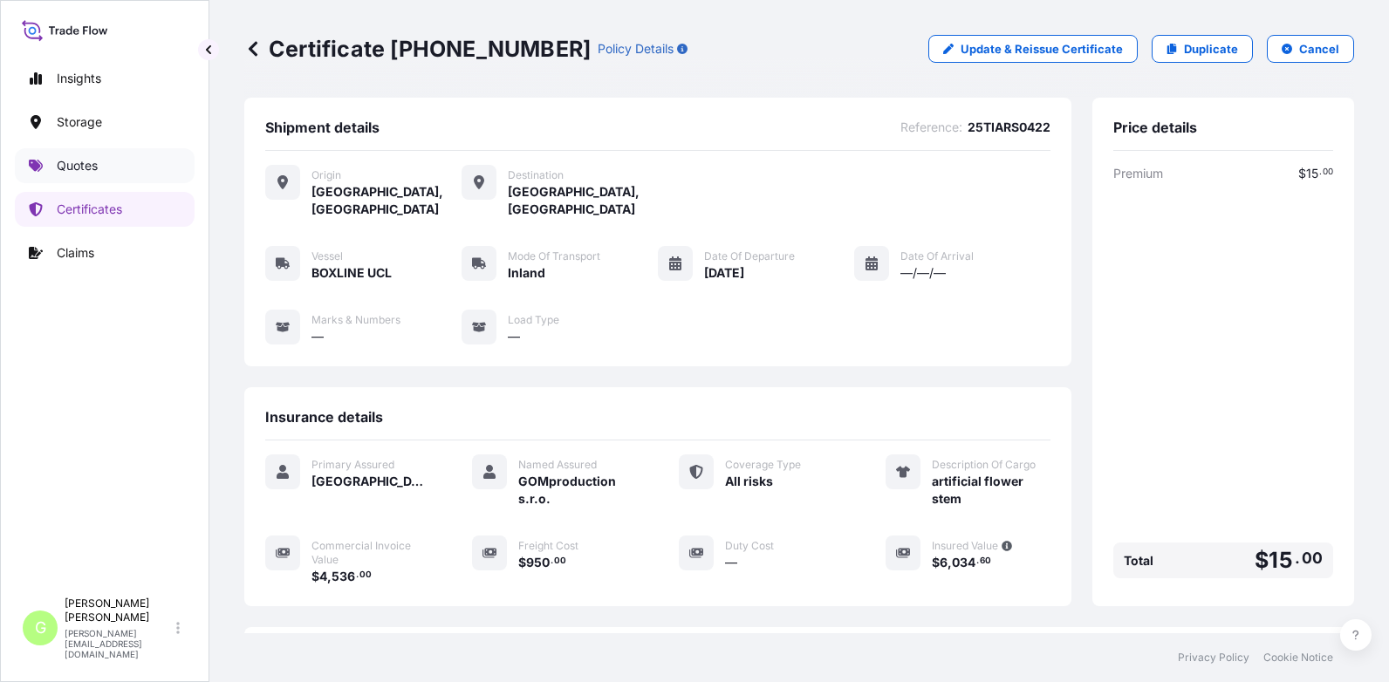
click at [72, 161] on p "Quotes" at bounding box center [77, 165] width 41 height 17
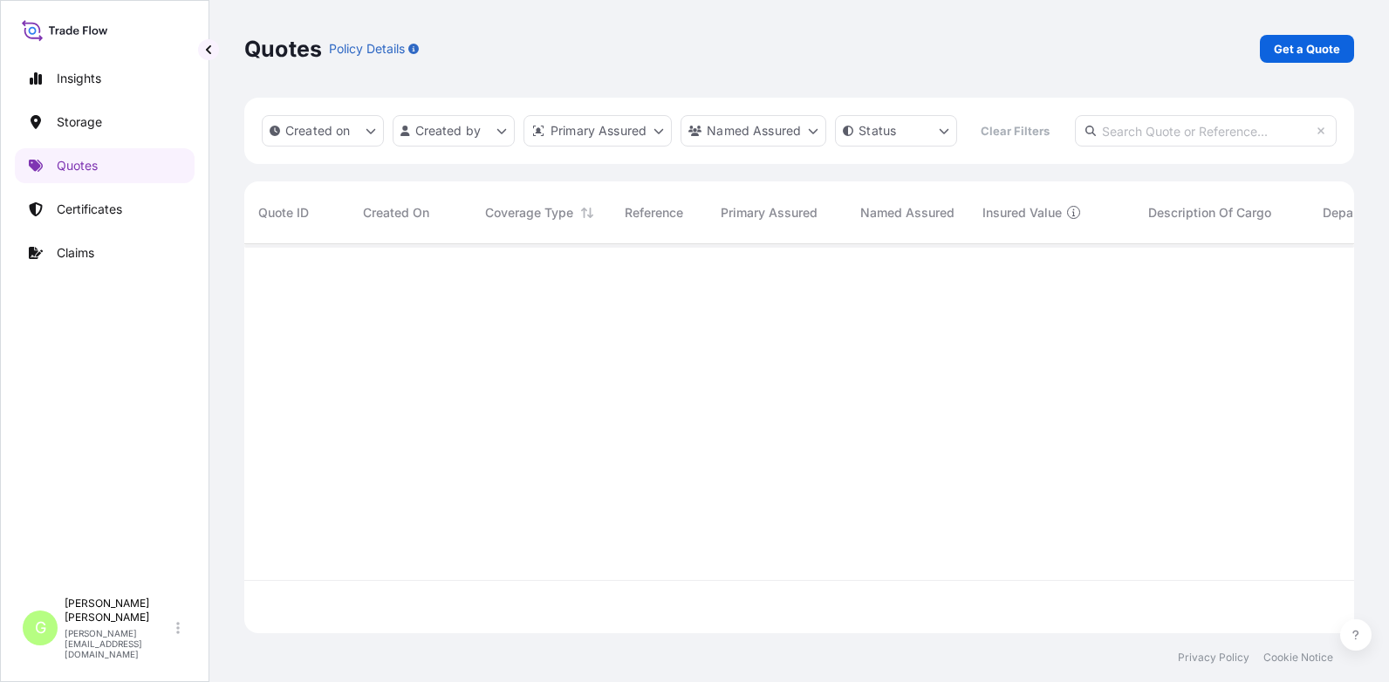
scroll to position [344, 1097]
click at [1306, 53] on p "Get a Quote" at bounding box center [1307, 48] width 66 height 17
select select "Water"
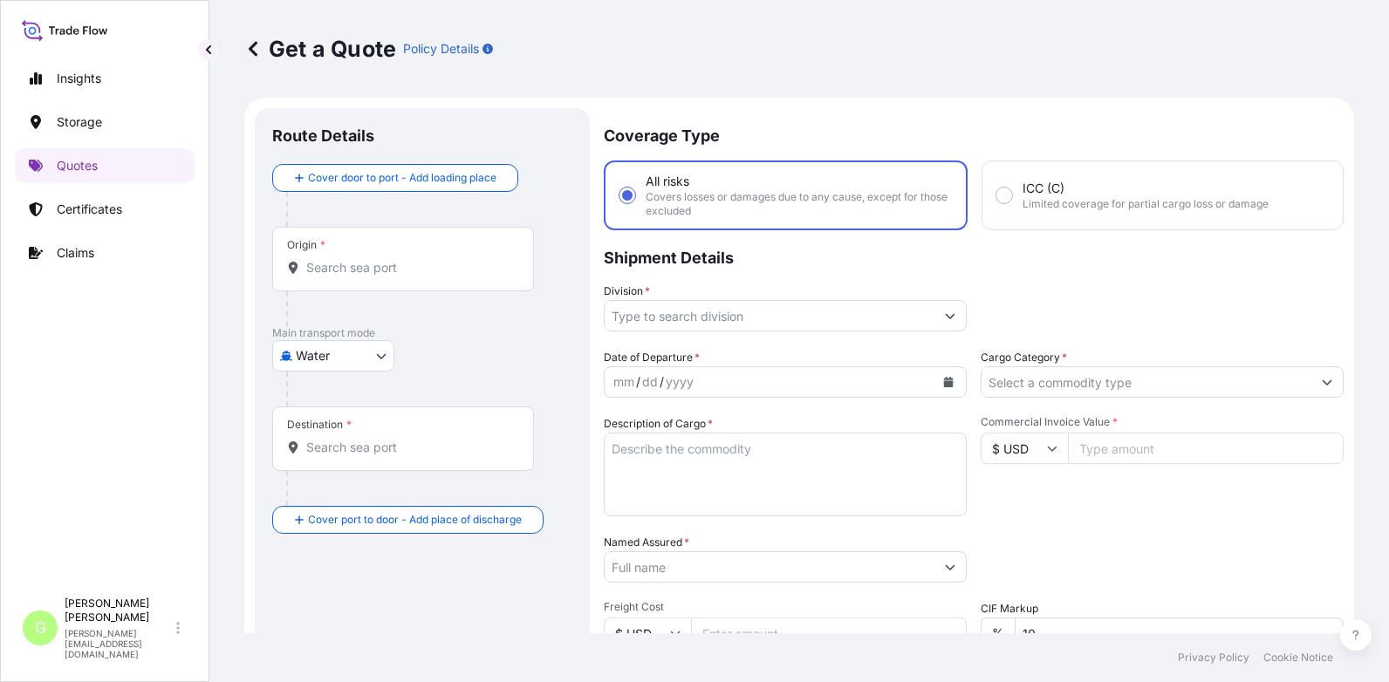
scroll to position [28, 0]
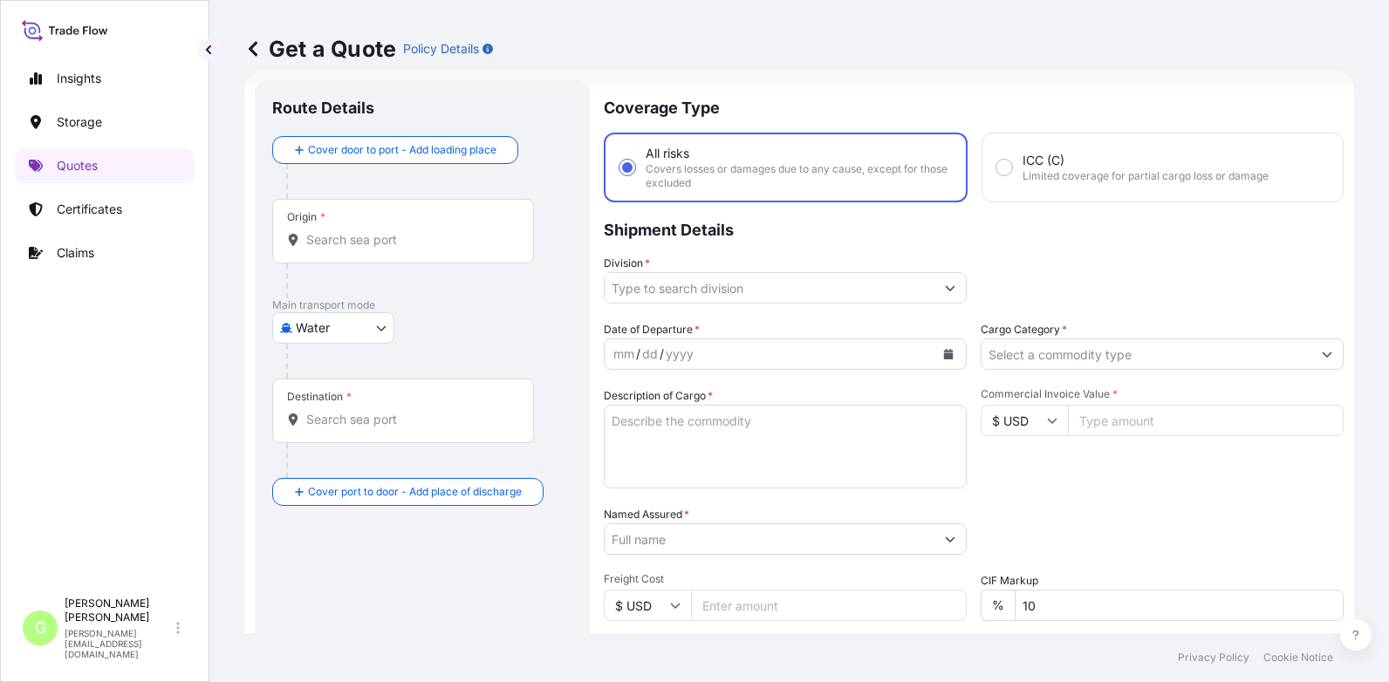
click at [327, 329] on body "Insights Storage Quotes Certificates Claims G [PERSON_NAME] [PERSON_NAME][EMAIL…" at bounding box center [694, 341] width 1389 height 682
click at [319, 435] on span "Inland" at bounding box center [322, 435] width 35 height 17
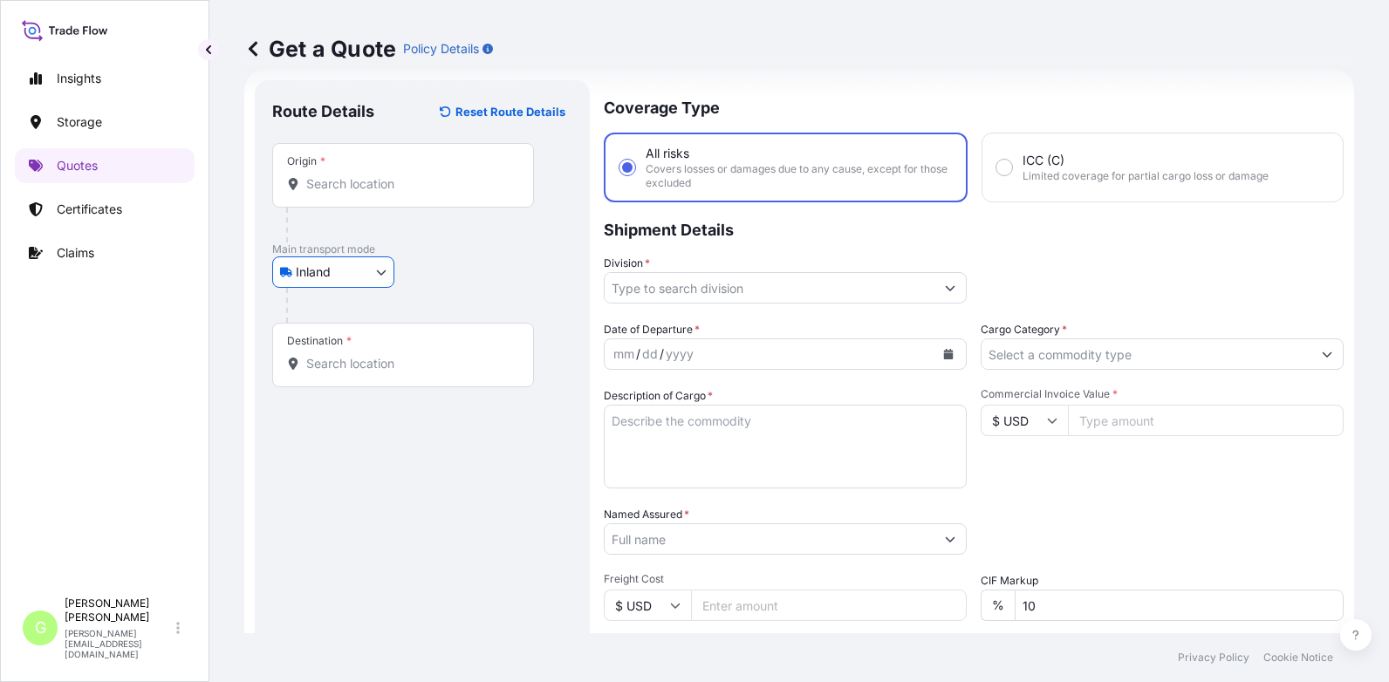
click at [659, 289] on input "Division *" at bounding box center [770, 287] width 330 height 31
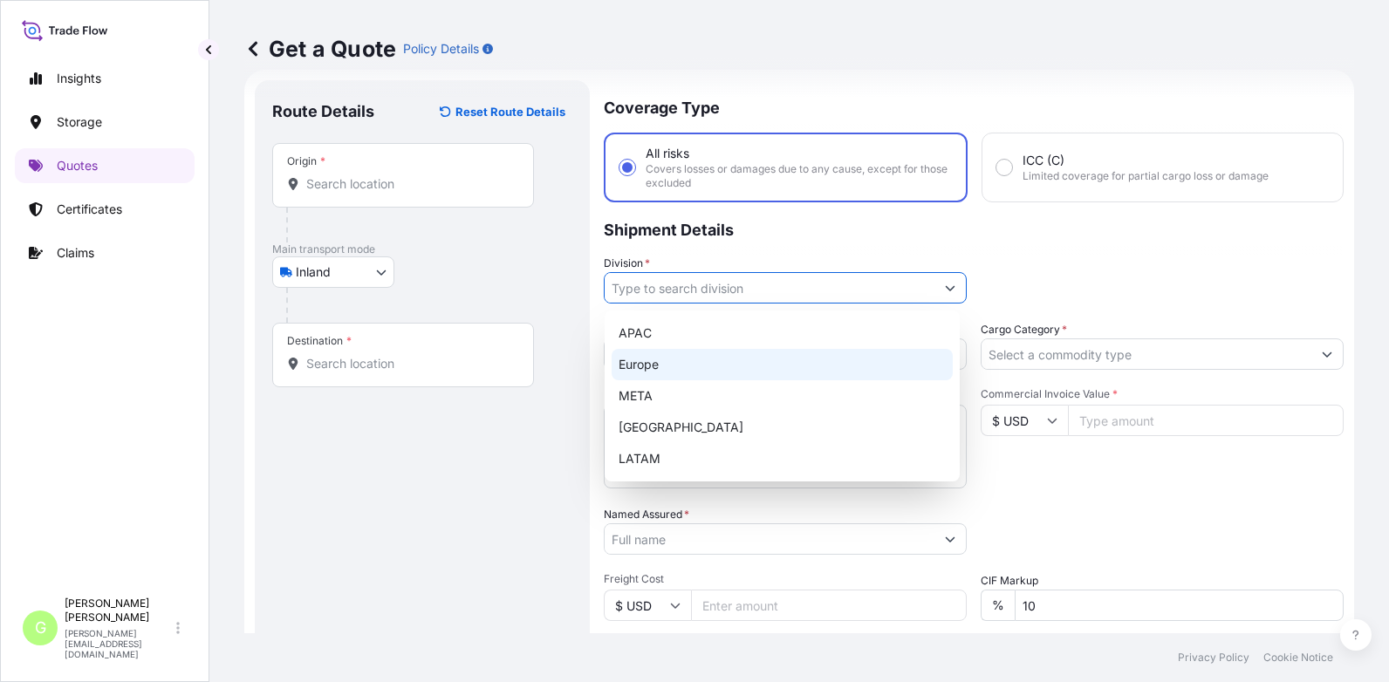
click at [651, 368] on div "Europe" at bounding box center [782, 364] width 341 height 31
type input "Europe"
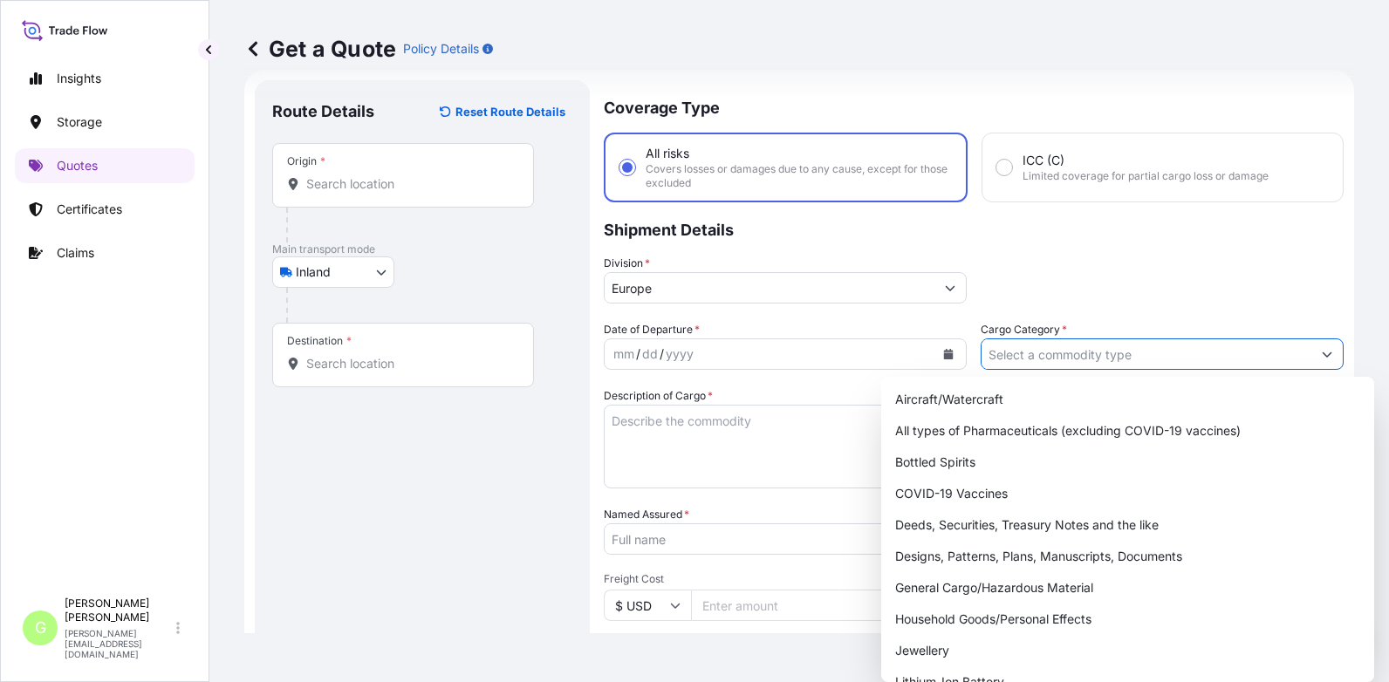
click at [987, 359] on input "Cargo Category *" at bounding box center [1146, 353] width 330 height 31
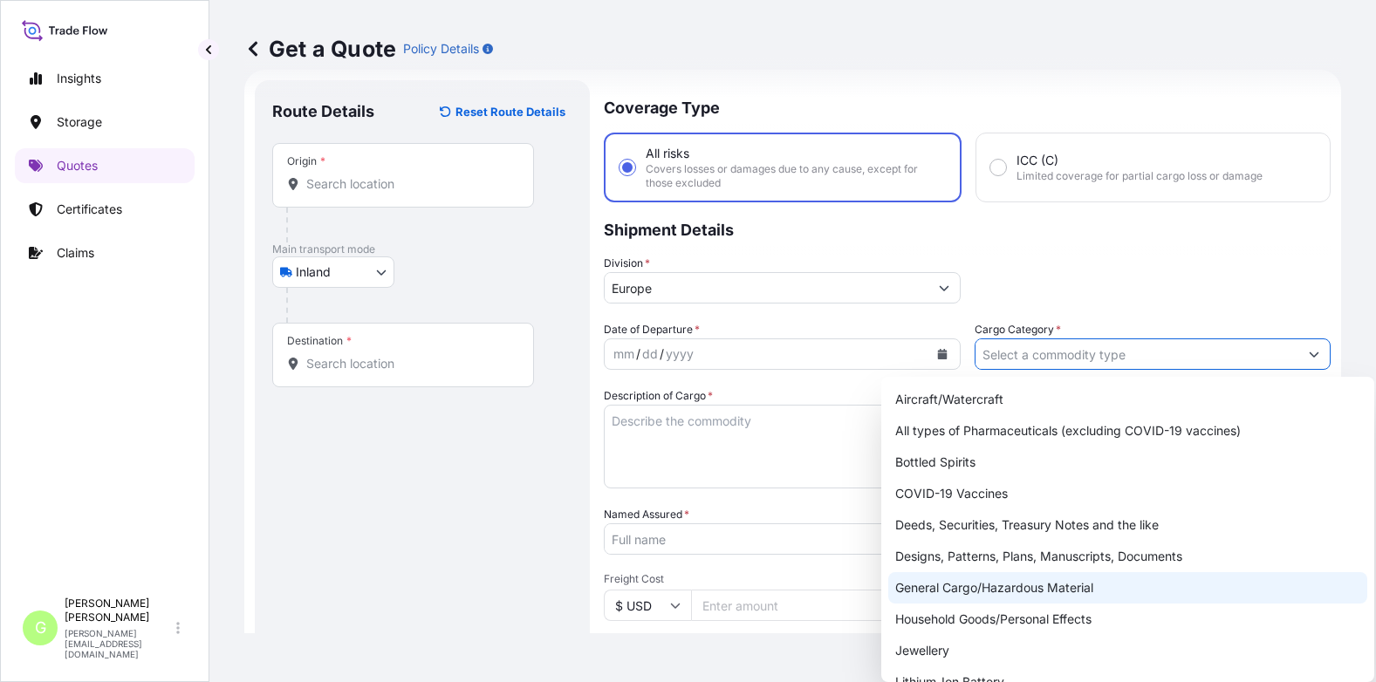
click at [933, 590] on div "General Cargo/Hazardous Material" at bounding box center [1127, 587] width 479 height 31
type input "General Cargo/Hazardous Material"
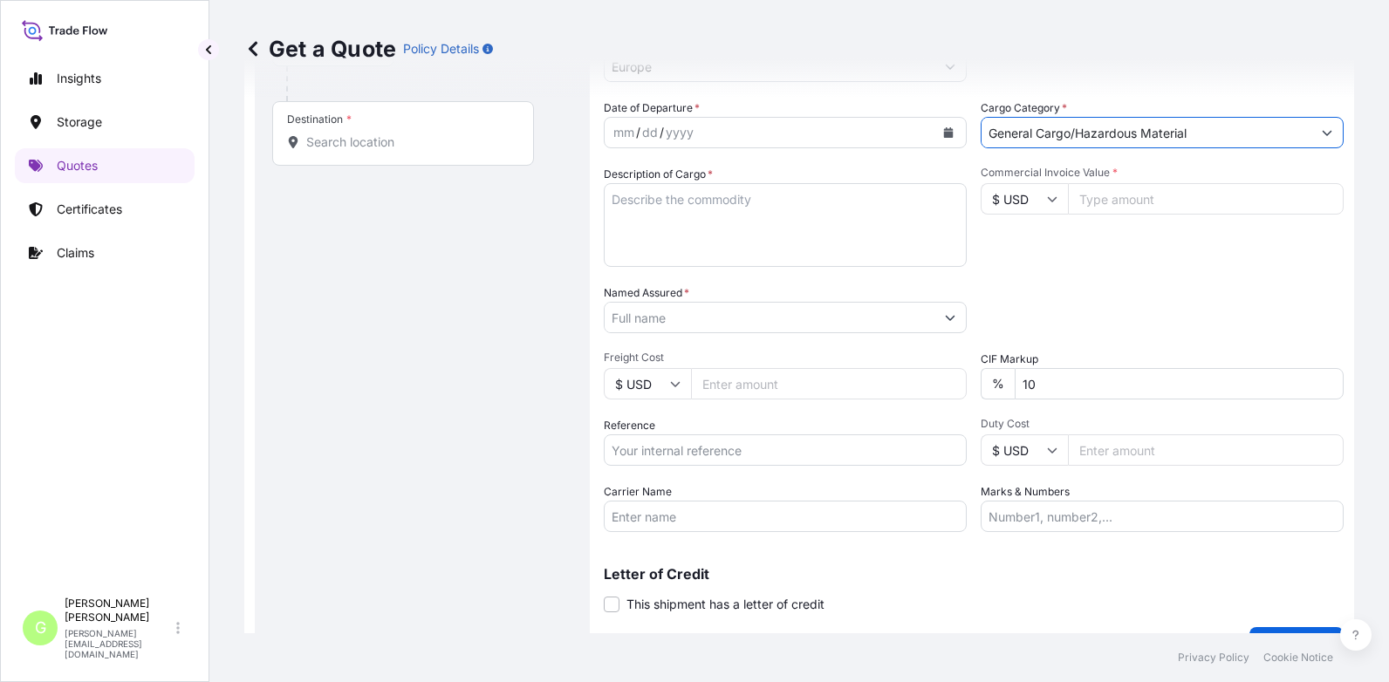
scroll to position [289, 0]
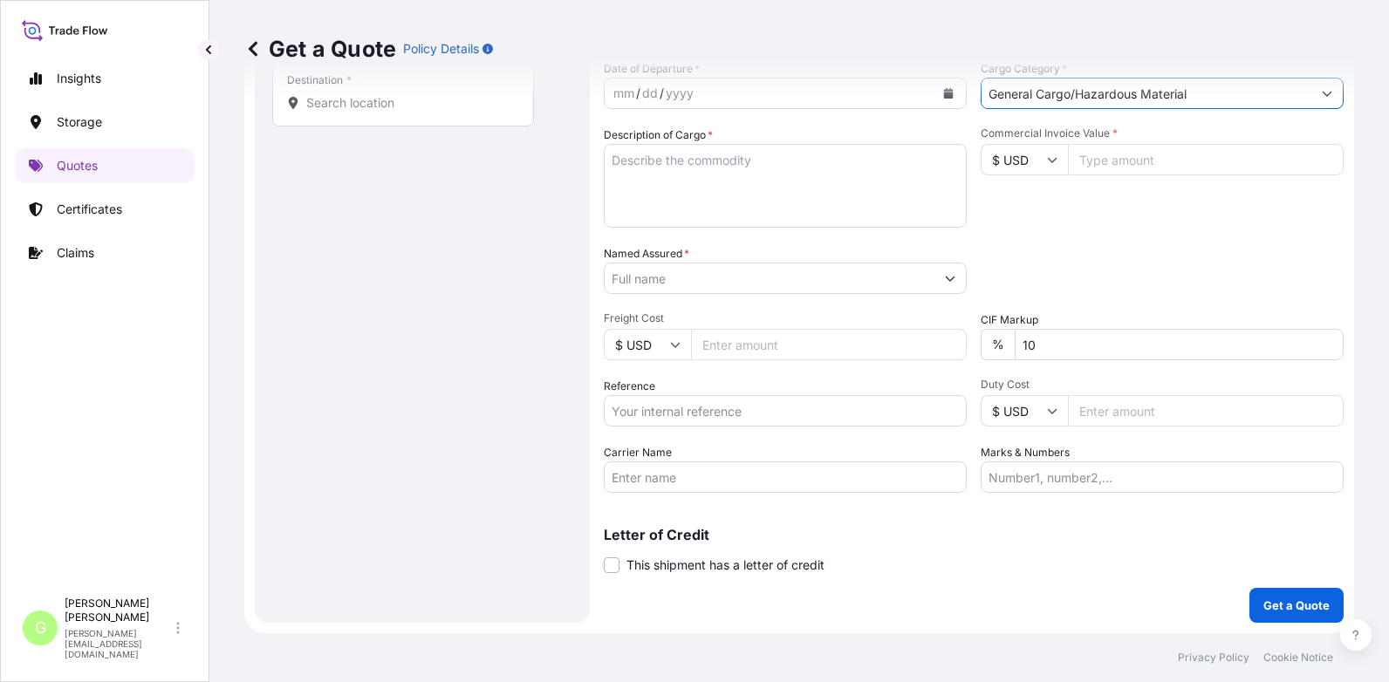
click at [638, 407] on input "Reference" at bounding box center [785, 410] width 363 height 31
paste input "25TIARS0431"
type input "25TIARS0431"
click at [1117, 164] on input "Commercial Invoice Value *" at bounding box center [1206, 159] width 276 height 31
paste input "36268.6500"
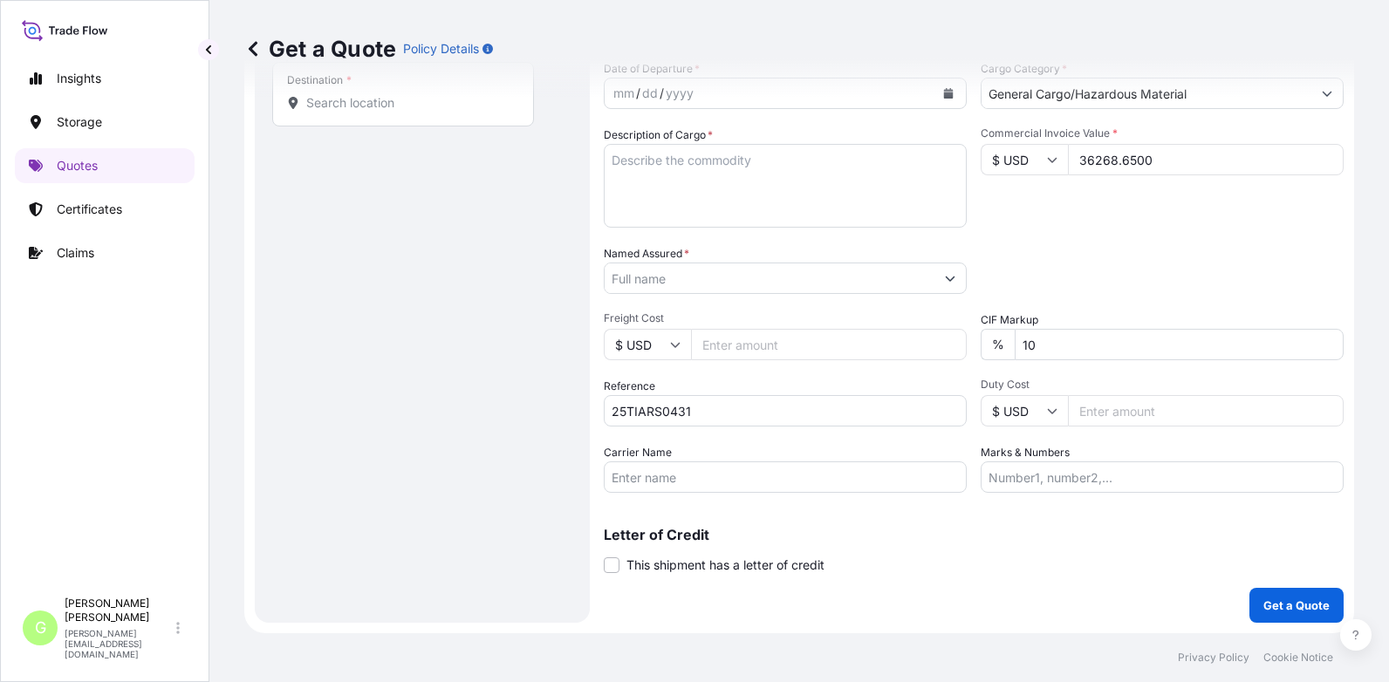
type input "36268.6500"
click at [646, 164] on textarea "Description of Cargo *" at bounding box center [785, 186] width 363 height 84
type textarea "tires"
click at [727, 341] on input "Freight Cost" at bounding box center [829, 344] width 276 height 31
paste input "9990"
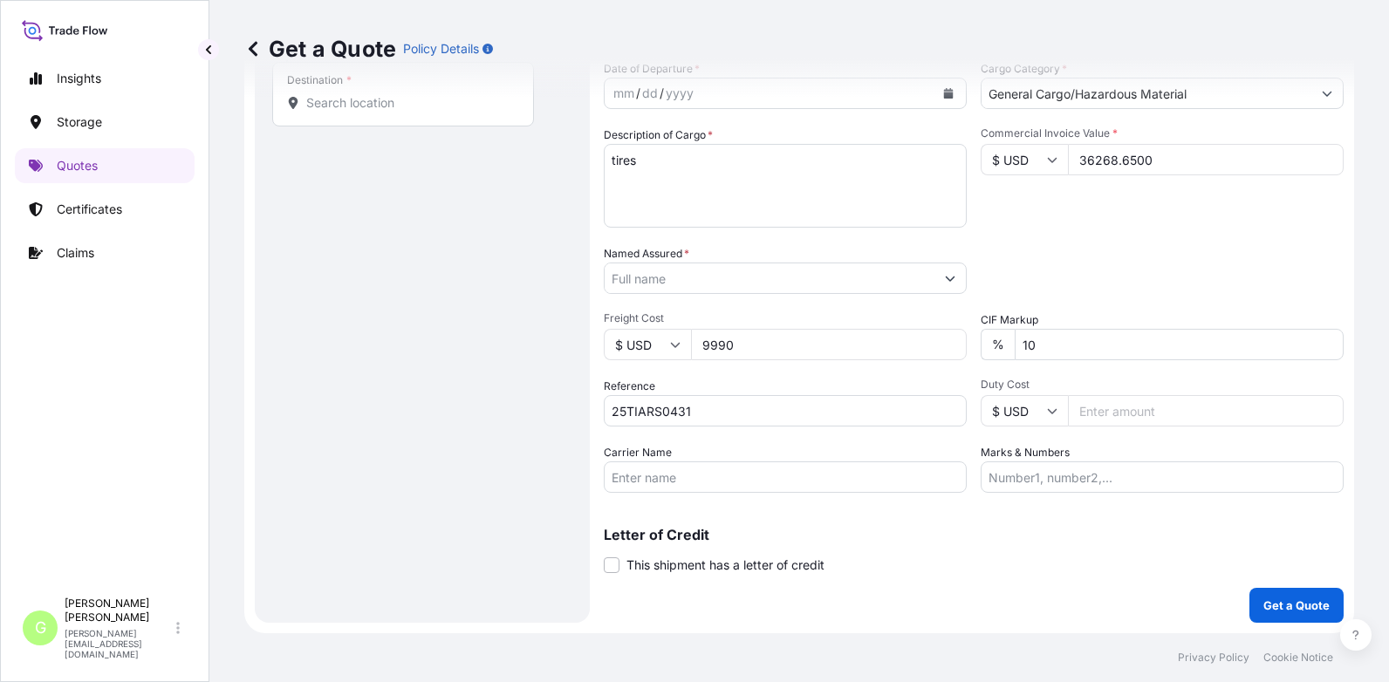
type input "9990"
click at [611, 162] on textarea "tires" at bounding box center [785, 186] width 363 height 84
type textarea "new tires"
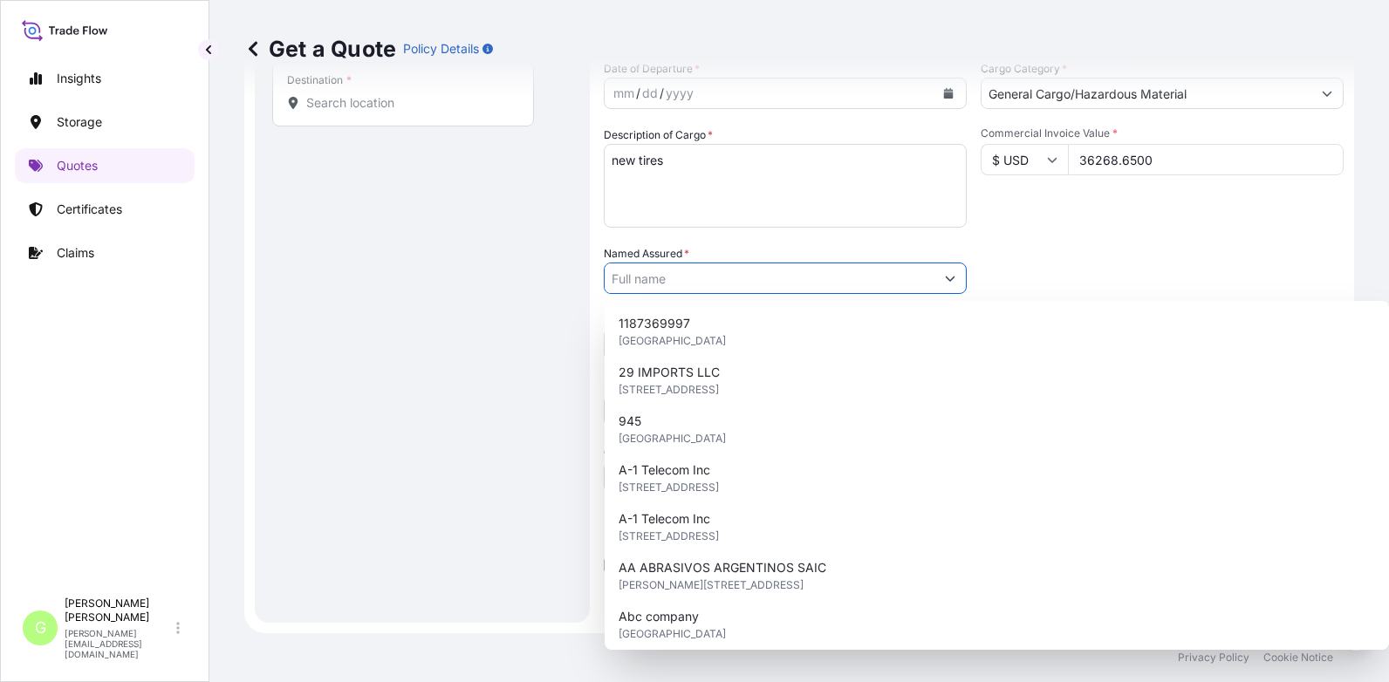
click at [658, 277] on input "Named Assured *" at bounding box center [770, 278] width 330 height 31
paste input "OTR Wheel Engineering Germany GmbH CZ"
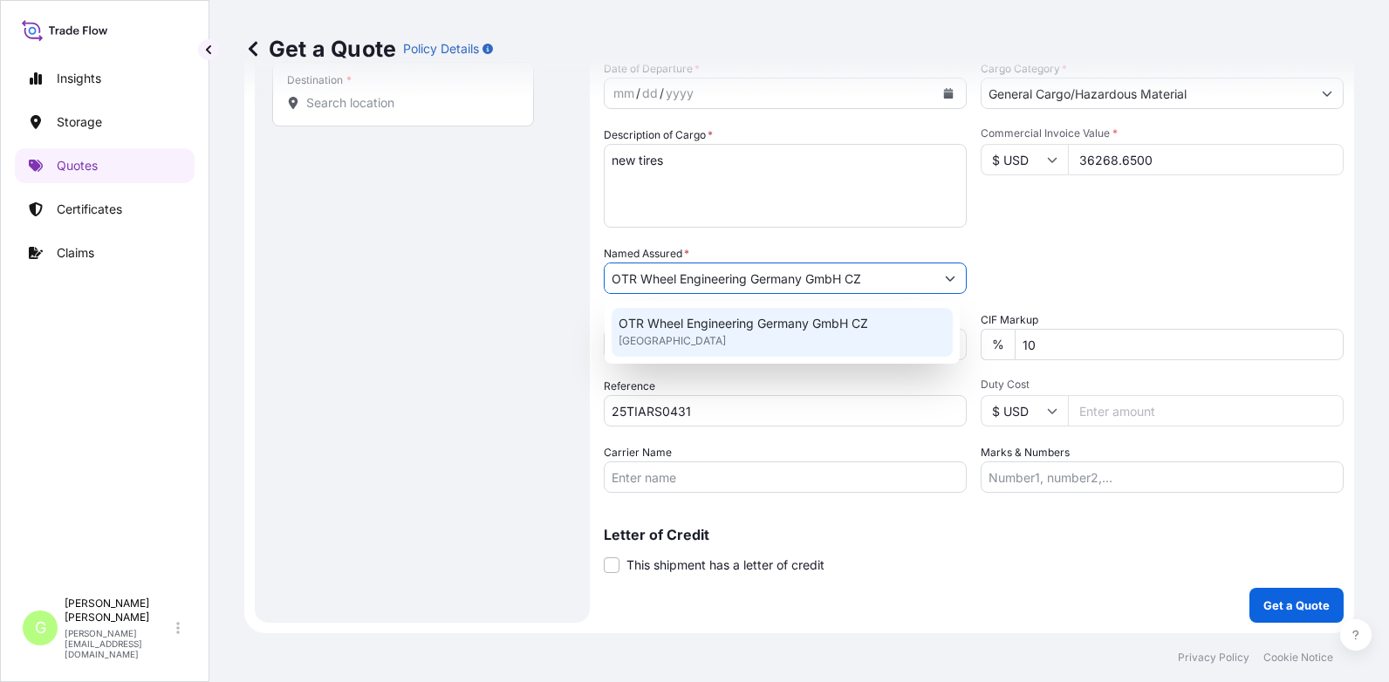
click at [654, 318] on span "OTR Wheel Engineering Germany GmbH CZ" at bounding box center [742, 323] width 249 height 17
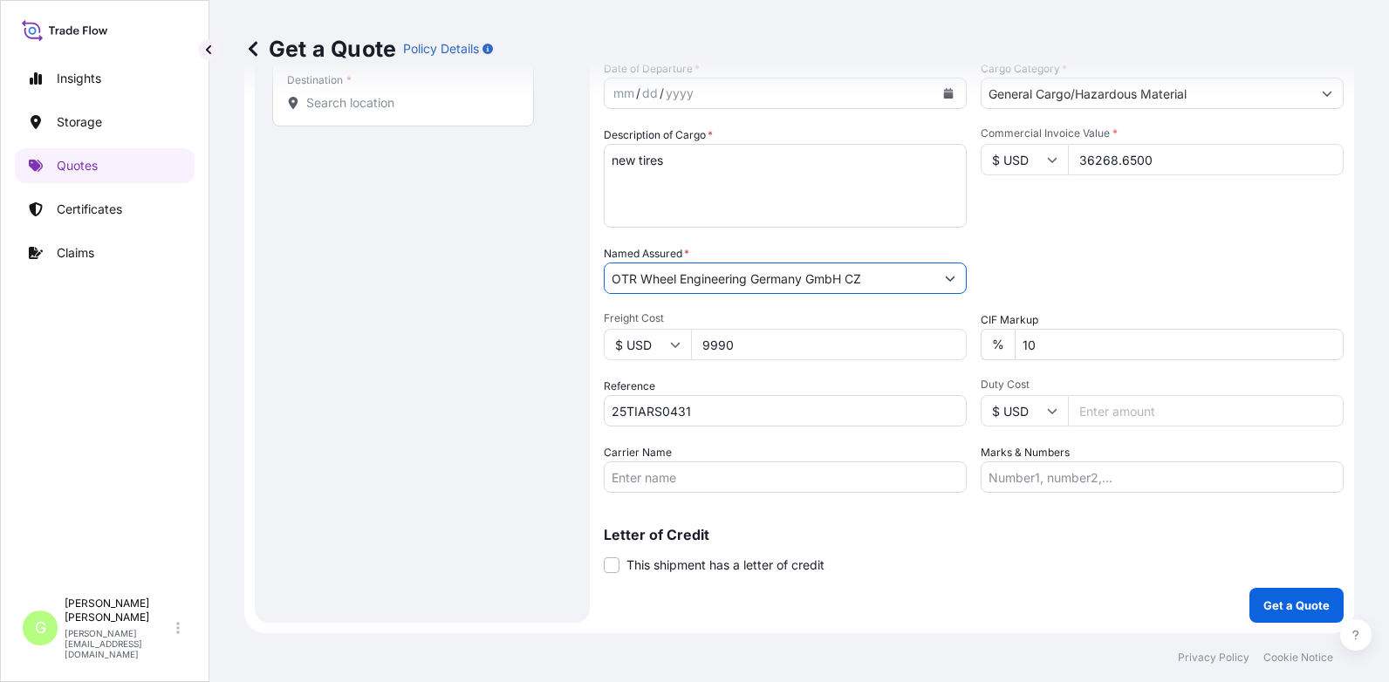
scroll to position [114, 0]
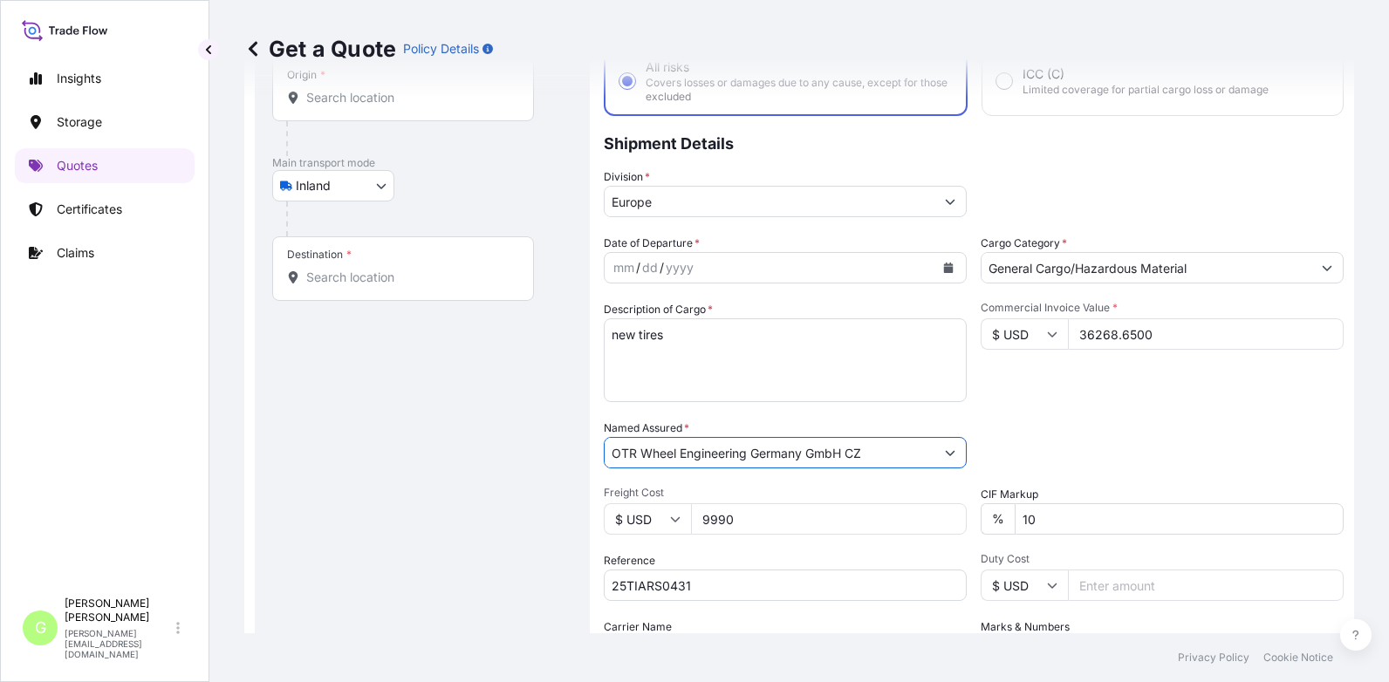
type input "OTR Wheel Engineering Germany GmbH CZ"
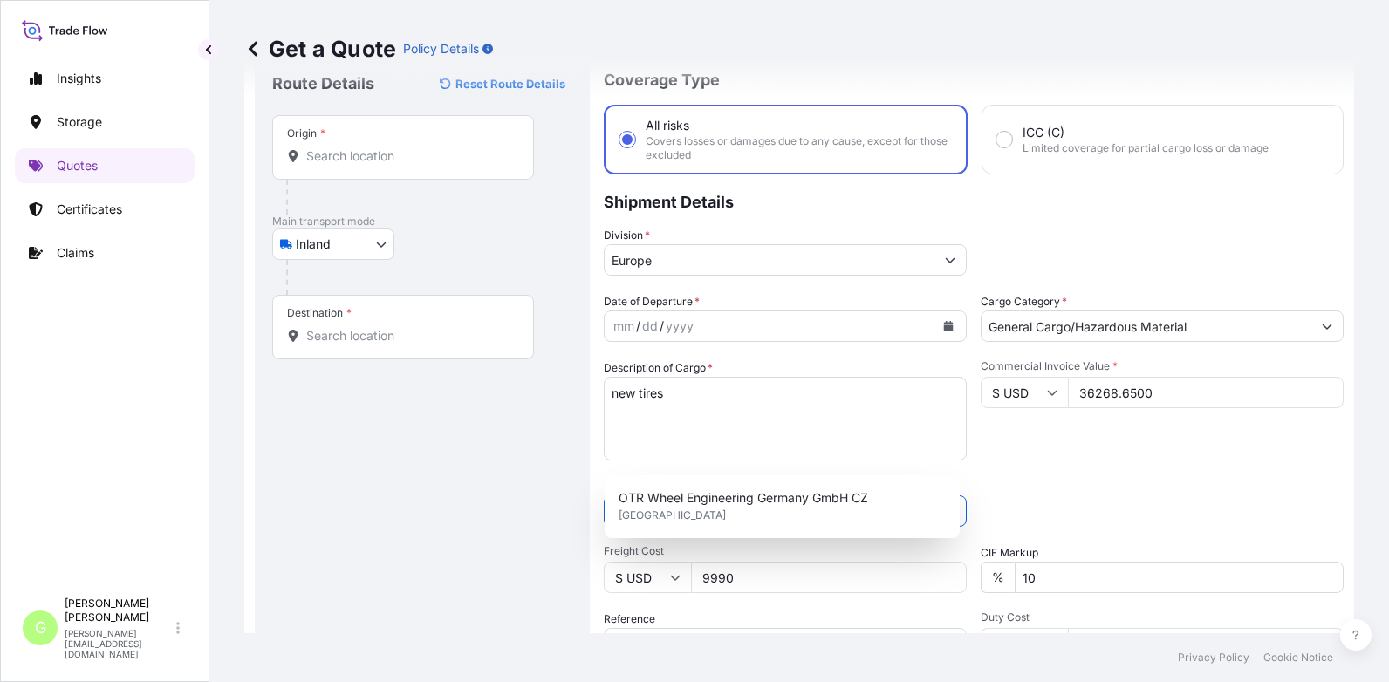
scroll to position [0, 0]
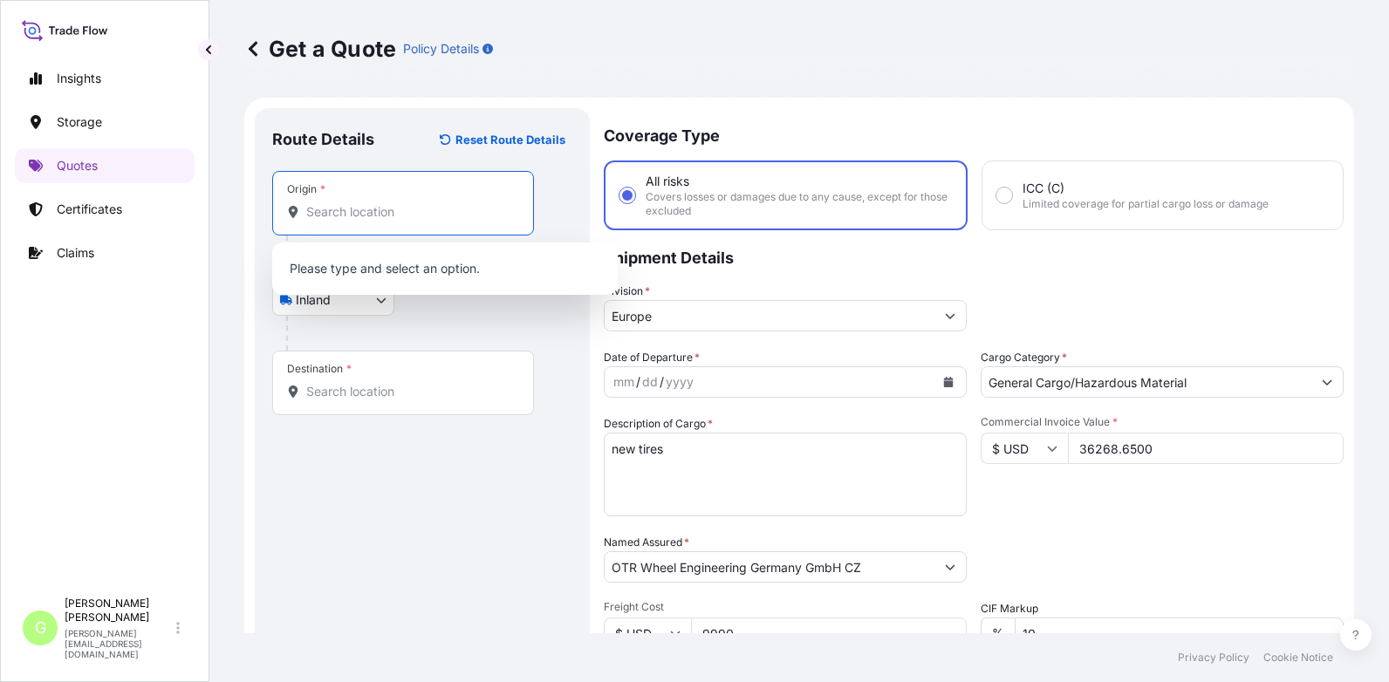
click at [348, 209] on input "Origin *" at bounding box center [409, 211] width 206 height 17
paste input "TIANJIN"
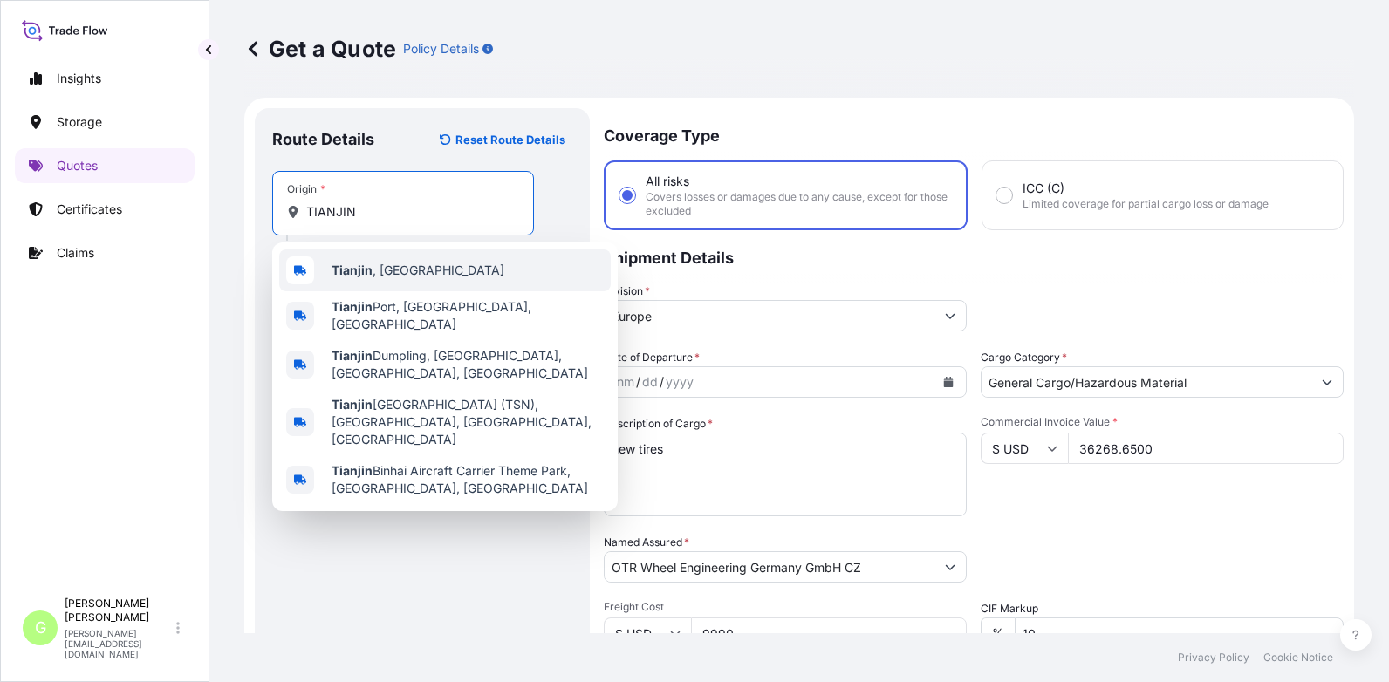
click at [376, 270] on span "[GEOGRAPHIC_DATA] , [GEOGRAPHIC_DATA]" at bounding box center [417, 270] width 173 height 17
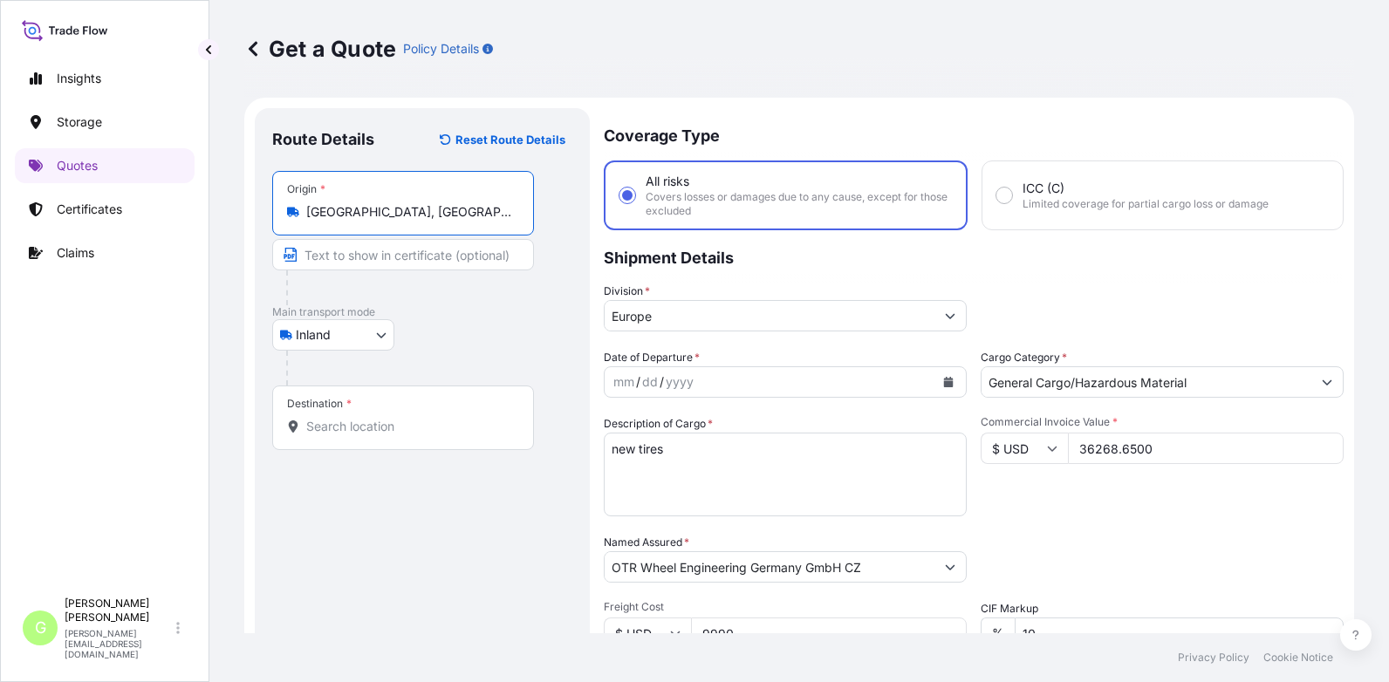
type input "[GEOGRAPHIC_DATA], [GEOGRAPHIC_DATA]"
click at [361, 252] on input "Text to appear on certificate" at bounding box center [406, 254] width 268 height 31
paste input "TIANJIN"
type input "[GEOGRAPHIC_DATA], [GEOGRAPHIC_DATA]"
click at [338, 426] on input "Destination *" at bounding box center [409, 426] width 206 height 17
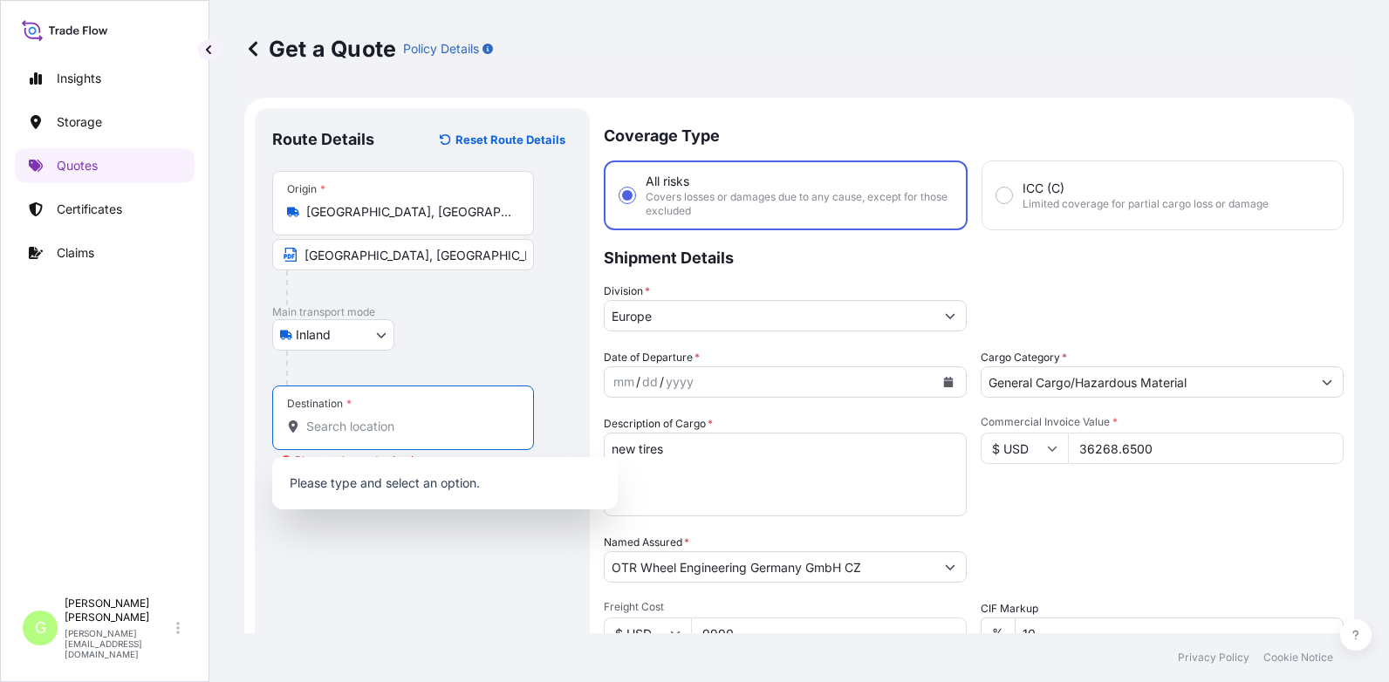
click at [307, 416] on div "Destination *" at bounding box center [403, 418] width 262 height 65
click at [307, 418] on input "Destination * Please select a destination" at bounding box center [409, 426] width 206 height 17
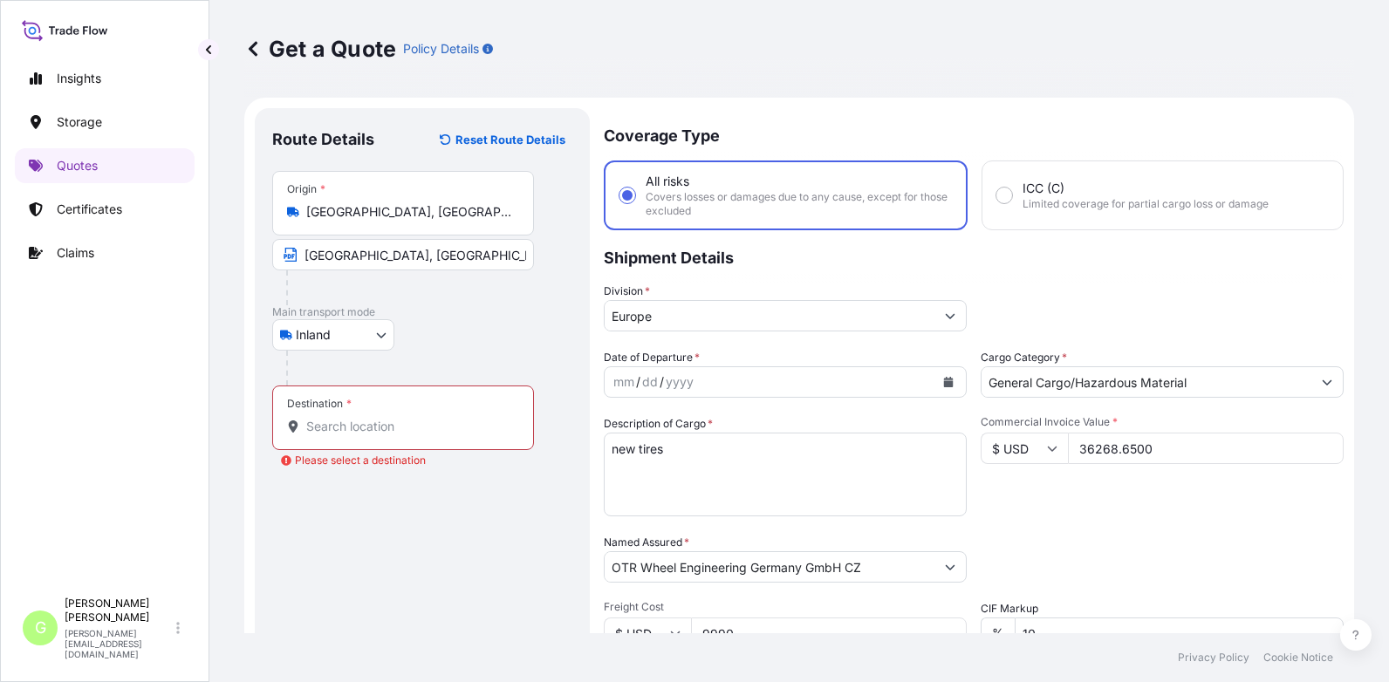
drag, startPoint x: 307, startPoint y: 416, endPoint x: 407, endPoint y: 576, distance: 188.1
click at [439, 639] on footer "Privacy Policy Cookie Notice" at bounding box center [798, 657] width 1179 height 49
click at [331, 427] on input "Destination * Please select a destination" at bounding box center [409, 426] width 206 height 17
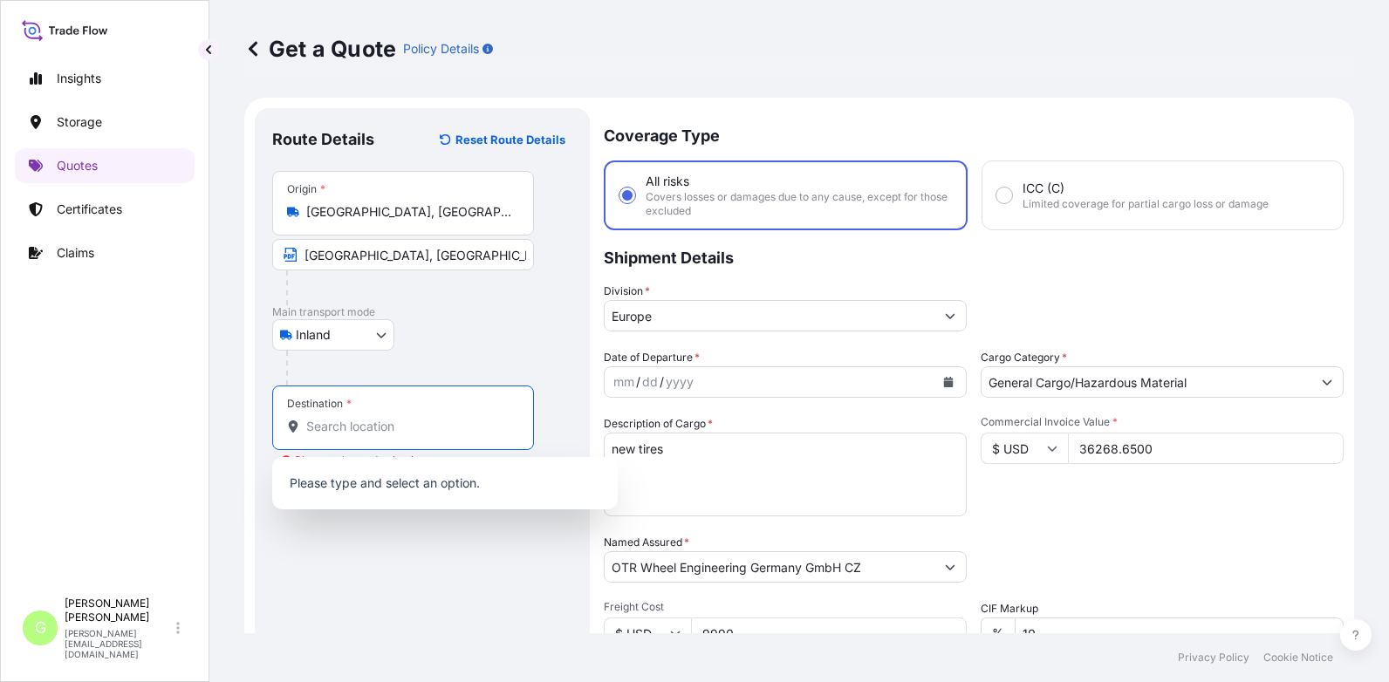
paste input "Mladá Boleslav - Kosmonosy"
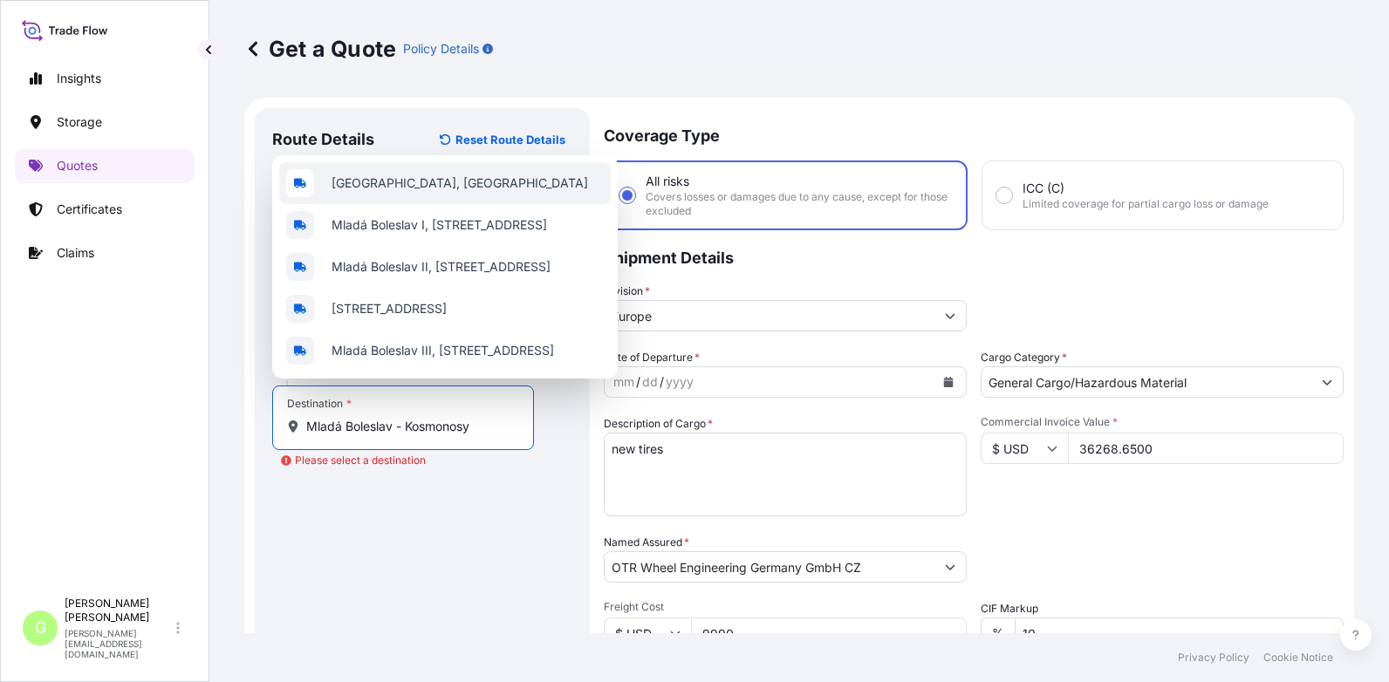
click at [376, 183] on span "[GEOGRAPHIC_DATA], [GEOGRAPHIC_DATA]" at bounding box center [459, 182] width 256 height 17
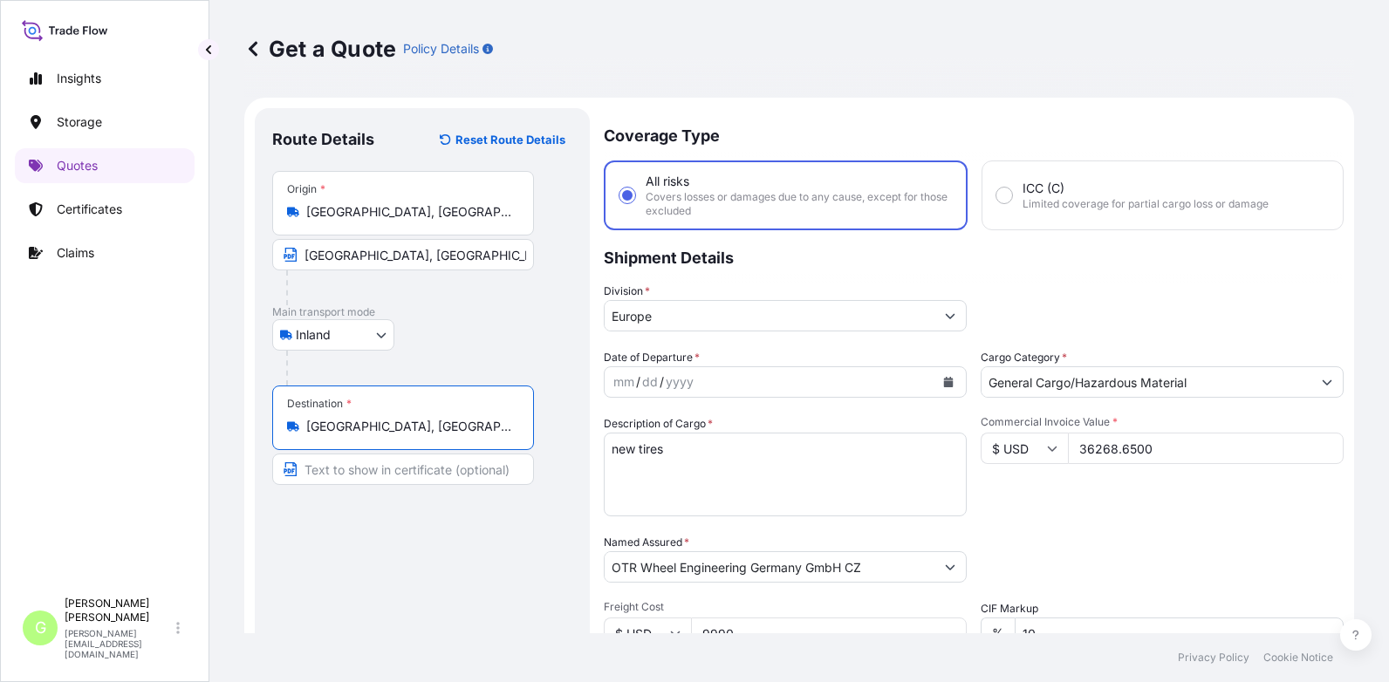
type input "[GEOGRAPHIC_DATA], [GEOGRAPHIC_DATA]"
click at [378, 478] on input "Text to appear on certificate" at bounding box center [403, 469] width 262 height 31
paste input "Mladá Boleslav - Kosmonosy"
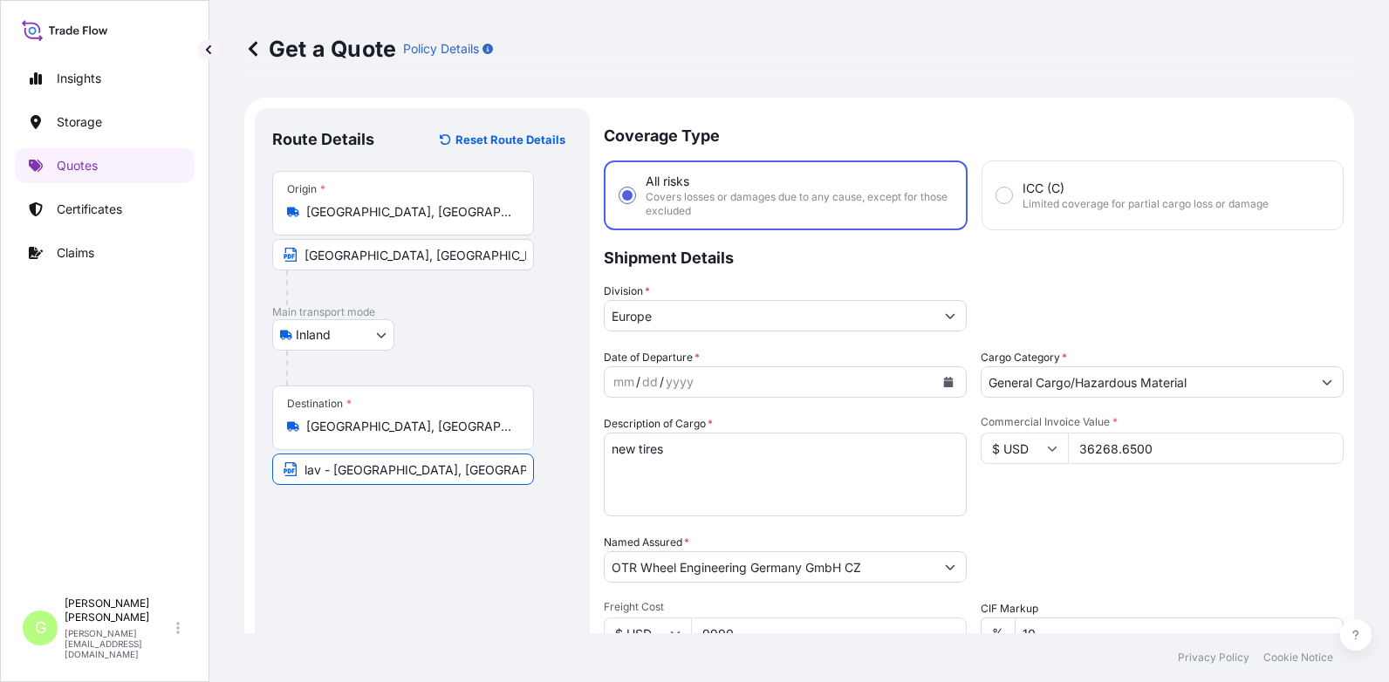
type input "Mladá Boleslav - [GEOGRAPHIC_DATA], [GEOGRAPHIC_DATA]"
click at [425, 543] on div "Route Details Reset Route Details Place of loading Road / [GEOGRAPHIC_DATA] / I…" at bounding box center [422, 510] width 300 height 769
click at [189, 490] on div "Insights Storage Quotes Certificates Claims" at bounding box center [105, 316] width 180 height 543
click at [946, 374] on button "Calendar" at bounding box center [948, 382] width 28 height 28
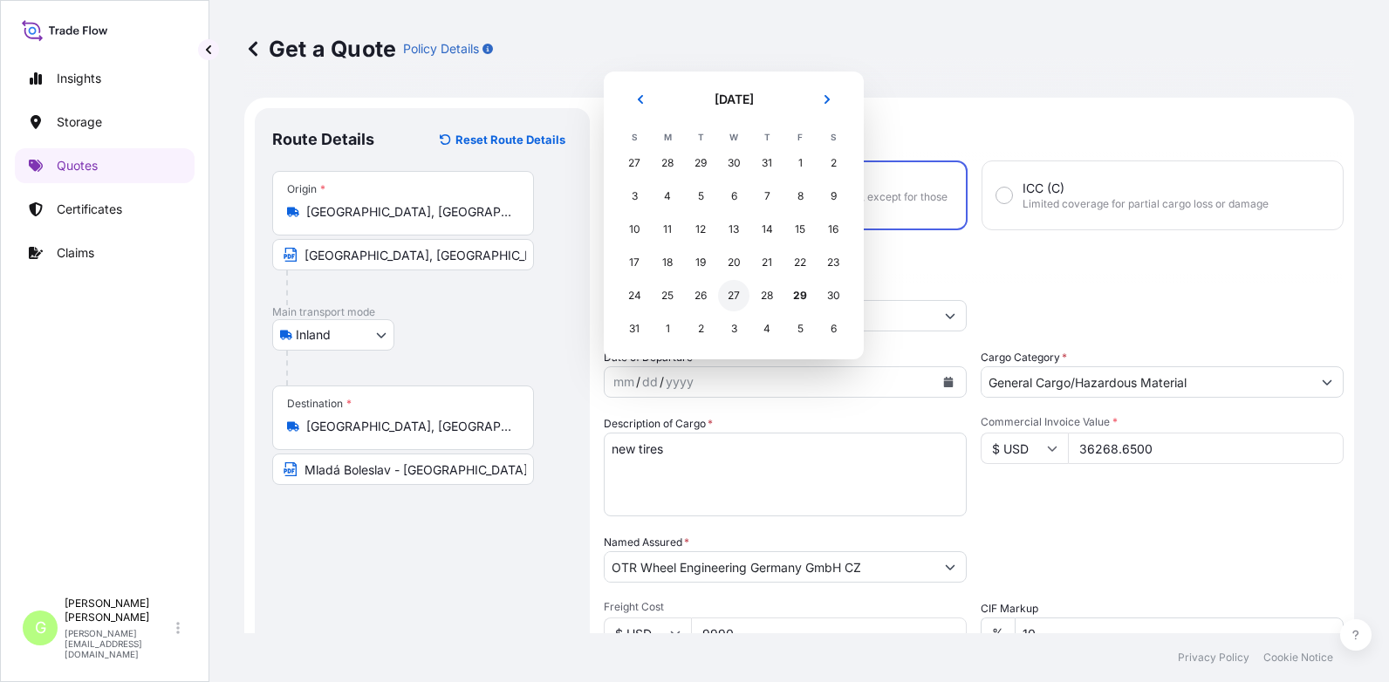
click at [732, 294] on div "27" at bounding box center [733, 295] width 31 height 31
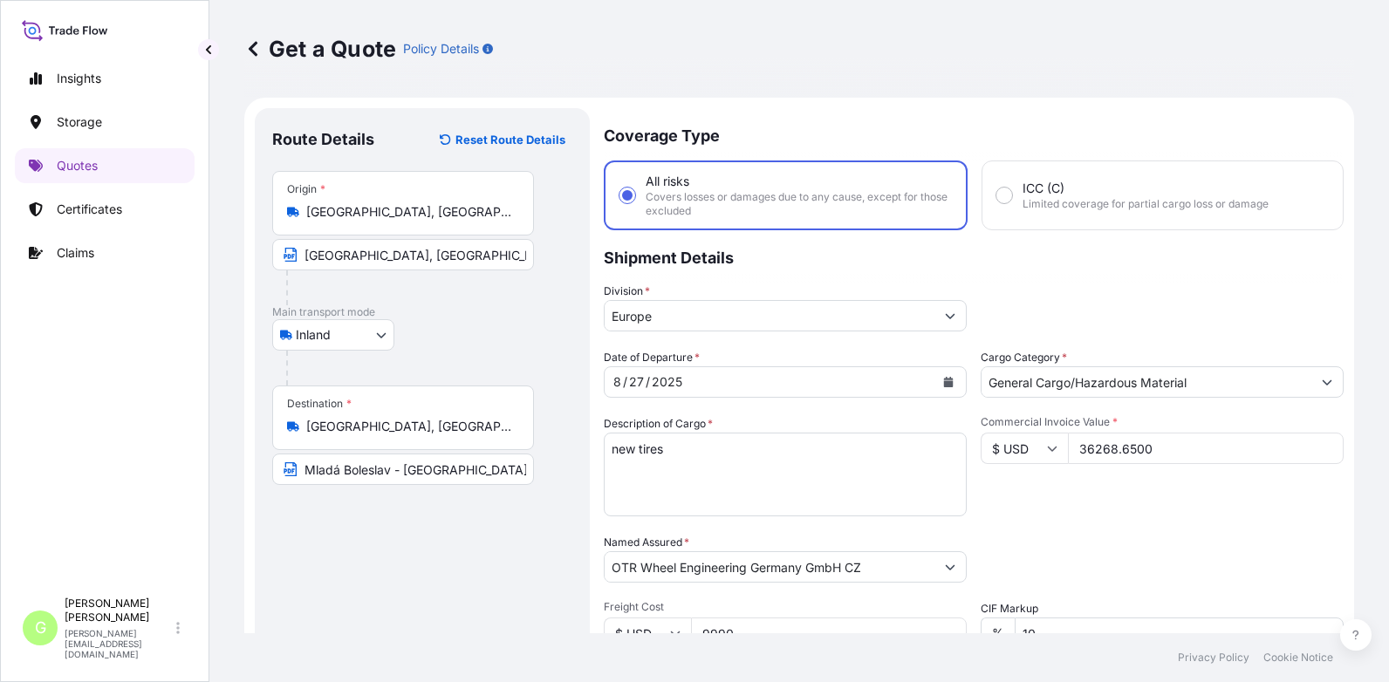
drag, startPoint x: 162, startPoint y: 359, endPoint x: 299, endPoint y: 428, distance: 153.7
click at [163, 359] on div "Insights Storage Quotes Certificates Claims" at bounding box center [105, 316] width 180 height 543
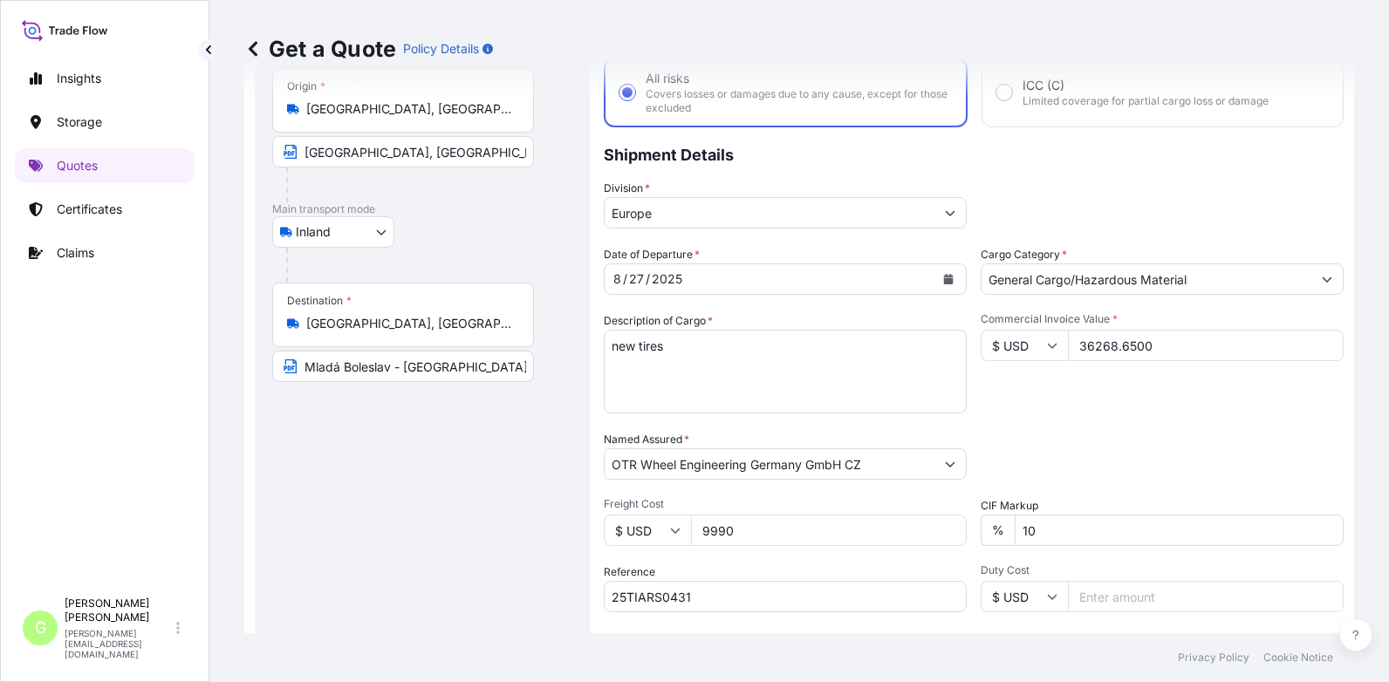
scroll to position [262, 0]
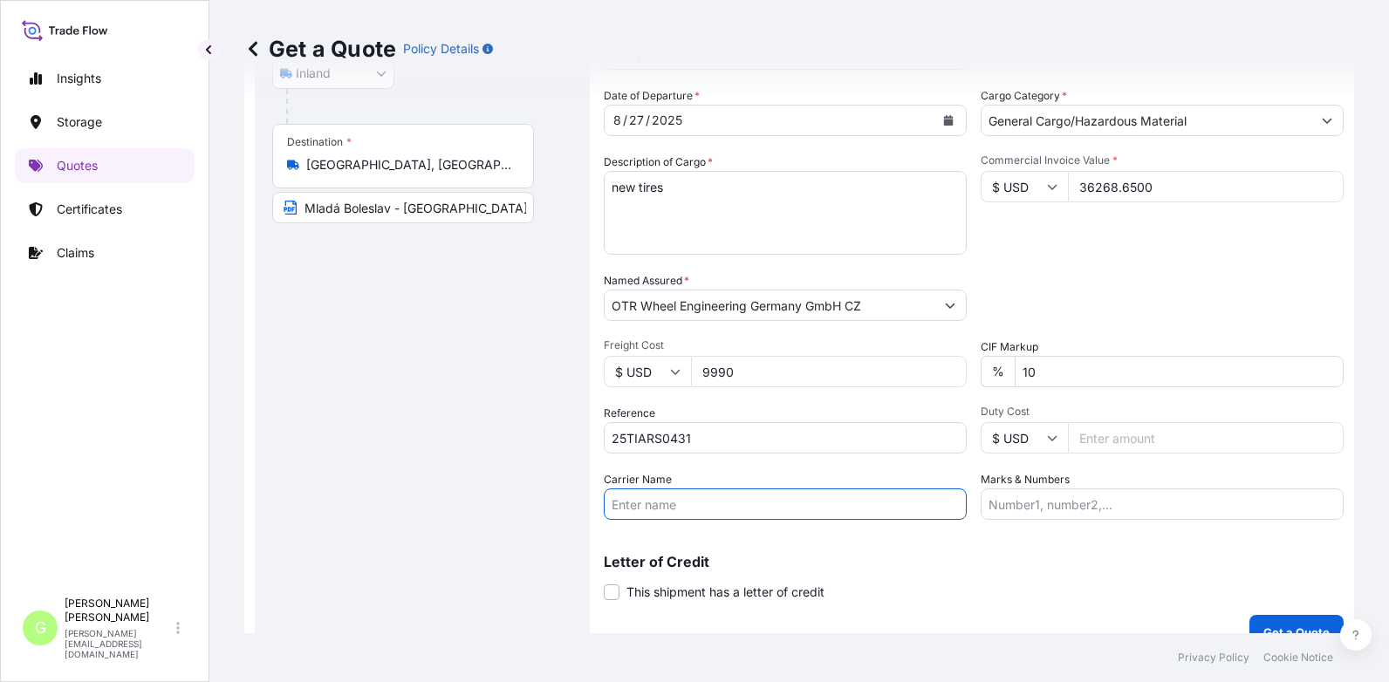
click at [641, 507] on input "Carrier Name" at bounding box center [785, 504] width 363 height 31
type input "CFS CESKA TREBOVA S.R.O."
click at [896, 658] on footer "Privacy Policy Cookie Notice" at bounding box center [798, 657] width 1179 height 49
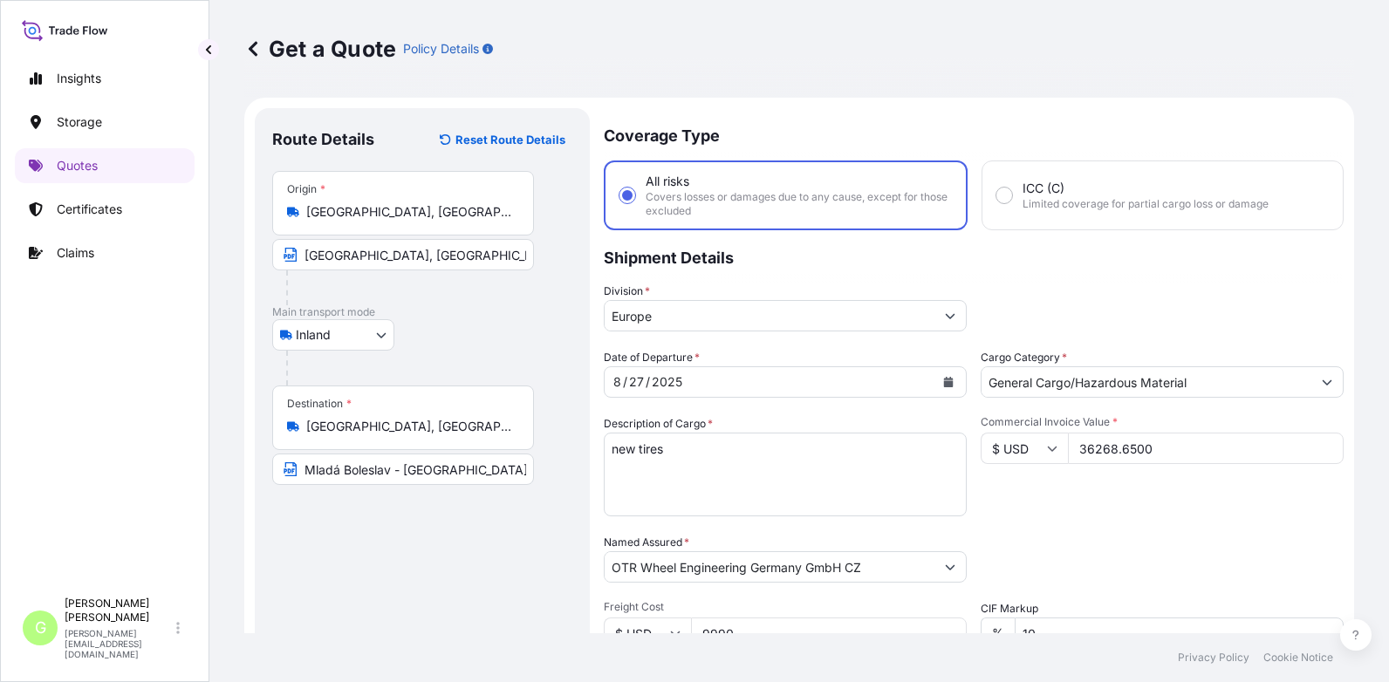
scroll to position [289, 0]
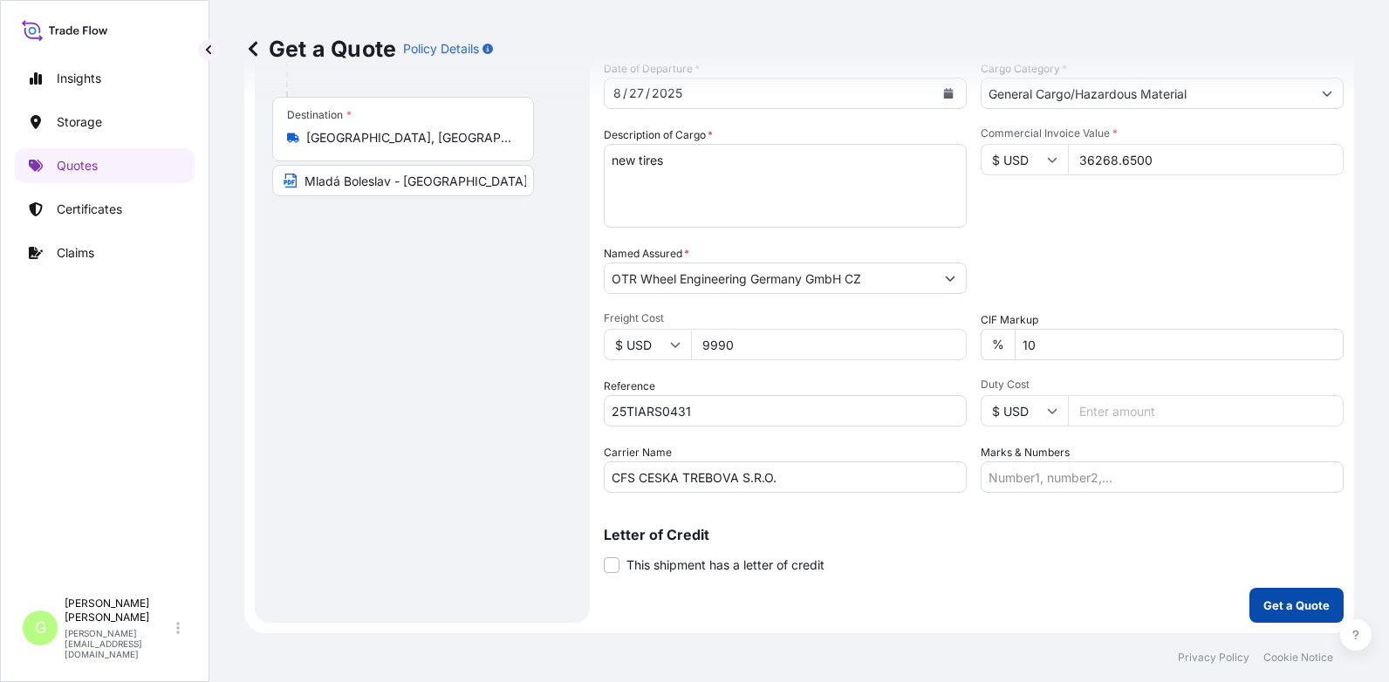
click at [1272, 611] on p "Get a Quote" at bounding box center [1296, 605] width 66 height 17
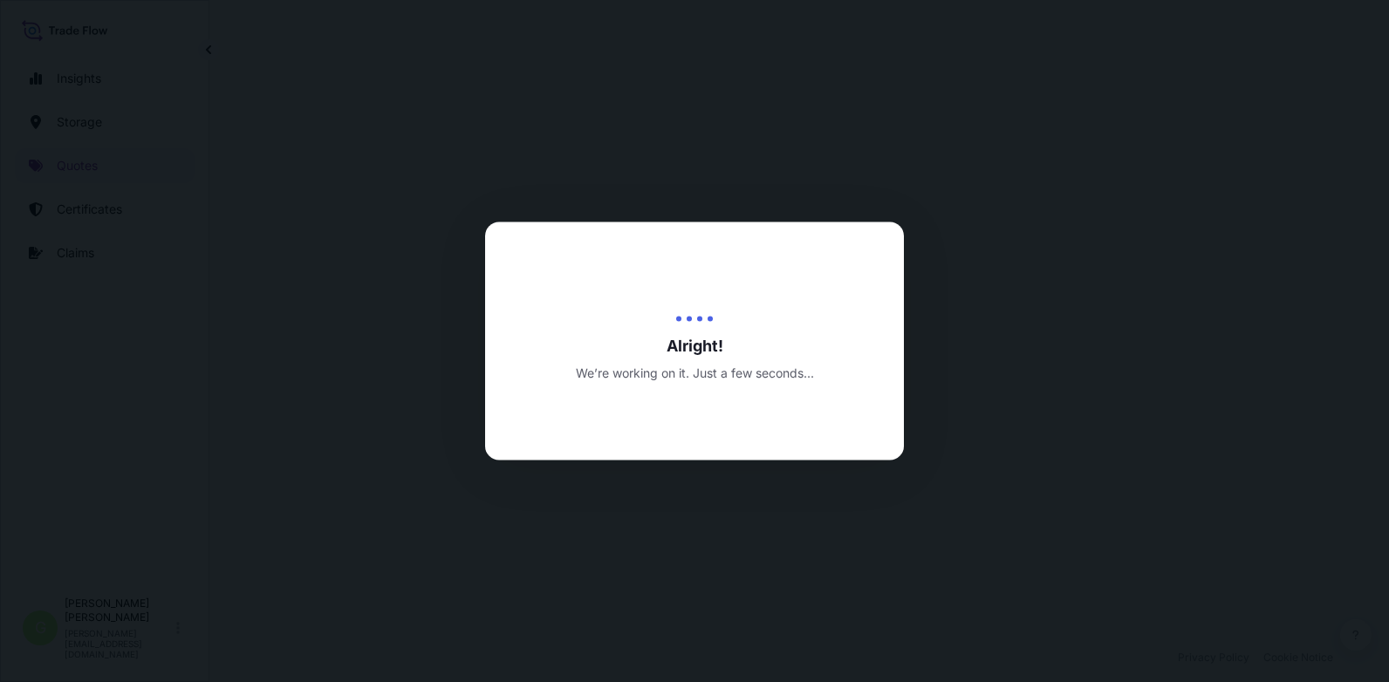
select select "Inland"
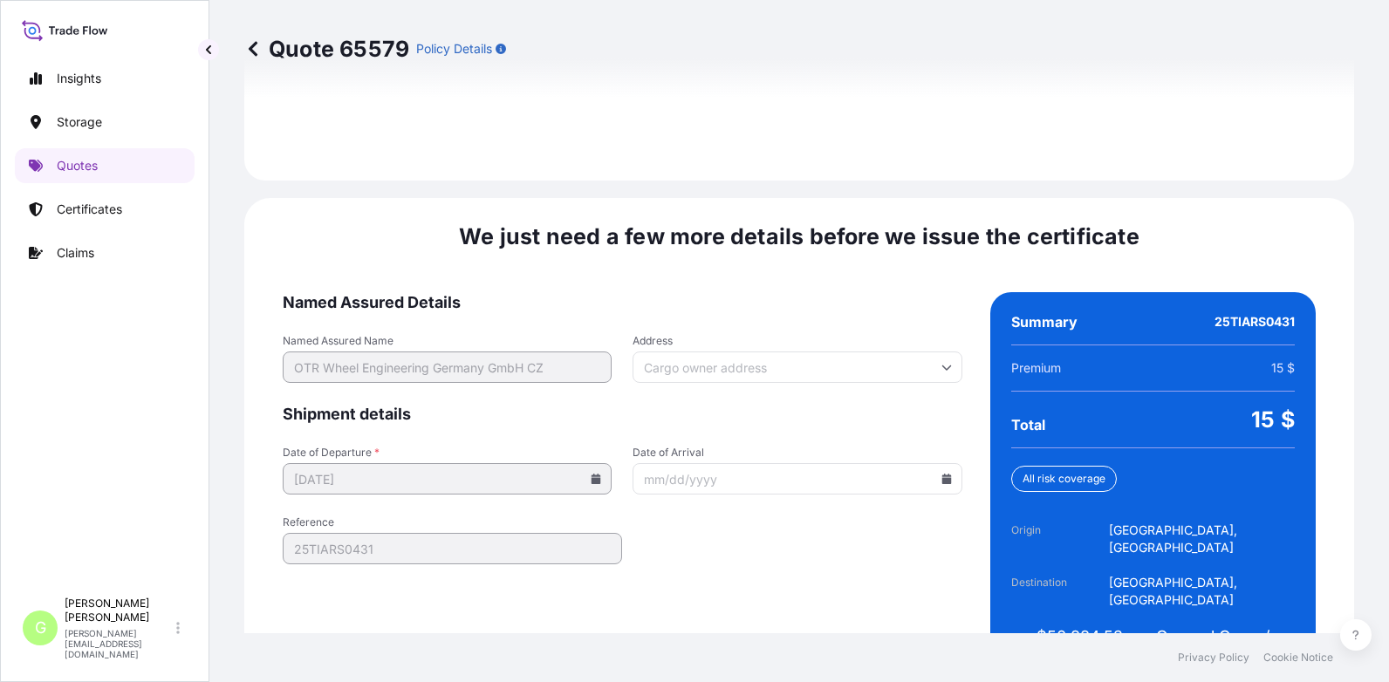
scroll to position [2600, 0]
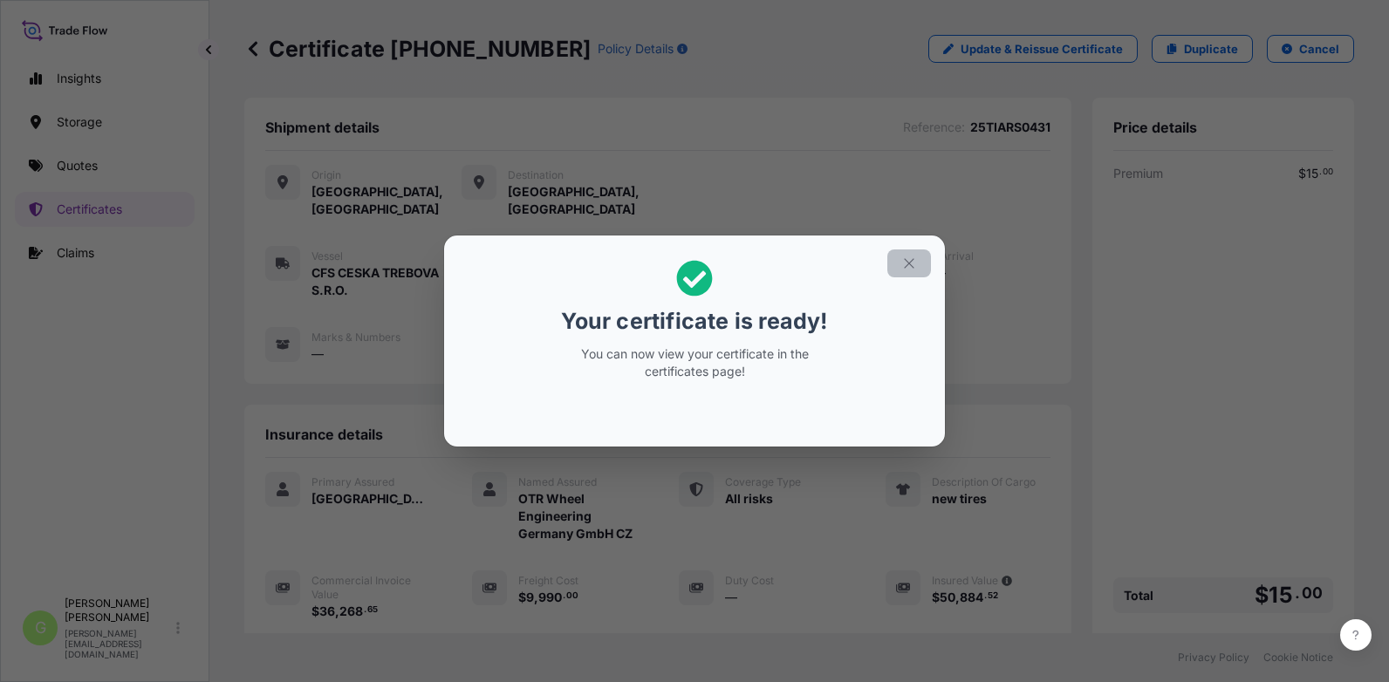
click at [905, 256] on icon "button" at bounding box center [909, 264] width 16 height 16
